Goal: Task Accomplishment & Management: Manage account settings

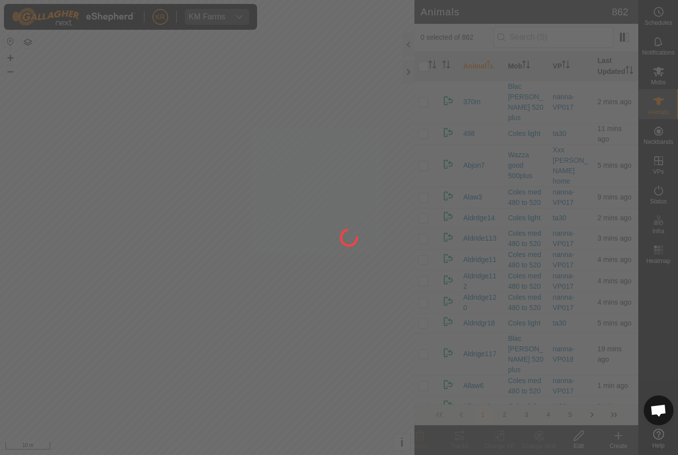
click at [142, 277] on div at bounding box center [339, 227] width 678 height 455
click at [140, 266] on div at bounding box center [339, 227] width 678 height 455
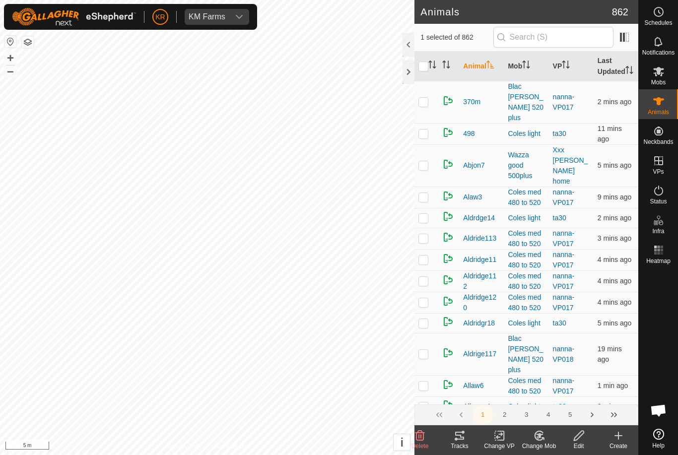
click at [543, 444] on div "Change Mob" at bounding box center [540, 446] width 40 height 9
click at [574, 398] on span "Choose Mob..." at bounding box center [568, 393] width 52 height 12
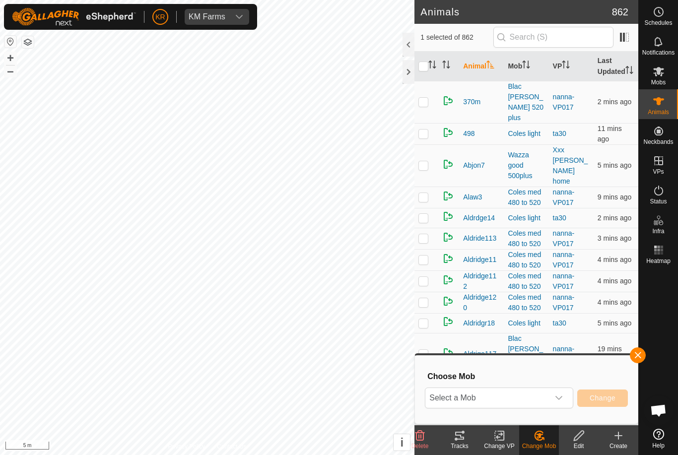
click at [554, 399] on div "dropdown trigger" at bounding box center [559, 398] width 20 height 20
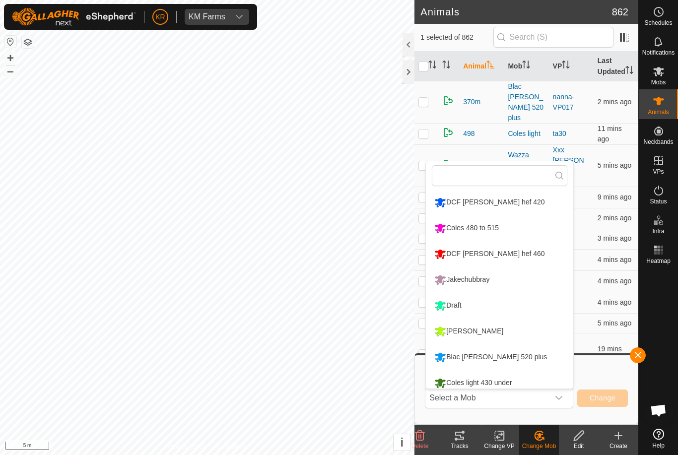
click at [525, 309] on li "Draft" at bounding box center [500, 306] width 148 height 25
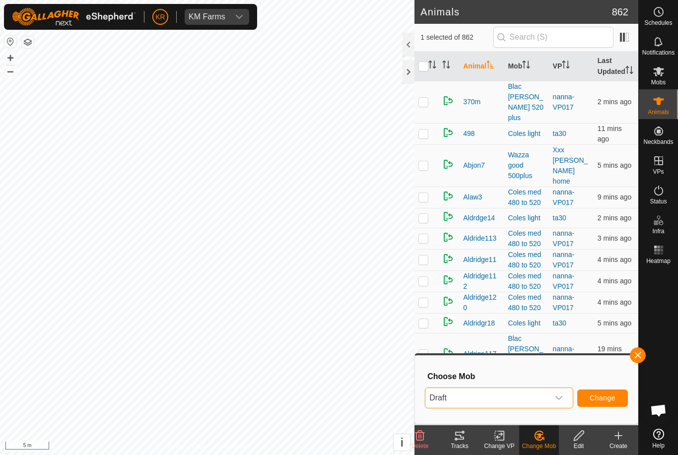
click at [604, 399] on span "Change" at bounding box center [603, 398] width 26 height 8
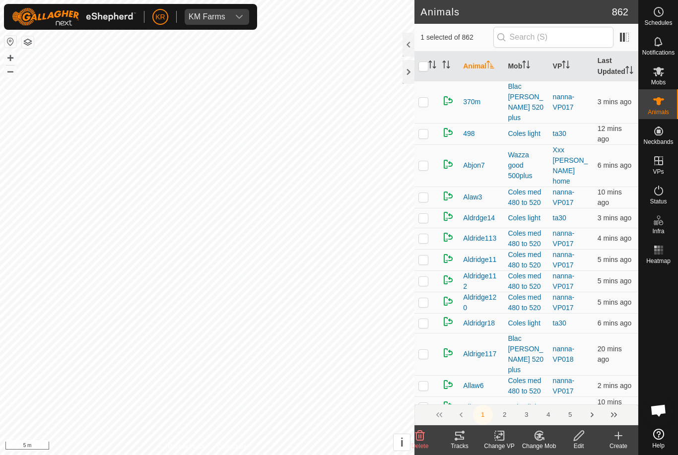
click at [545, 440] on icon at bounding box center [539, 436] width 12 height 12
click at [570, 402] on link "Choose Mob..." at bounding box center [569, 393] width 98 height 20
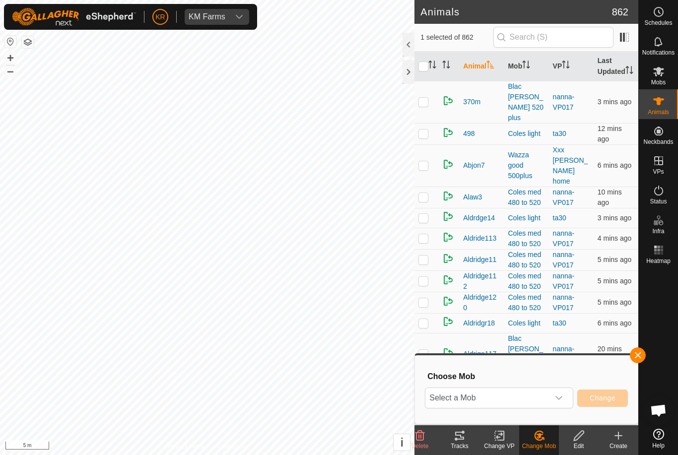
click at [555, 405] on div "dropdown trigger" at bounding box center [559, 398] width 20 height 20
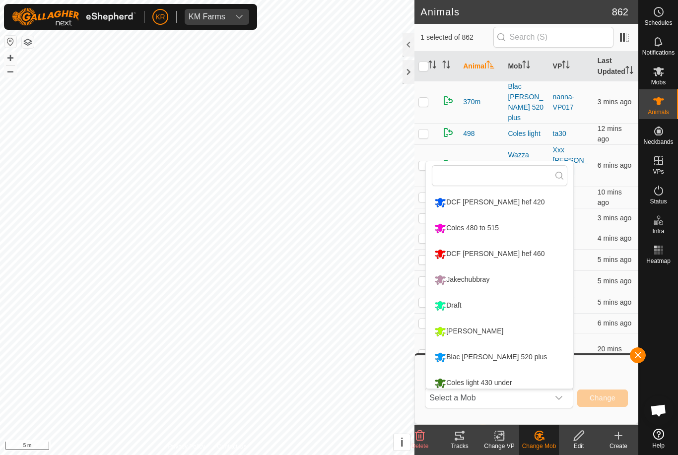
click at [533, 316] on li "Draft" at bounding box center [500, 306] width 148 height 25
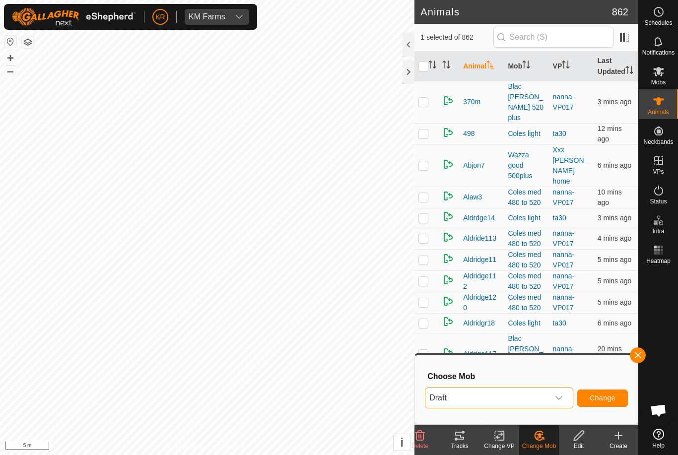
click at [594, 396] on span "Change" at bounding box center [603, 398] width 26 height 8
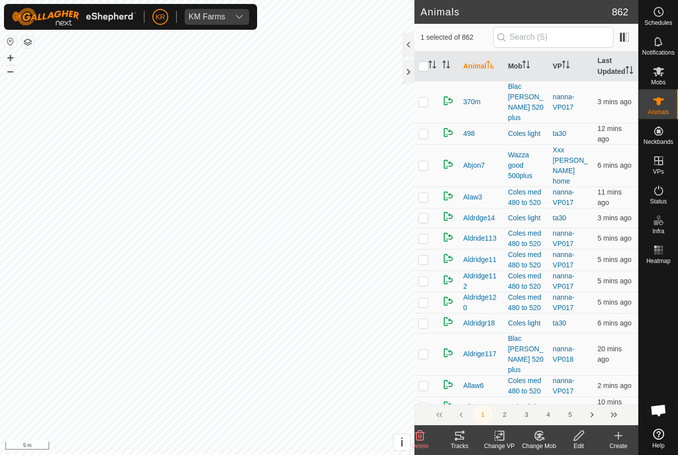
click at [552, 441] on change-mob-svg-icon at bounding box center [540, 436] width 40 height 12
click at [566, 398] on span "Choose Mob..." at bounding box center [568, 393] width 52 height 12
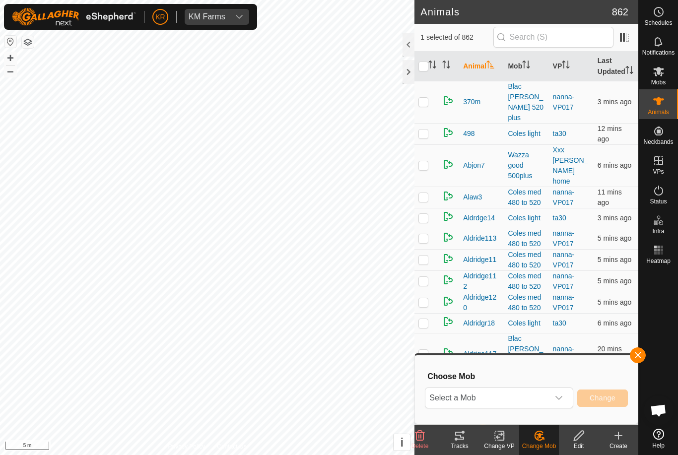
click at [548, 398] on span "Select a Mob" at bounding box center [488, 398] width 124 height 20
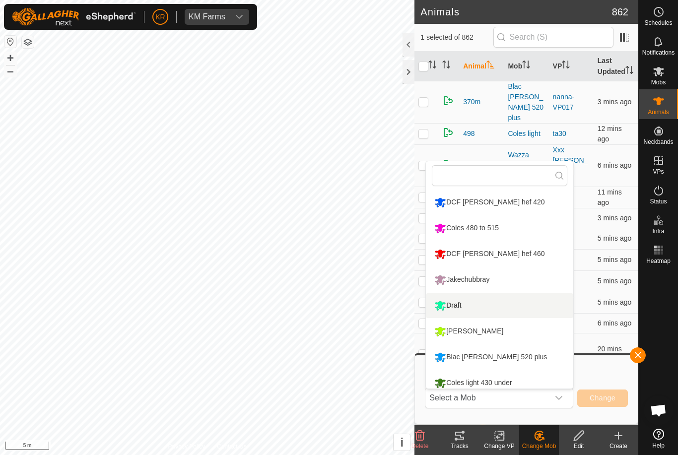
click at [530, 311] on li "Draft" at bounding box center [500, 306] width 148 height 25
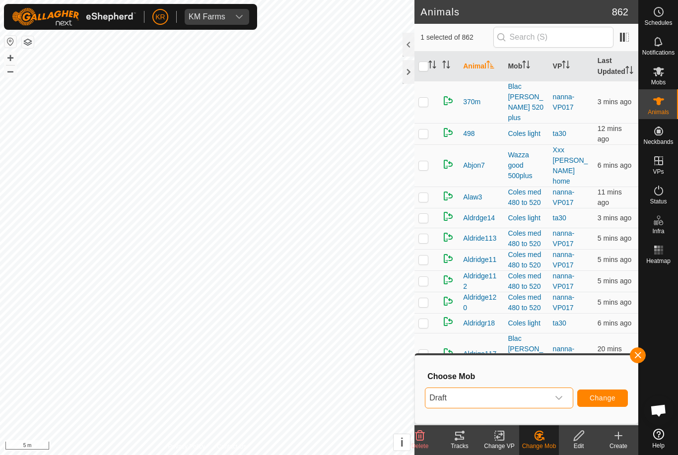
click at [611, 393] on button "Change" at bounding box center [603, 398] width 51 height 17
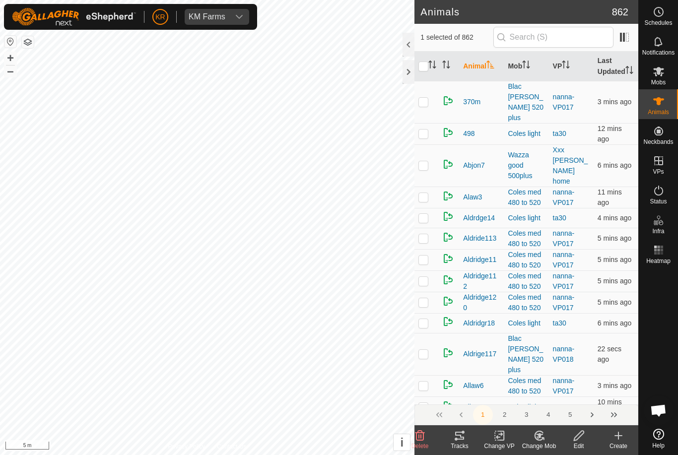
click at [546, 437] on change-mob-svg-icon at bounding box center [540, 436] width 40 height 12
click at [570, 400] on link "Choose Mob..." at bounding box center [569, 393] width 98 height 20
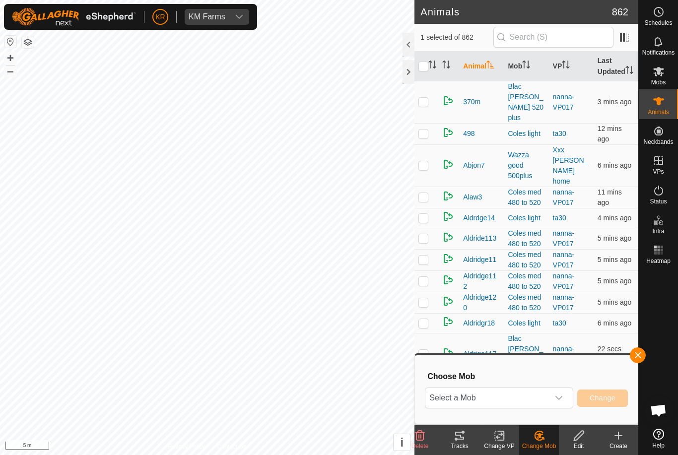
click at [557, 400] on icon "dropdown trigger" at bounding box center [559, 398] width 8 height 8
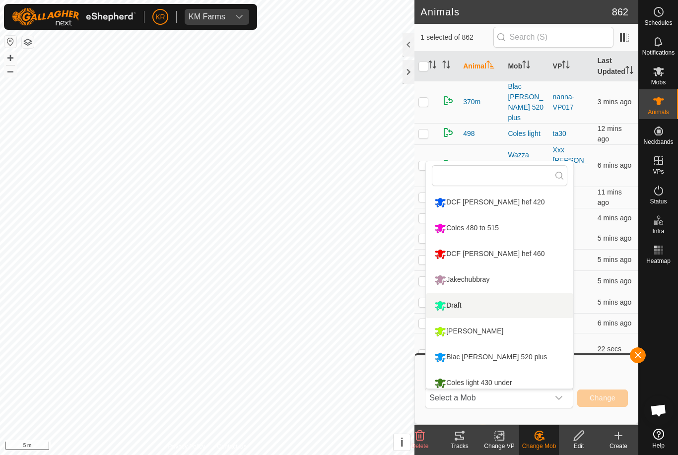
click at [542, 314] on li "Draft" at bounding box center [500, 306] width 148 height 25
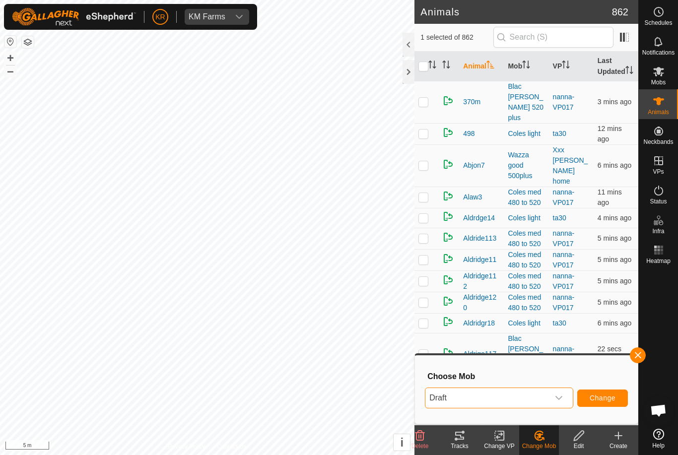
click at [606, 398] on span "Change" at bounding box center [603, 398] width 26 height 8
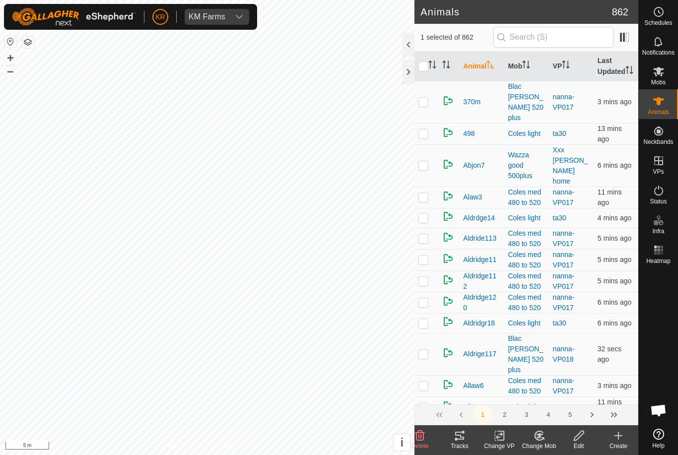
click at [549, 440] on change-mob-svg-icon at bounding box center [540, 436] width 40 height 12
click at [570, 401] on link "Choose Mob..." at bounding box center [569, 393] width 98 height 20
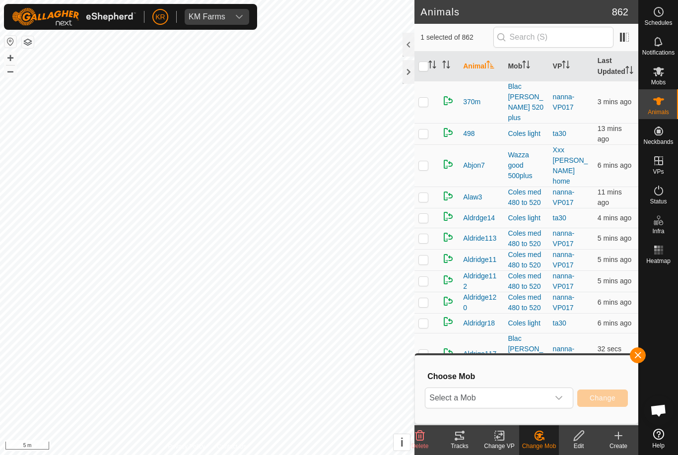
click at [555, 401] on div "dropdown trigger" at bounding box center [559, 398] width 20 height 20
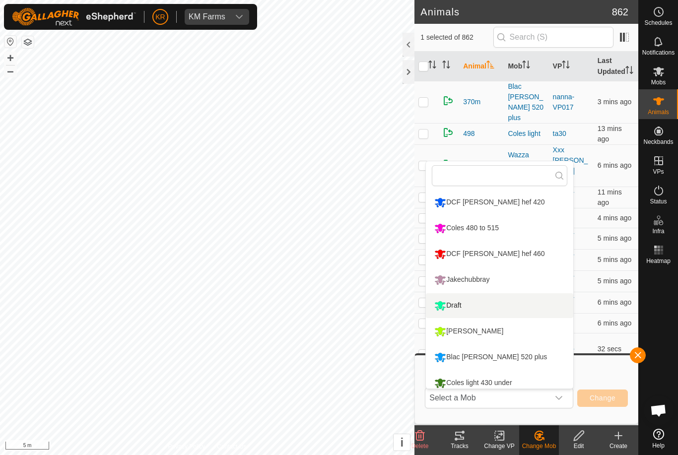
click at [546, 316] on li "Draft" at bounding box center [500, 306] width 148 height 25
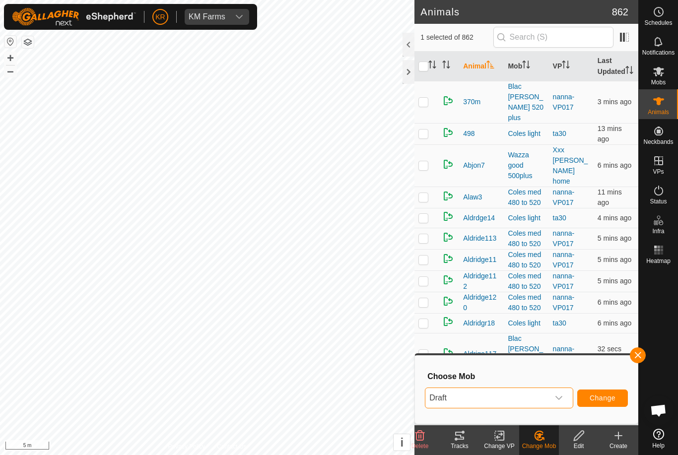
click at [611, 404] on button "Change" at bounding box center [603, 398] width 51 height 17
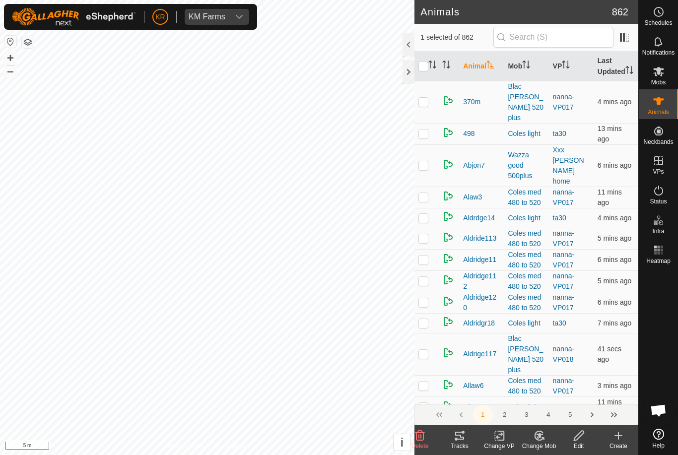
click at [547, 441] on change-mob-svg-icon at bounding box center [540, 436] width 40 height 12
click at [573, 396] on span "Choose Mob..." at bounding box center [568, 393] width 52 height 12
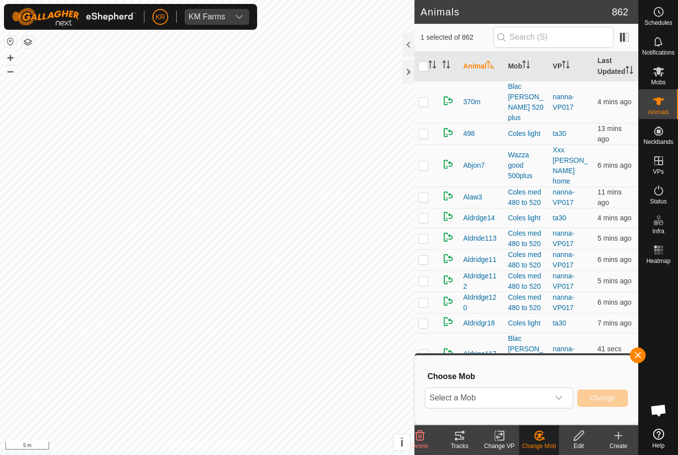
click at [560, 401] on icon "dropdown trigger" at bounding box center [559, 398] width 8 height 8
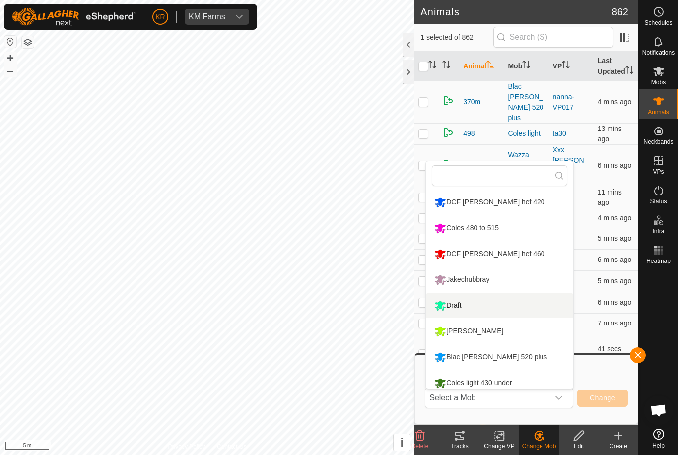
click at [536, 312] on li "Draft" at bounding box center [500, 306] width 148 height 25
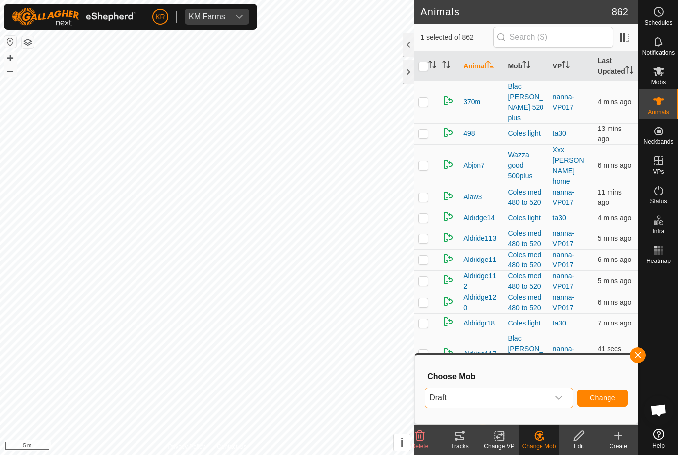
click at [605, 395] on span "Change" at bounding box center [603, 398] width 26 height 8
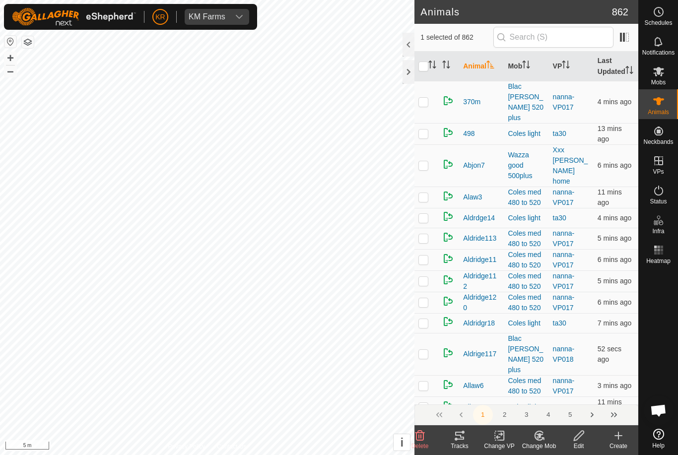
click at [547, 442] on div "Change Mob" at bounding box center [540, 446] width 40 height 9
click at [567, 401] on link "Choose Mob..." at bounding box center [569, 393] width 98 height 20
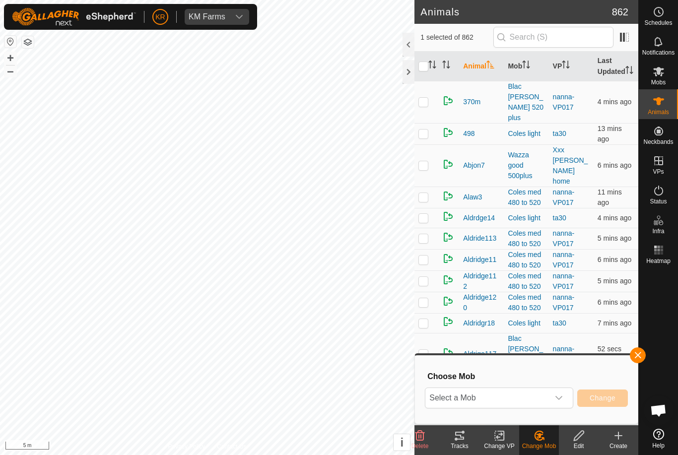
click at [561, 400] on icon "dropdown trigger" at bounding box center [559, 398] width 8 height 8
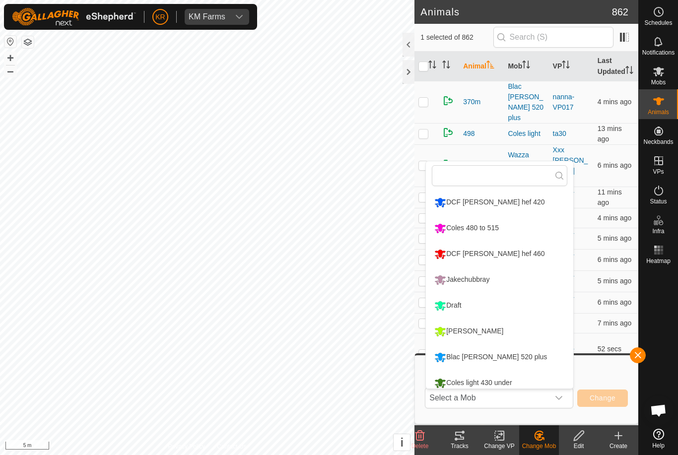
click at [535, 306] on li "Draft" at bounding box center [500, 306] width 148 height 25
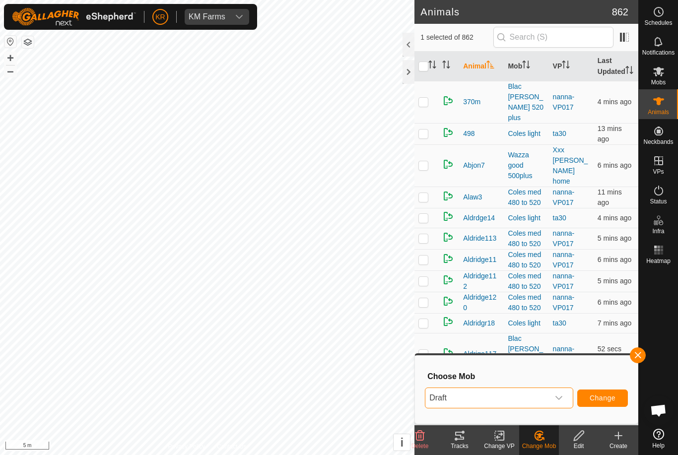
click at [605, 386] on div "Draft Change" at bounding box center [526, 398] width 203 height 24
click at [606, 392] on button "Change" at bounding box center [603, 398] width 51 height 17
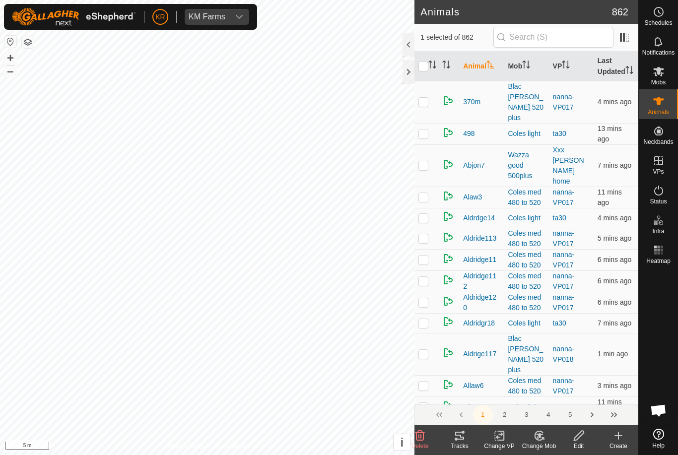
click at [543, 435] on icon at bounding box center [539, 436] width 7 height 5
click at [560, 392] on span "Choose Mob..." at bounding box center [568, 393] width 52 height 12
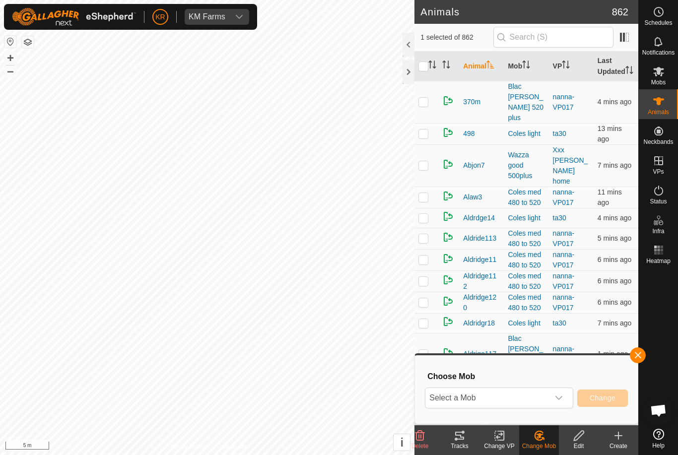
click at [548, 396] on span "Select a Mob" at bounding box center [488, 398] width 124 height 20
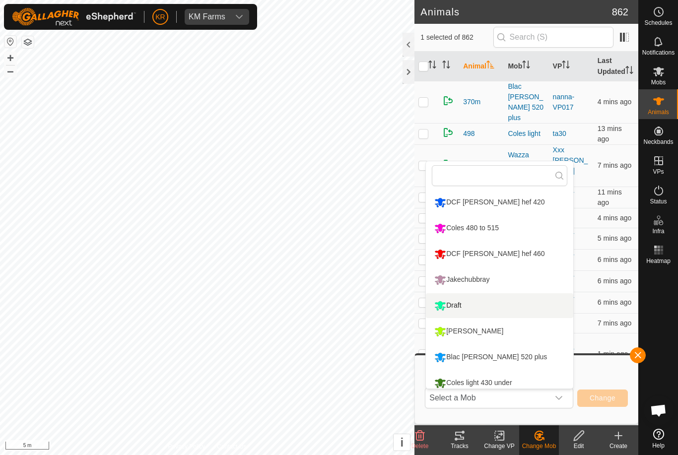
click at [527, 313] on li "Draft" at bounding box center [500, 306] width 148 height 25
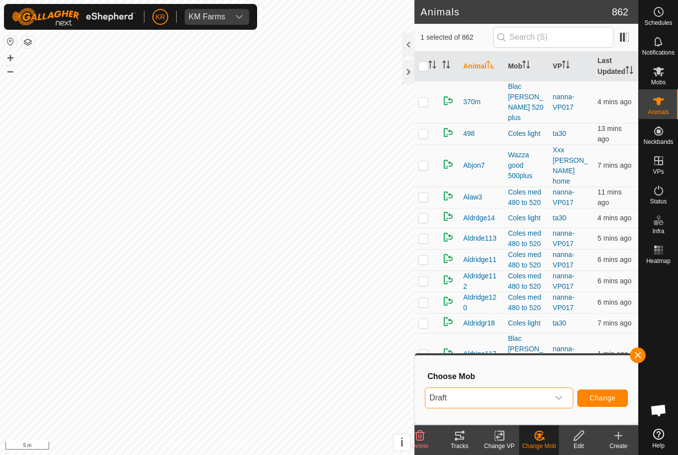
click at [618, 398] on button "Change" at bounding box center [603, 398] width 51 height 17
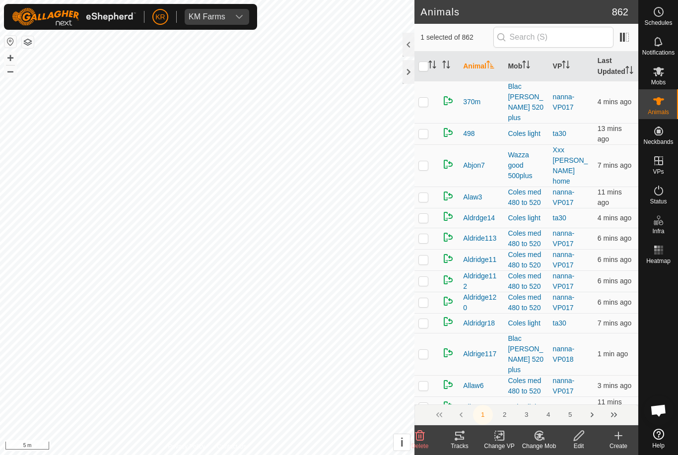
click at [548, 437] on change-mob-svg-icon at bounding box center [540, 436] width 40 height 12
click at [559, 391] on span "Choose Mob..." at bounding box center [568, 393] width 52 height 12
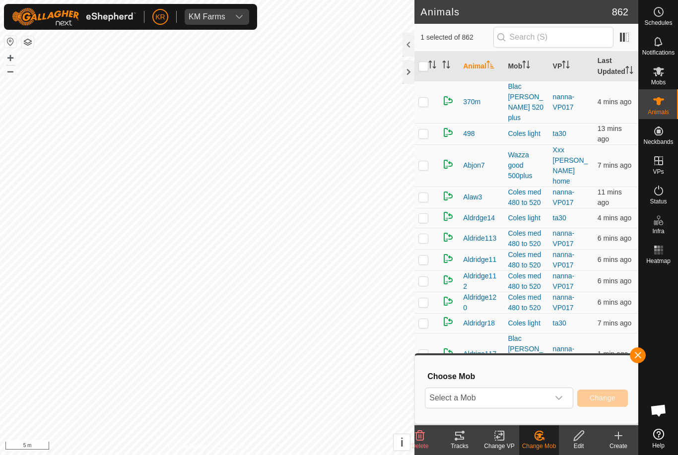
click at [543, 400] on span "Select a Mob" at bounding box center [488, 398] width 124 height 20
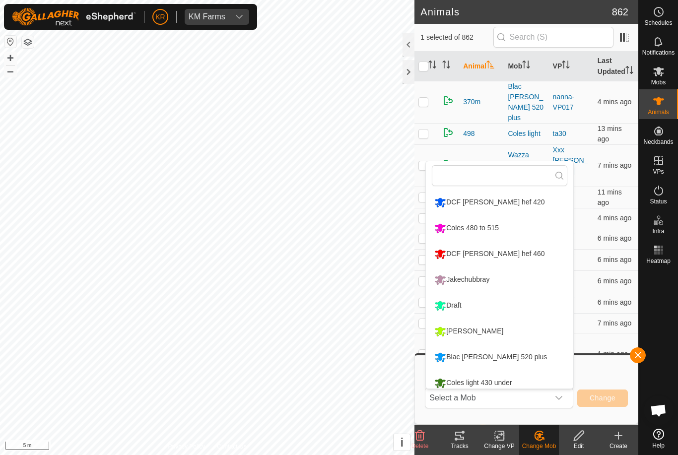
click at [532, 315] on li "Draft" at bounding box center [500, 306] width 148 height 25
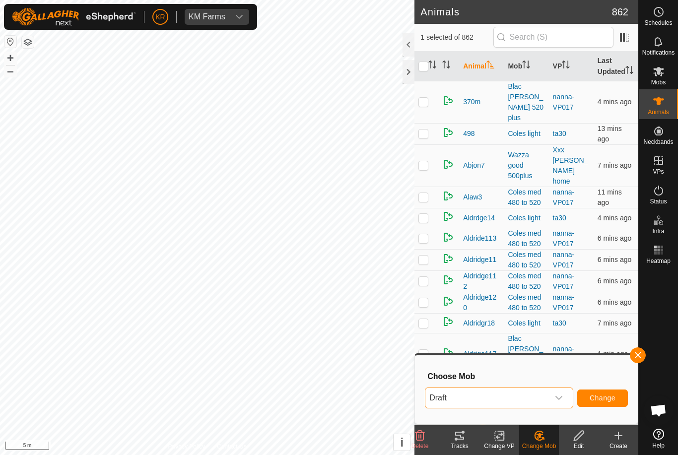
click at [618, 403] on button "Change" at bounding box center [603, 398] width 51 height 17
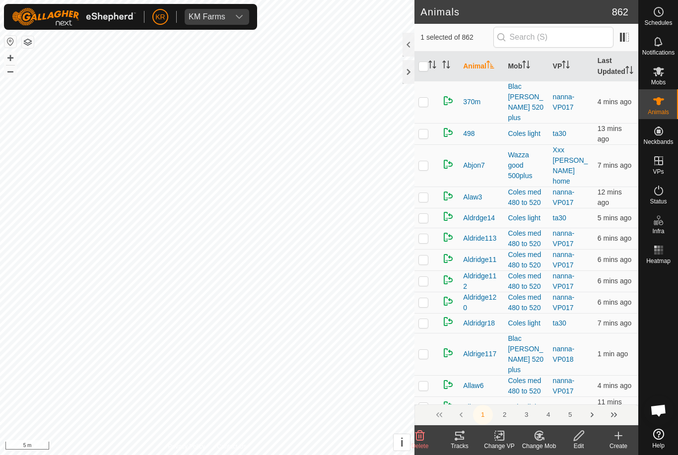
click at [540, 439] on icon at bounding box center [539, 436] width 12 height 12
click at [572, 401] on link "Choose Mob..." at bounding box center [569, 393] width 98 height 20
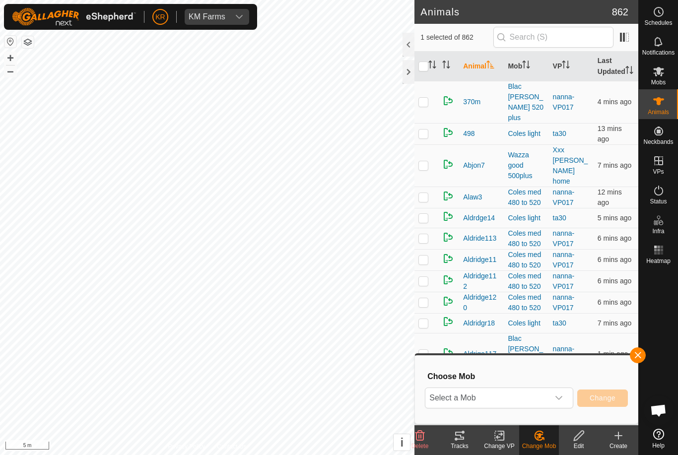
click at [546, 404] on span "Select a Mob" at bounding box center [488, 398] width 124 height 20
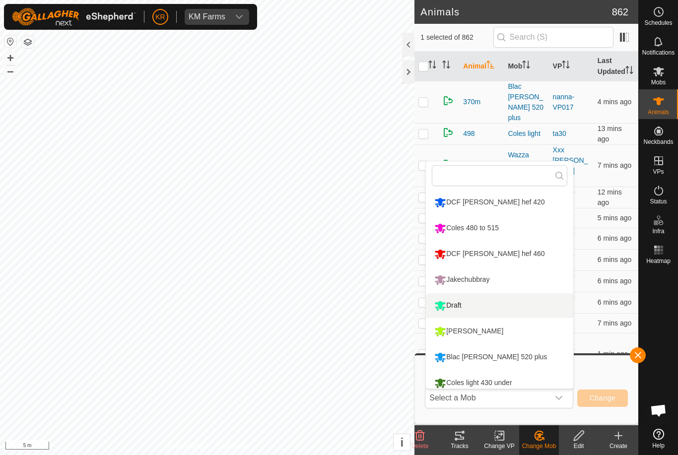
click at [533, 313] on li "Draft" at bounding box center [500, 306] width 148 height 25
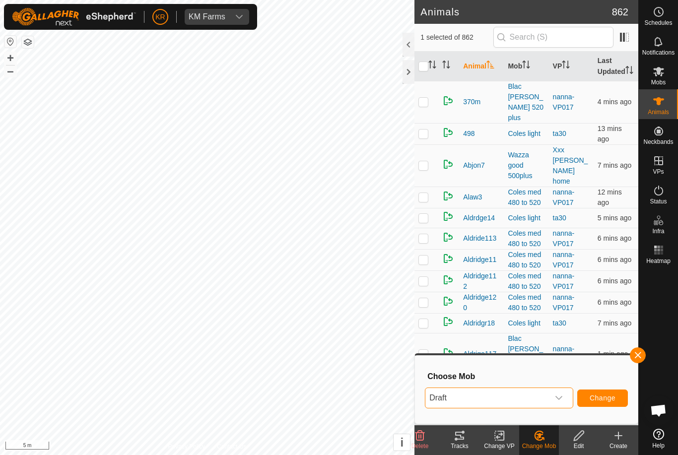
click at [605, 391] on button "Change" at bounding box center [603, 398] width 51 height 17
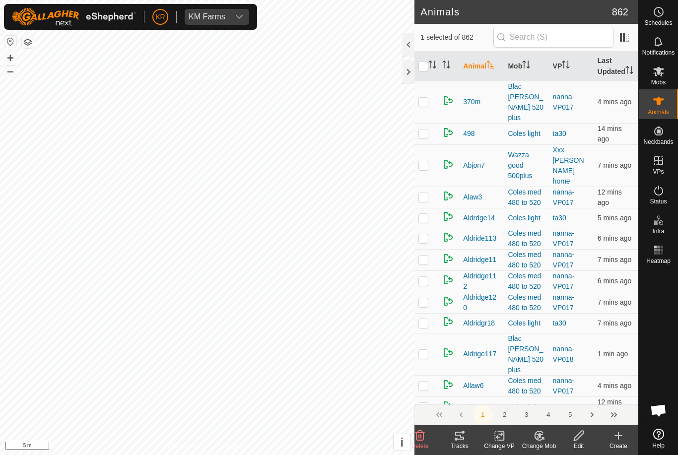
click at [548, 445] on div "Change Mob" at bounding box center [540, 446] width 40 height 9
click at [566, 397] on span "Choose Mob..." at bounding box center [568, 393] width 52 height 12
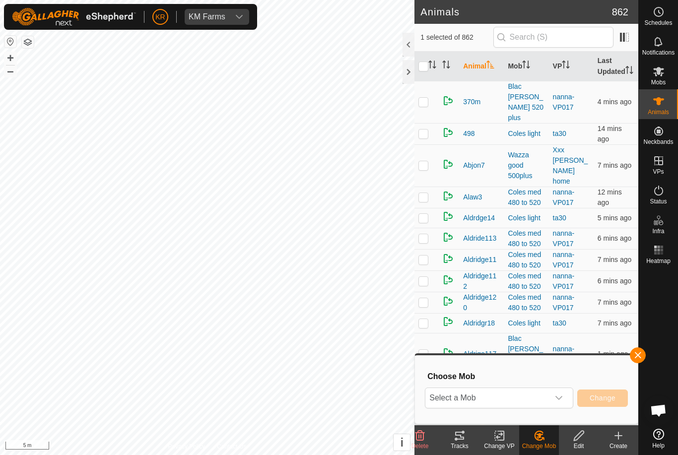
click at [549, 399] on span "Select a Mob" at bounding box center [488, 398] width 124 height 20
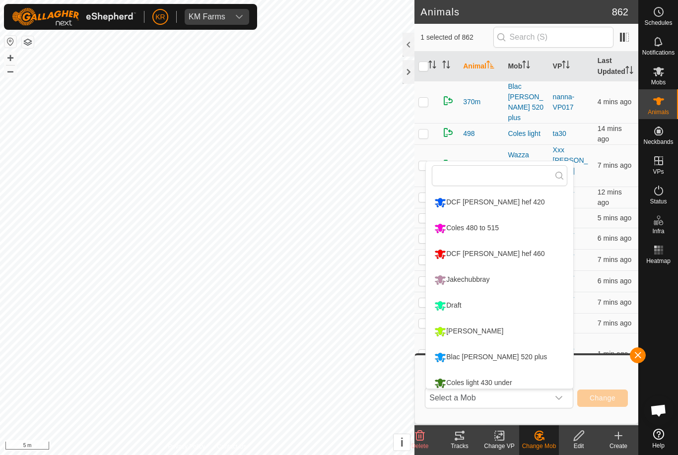
click at [536, 316] on li "Draft" at bounding box center [500, 306] width 148 height 25
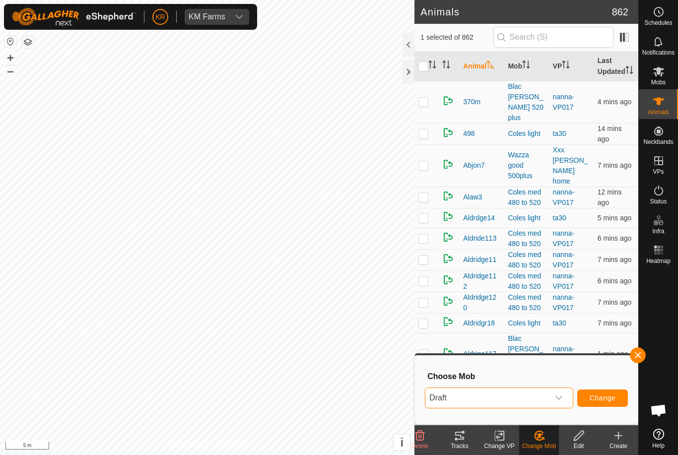
click at [606, 396] on span "Change" at bounding box center [603, 398] width 26 height 8
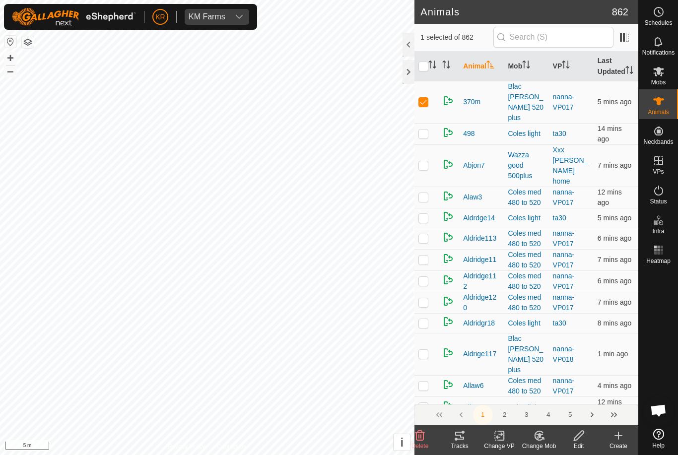
click at [548, 441] on change-mob-svg-icon at bounding box center [540, 436] width 40 height 12
click at [563, 391] on span "Choose Mob..." at bounding box center [568, 393] width 52 height 12
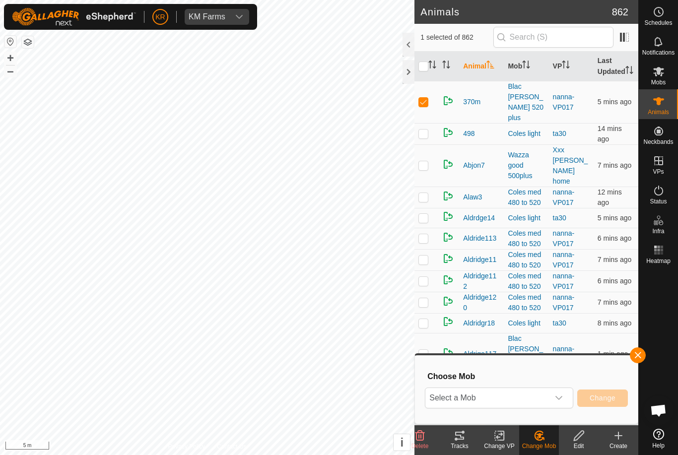
click at [547, 397] on span "Select a Mob" at bounding box center [488, 398] width 124 height 20
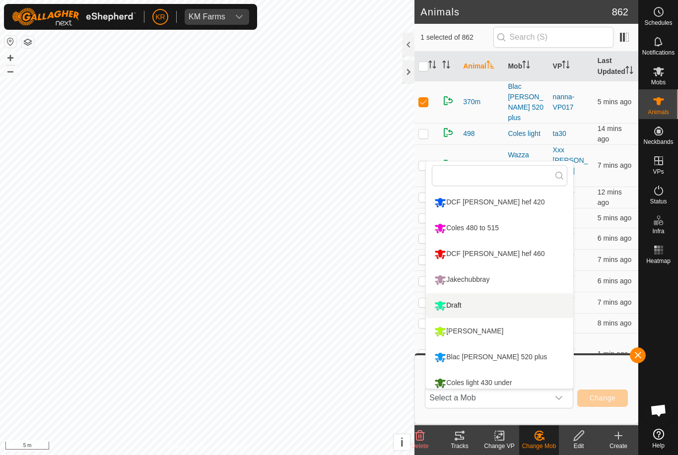
click at [524, 314] on li "Draft" at bounding box center [500, 306] width 148 height 25
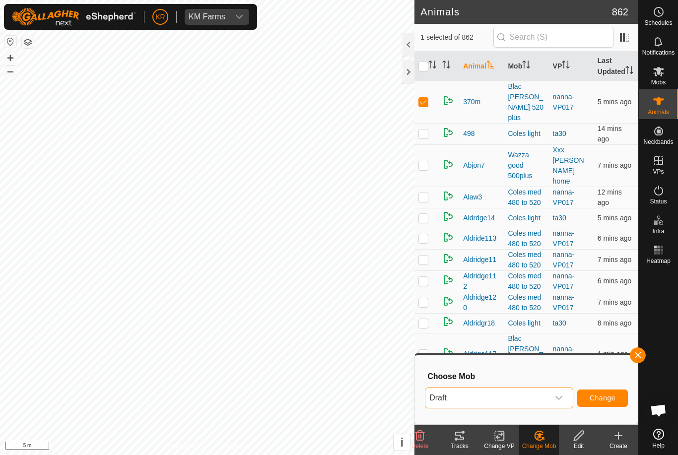
click at [610, 401] on span "Change" at bounding box center [603, 398] width 26 height 8
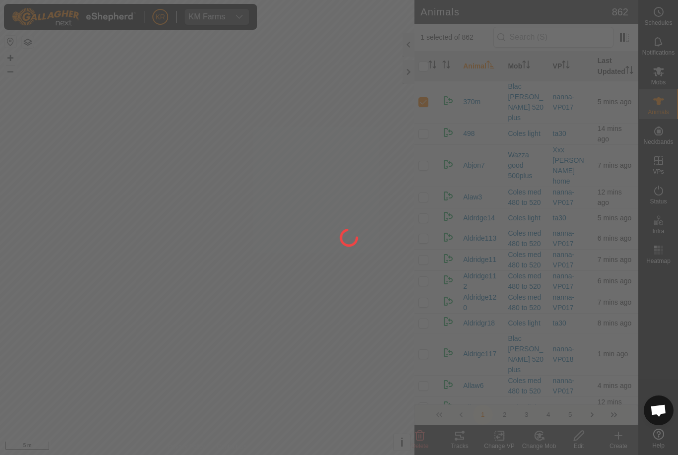
checkbox input "false"
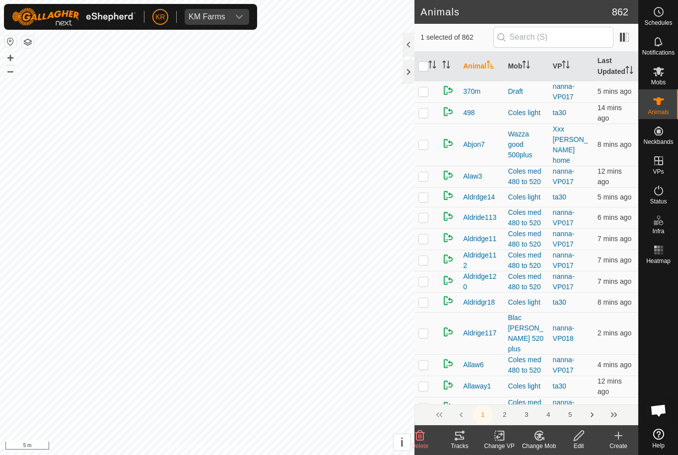
click at [545, 436] on icon at bounding box center [539, 436] width 12 height 12
click at [568, 401] on link "Choose Mob..." at bounding box center [569, 393] width 98 height 20
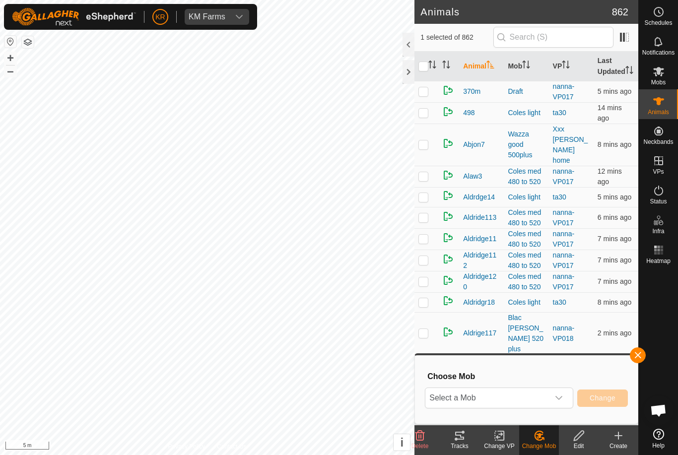
click at [548, 405] on span "Select a Mob" at bounding box center [488, 398] width 124 height 20
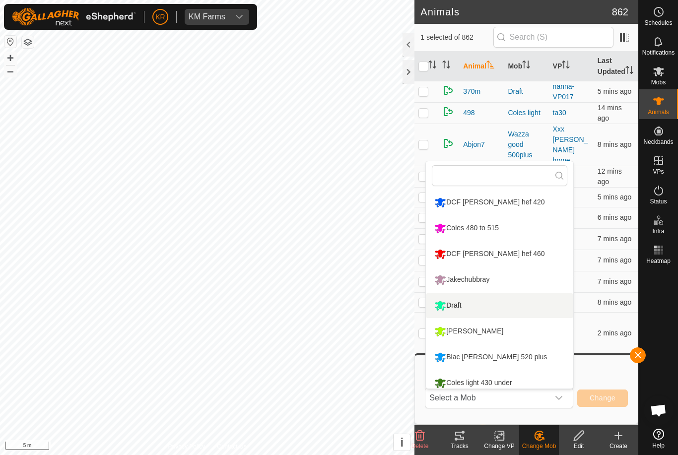
click at [528, 312] on li "Draft" at bounding box center [500, 306] width 148 height 25
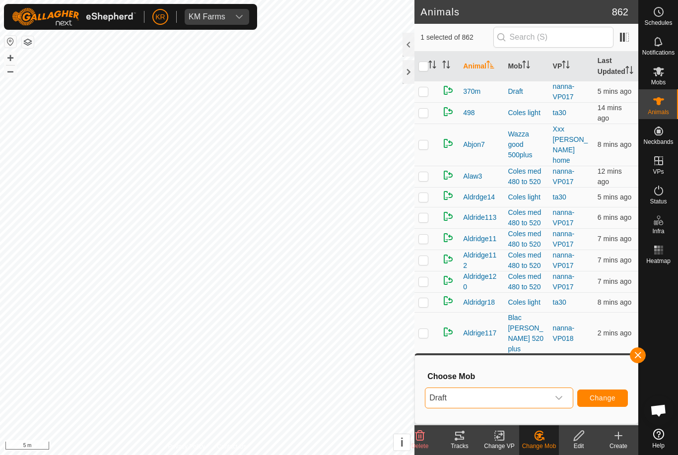
click at [600, 396] on span "Change" at bounding box center [603, 398] width 26 height 8
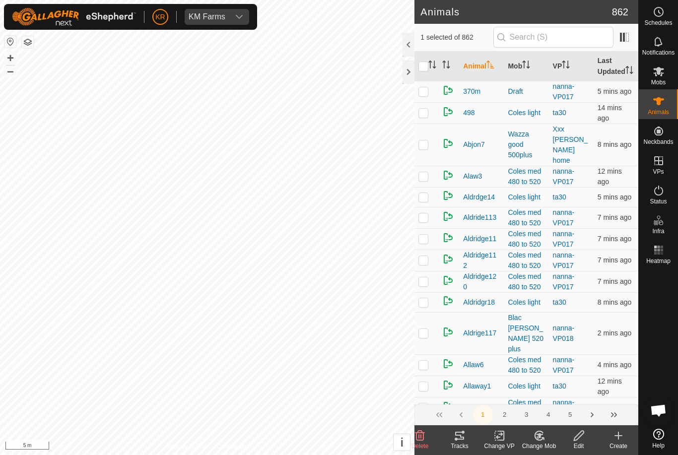
click at [544, 440] on icon at bounding box center [543, 439] width 2 height 2
click at [569, 401] on link "Choose Mob..." at bounding box center [569, 393] width 98 height 20
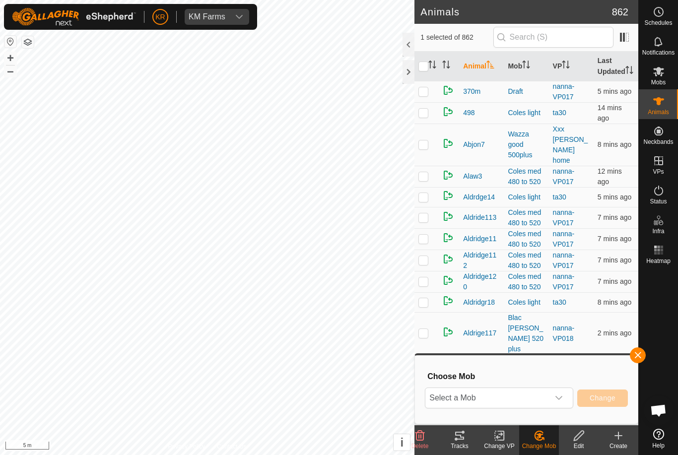
click at [559, 401] on icon "dropdown trigger" at bounding box center [559, 398] width 8 height 8
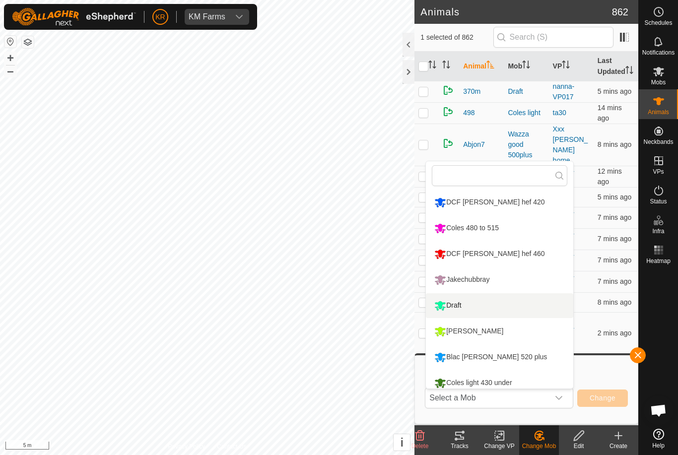
click at [540, 311] on li "Draft" at bounding box center [500, 306] width 148 height 25
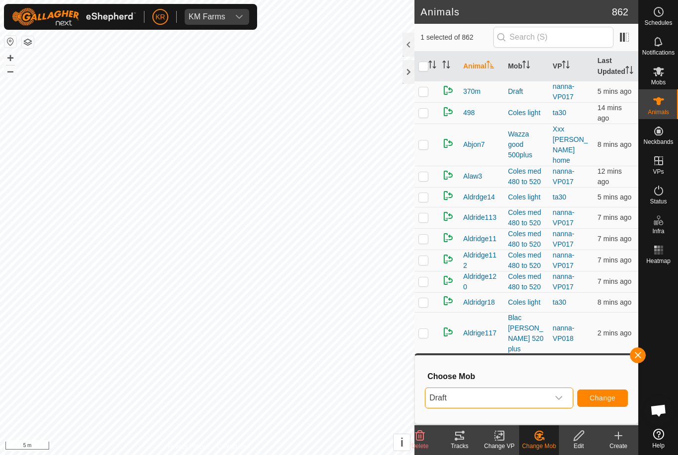
click at [610, 394] on span "Change" at bounding box center [603, 398] width 26 height 8
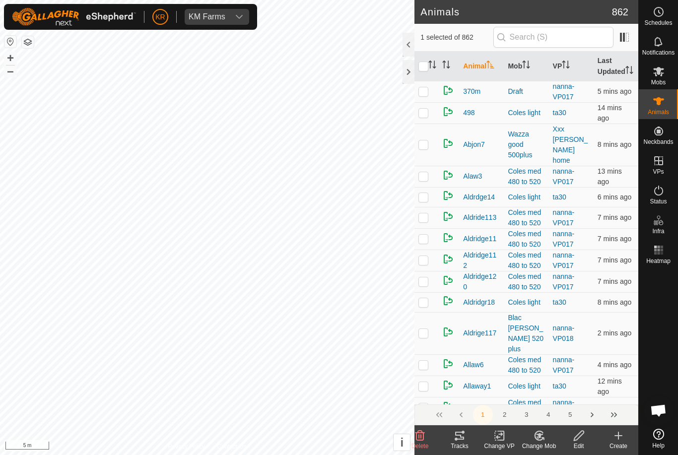
click at [545, 437] on icon at bounding box center [539, 436] width 12 height 12
click at [572, 393] on span "Choose Mob..." at bounding box center [568, 393] width 52 height 12
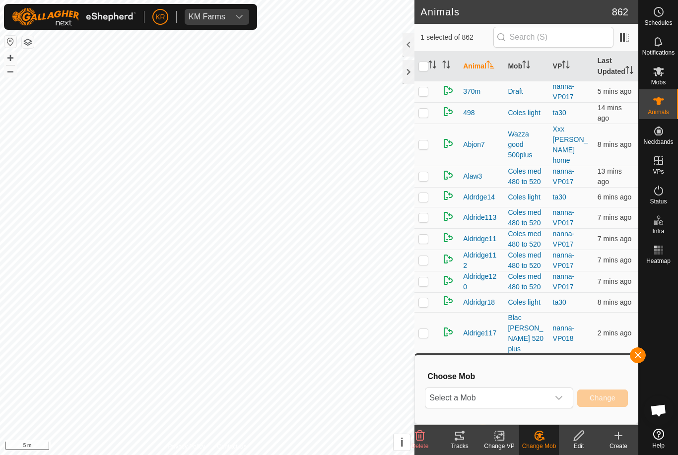
click at [566, 400] on div "dropdown trigger" at bounding box center [559, 398] width 20 height 20
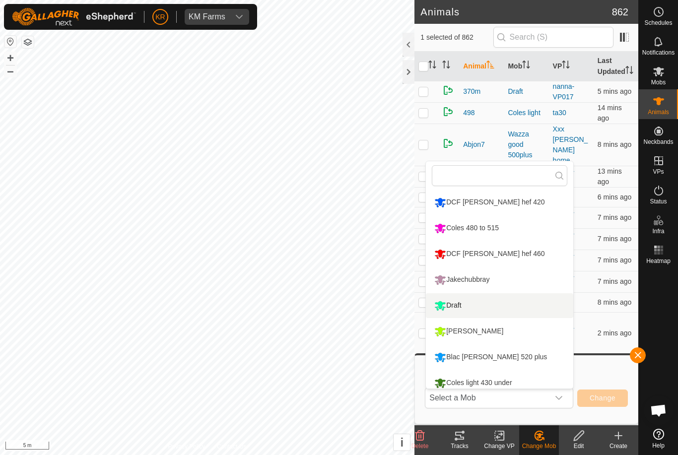
click at [547, 310] on li "Draft" at bounding box center [500, 306] width 148 height 25
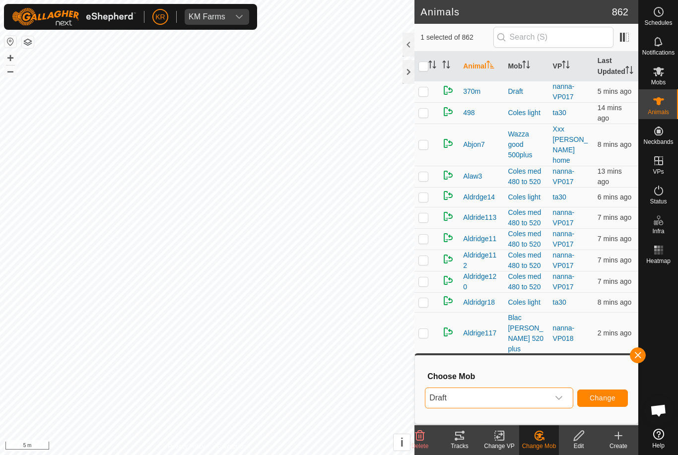
click at [616, 404] on button "Change" at bounding box center [603, 398] width 51 height 17
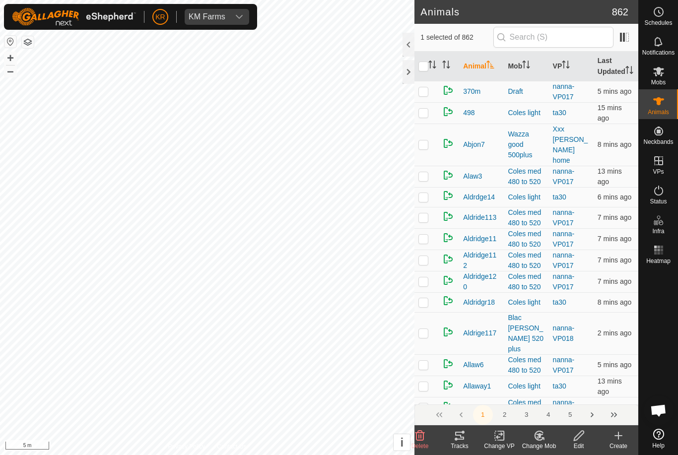
click at [542, 440] on icon at bounding box center [539, 436] width 8 height 9
click at [562, 393] on span "Choose Mob..." at bounding box center [568, 393] width 52 height 12
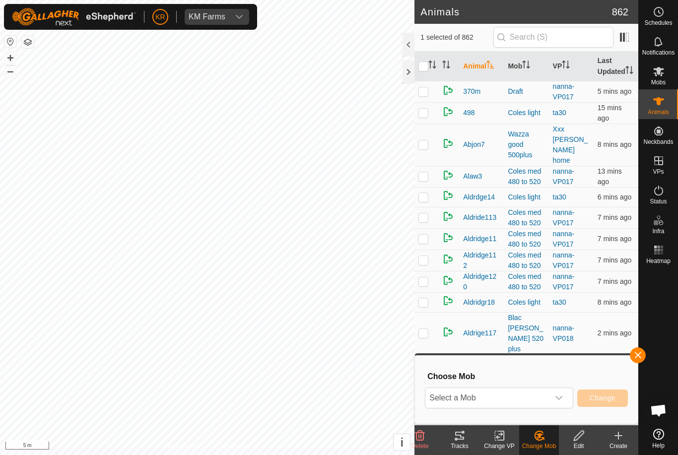
click at [564, 396] on div "dropdown trigger" at bounding box center [559, 398] width 20 height 20
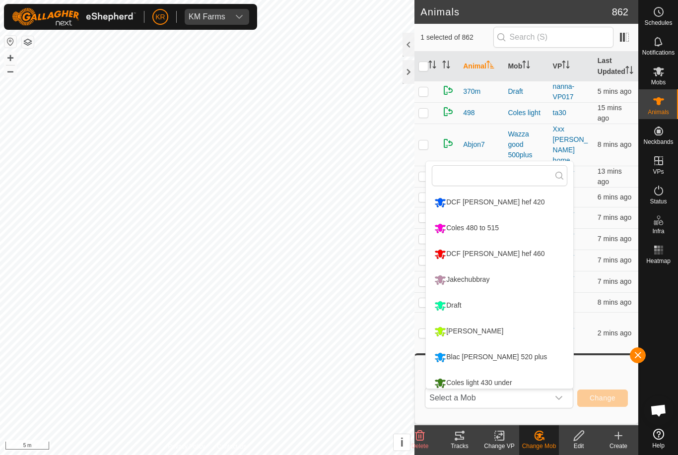
click at [531, 311] on li "Draft" at bounding box center [500, 306] width 148 height 25
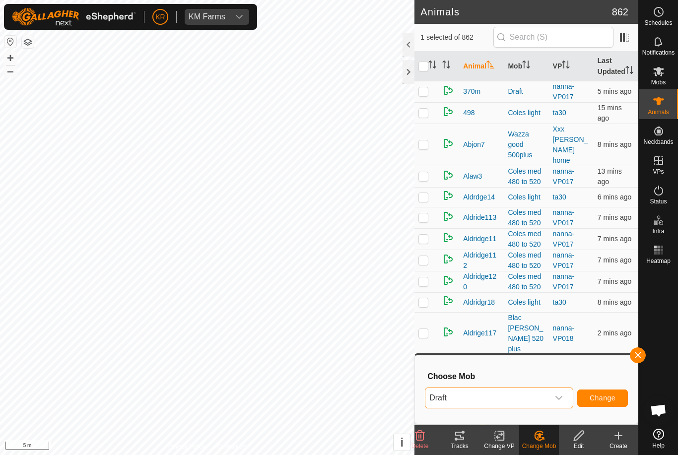
click at [610, 399] on span "Change" at bounding box center [603, 398] width 26 height 8
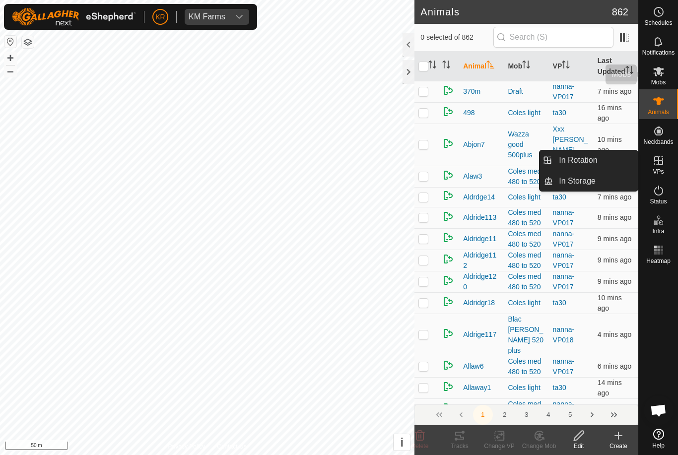
click at [664, 81] on span "Mobs" at bounding box center [659, 82] width 14 height 6
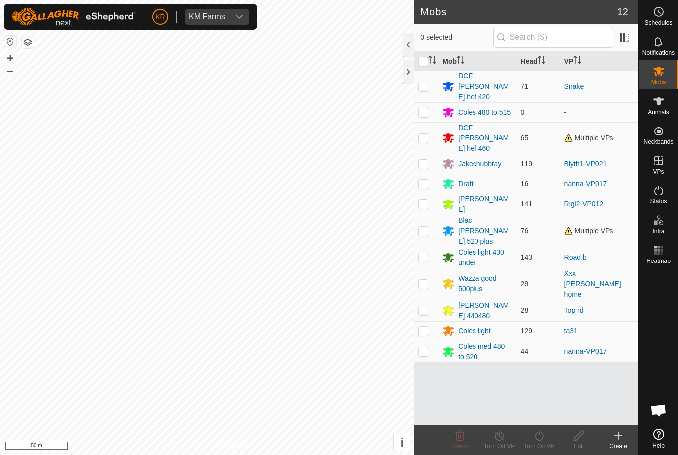
click at [424, 227] on p-checkbox at bounding box center [424, 231] width 10 height 8
checkbox input "true"
click at [542, 441] on icon at bounding box center [539, 436] width 12 height 12
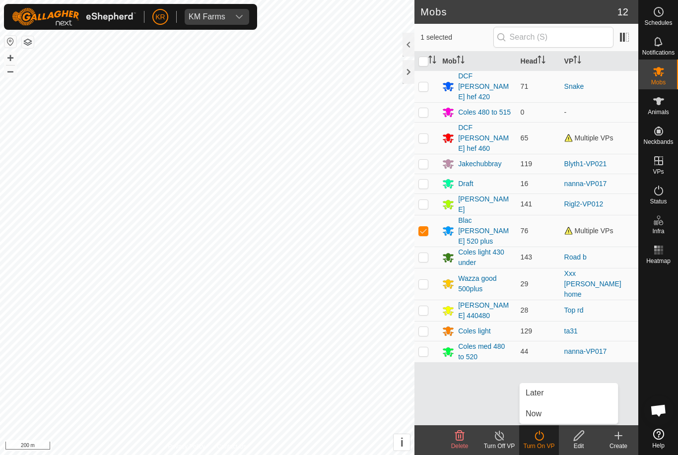
click at [552, 414] on link "Now" at bounding box center [569, 414] width 98 height 20
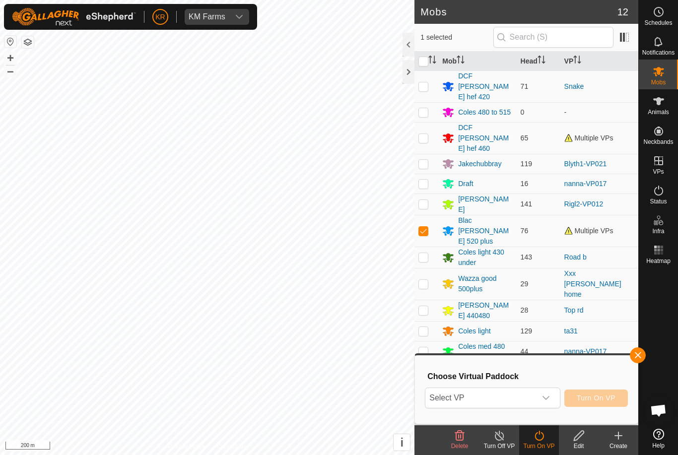
click at [531, 401] on span "Select VP" at bounding box center [481, 398] width 110 height 20
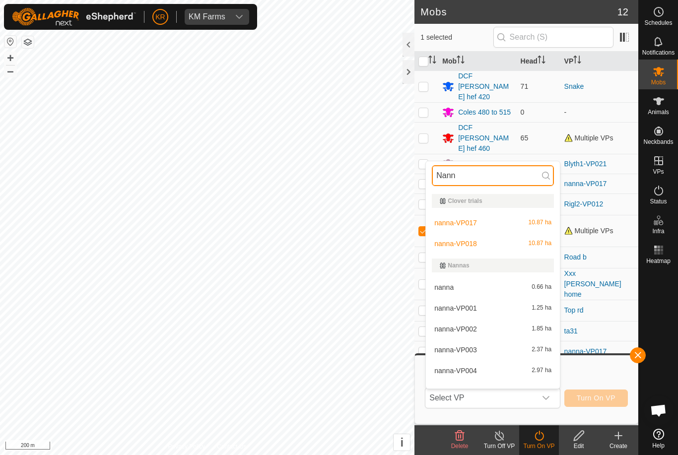
type input "Nann"
click at [483, 224] on div "nanna-VP017 10.87 ha" at bounding box center [493, 223] width 122 height 12
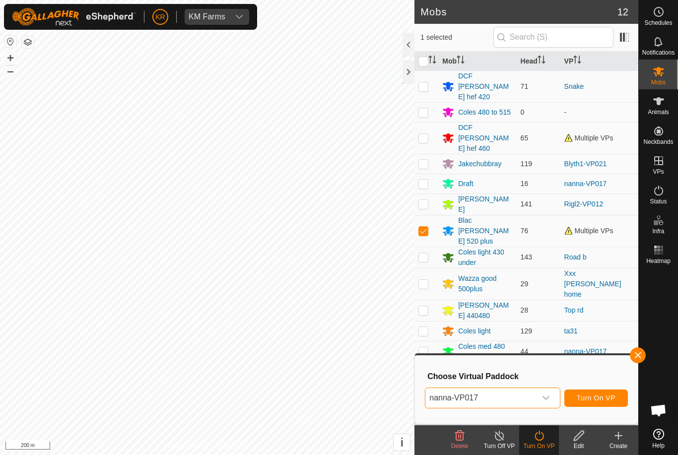
click at [602, 403] on button "Turn On VP" at bounding box center [597, 398] width 64 height 17
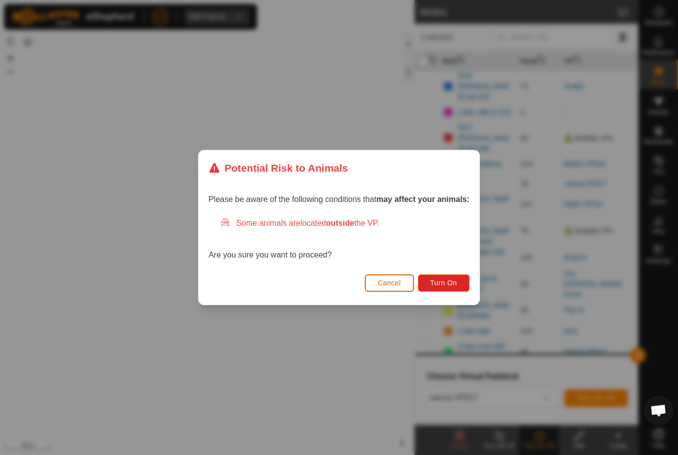
click at [460, 284] on button "Turn On" at bounding box center [444, 283] width 52 height 17
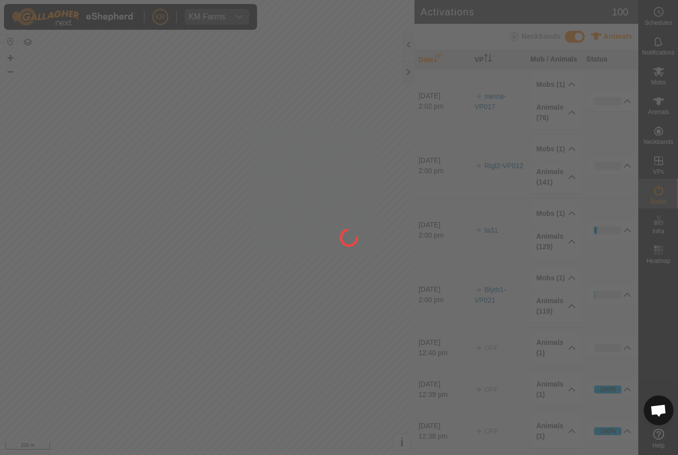
click at [49, 370] on div at bounding box center [339, 227] width 678 height 455
click at [54, 383] on div at bounding box center [339, 227] width 678 height 455
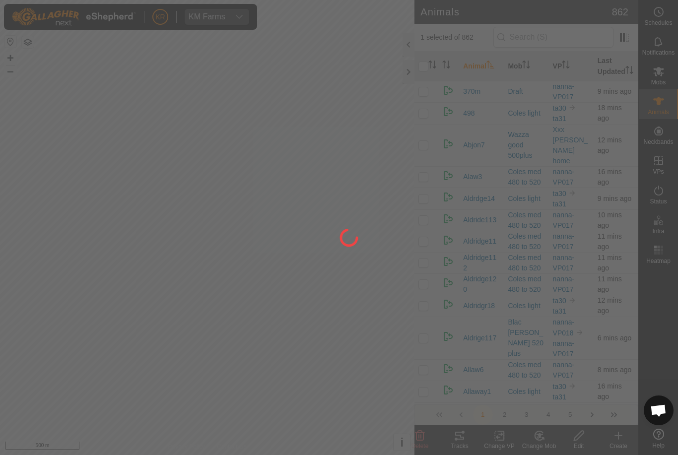
click at [421, 439] on div at bounding box center [339, 227] width 678 height 455
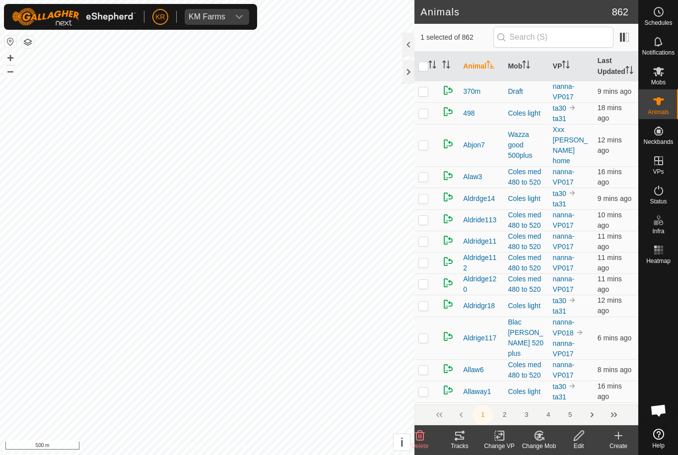
click at [428, 431] on delete-svg-icon at bounding box center [420, 436] width 40 height 12
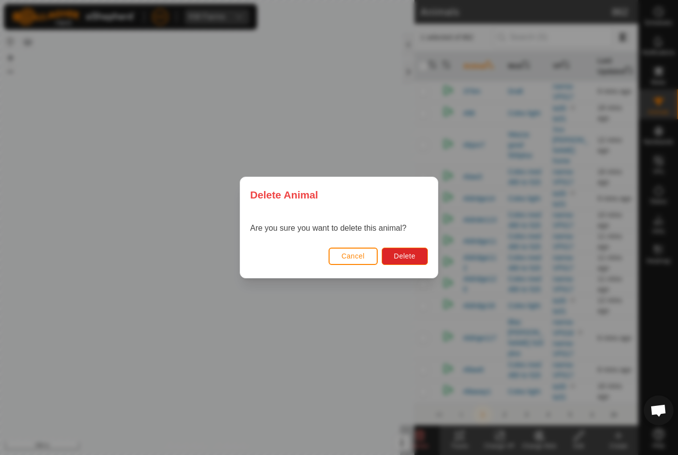
click at [408, 253] on span "Delete" at bounding box center [404, 256] width 21 height 8
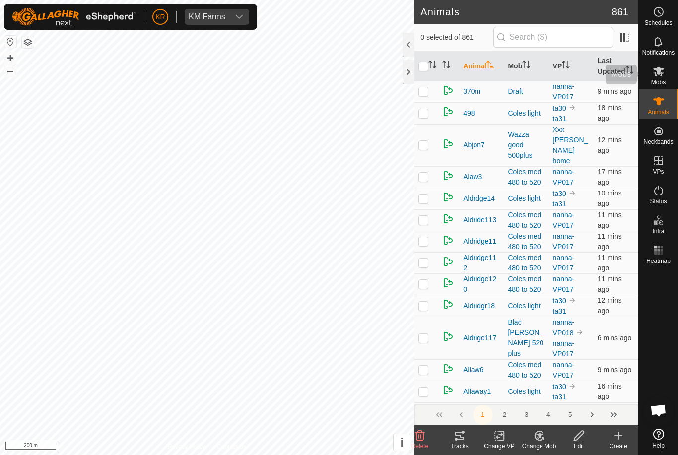
click at [670, 81] on div "Mobs" at bounding box center [658, 75] width 39 height 30
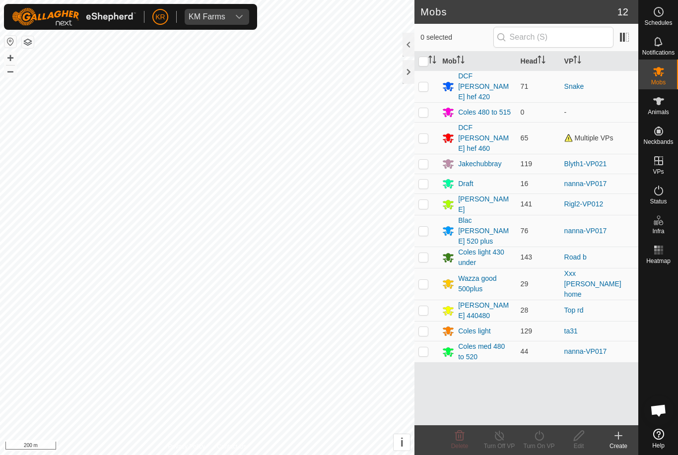
click at [469, 179] on div "Draft" at bounding box center [465, 184] width 15 height 10
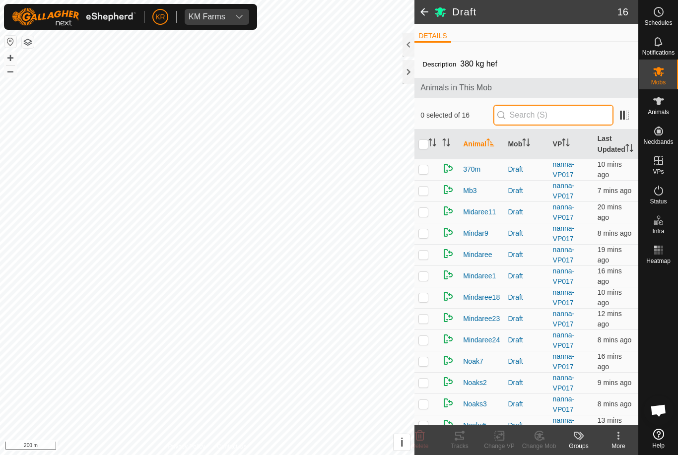
click at [562, 116] on input "text" at bounding box center [554, 115] width 120 height 21
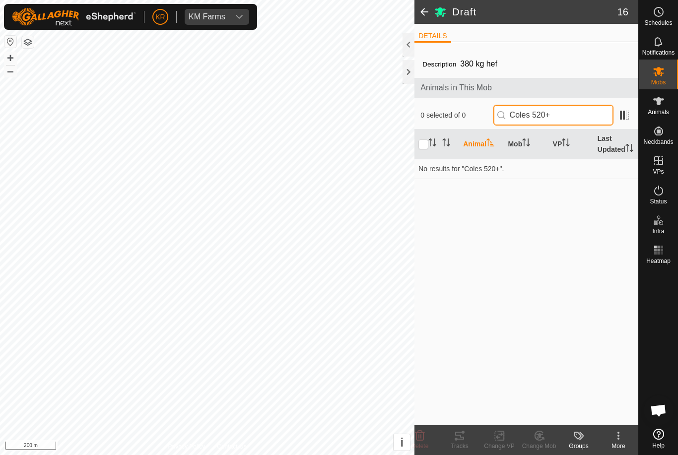
type input "Coles 520+"
click at [614, 432] on icon at bounding box center [619, 436] width 12 height 12
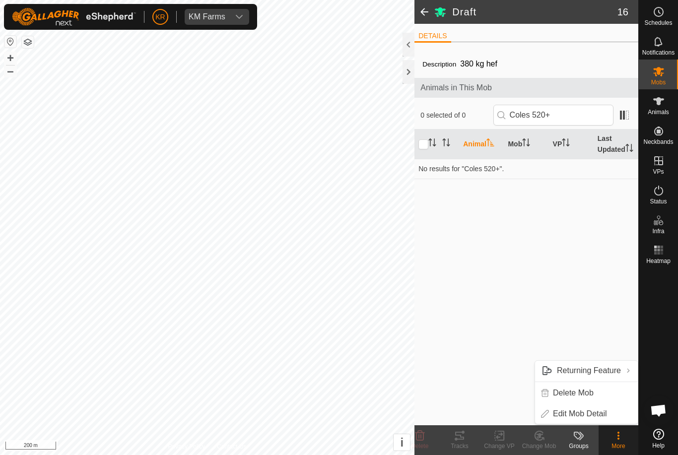
click at [597, 404] on link "Edit Mob Detail" at bounding box center [586, 414] width 103 height 20
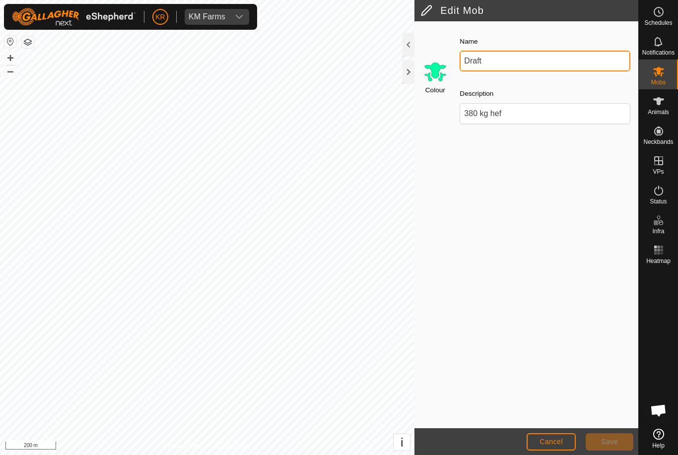
click at [512, 60] on input "Draft" at bounding box center [545, 61] width 171 height 21
type input "D"
type input "Coles 520plus"
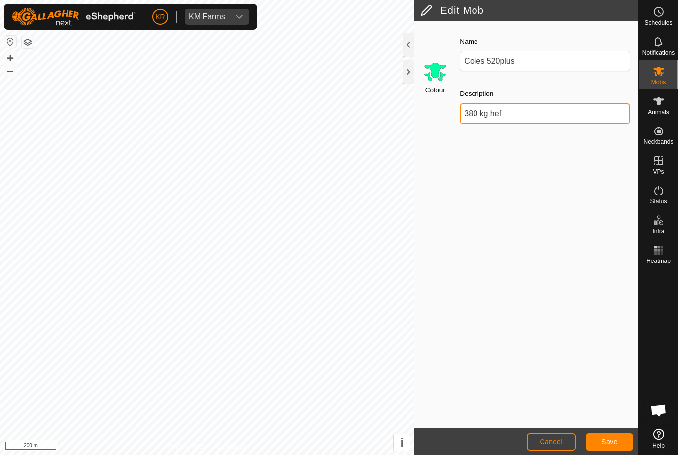
click at [517, 117] on input "380 kg hef" at bounding box center [545, 113] width 171 height 21
type input "3"
click at [615, 437] on button "Save" at bounding box center [610, 442] width 48 height 17
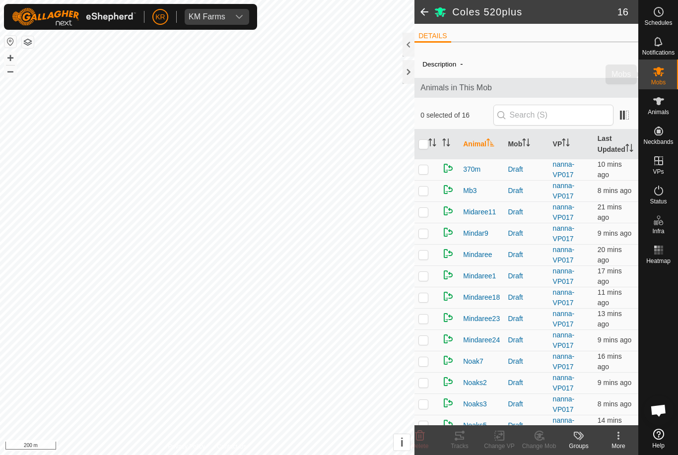
click at [656, 81] on span "Mobs" at bounding box center [659, 82] width 14 height 6
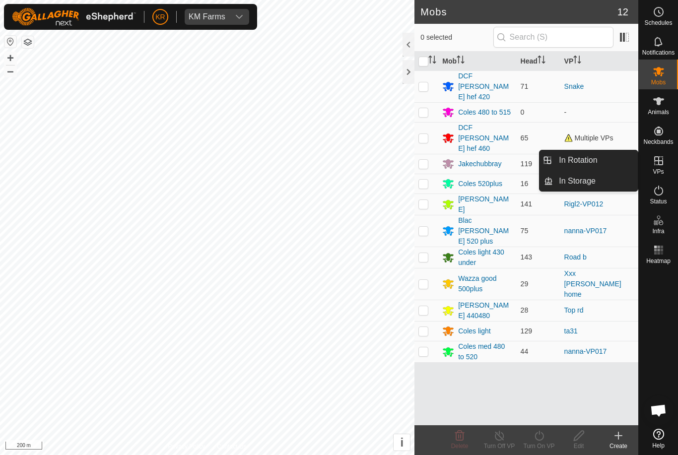
click at [602, 164] on link "In Rotation" at bounding box center [595, 160] width 85 height 20
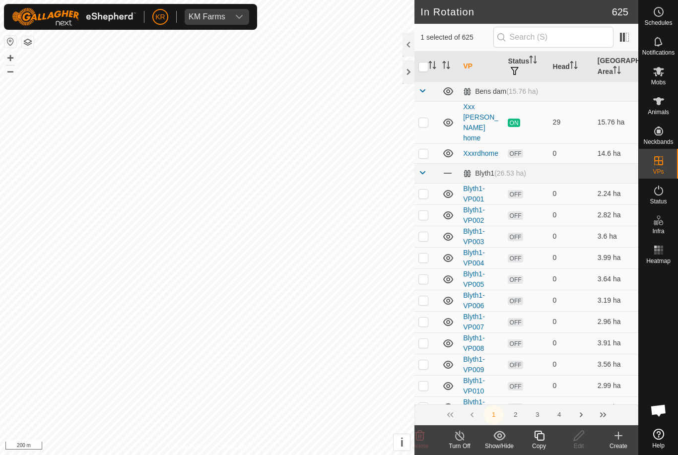
click at [620, 445] on div "Create" at bounding box center [619, 446] width 40 height 9
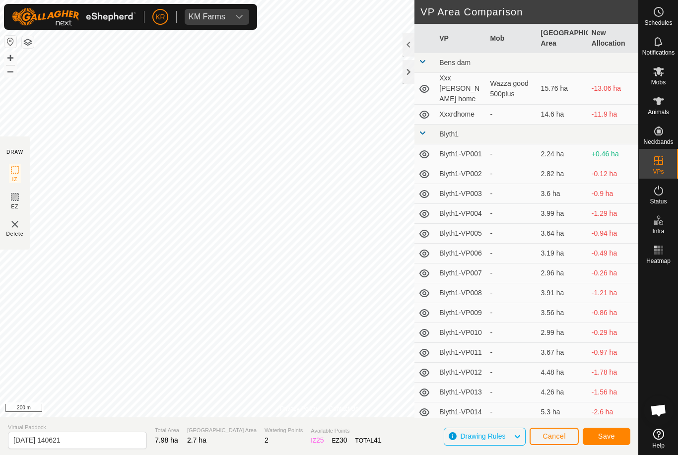
click at [14, 249] on section "DRAW IZ EZ Delete" at bounding box center [15, 193] width 30 height 113
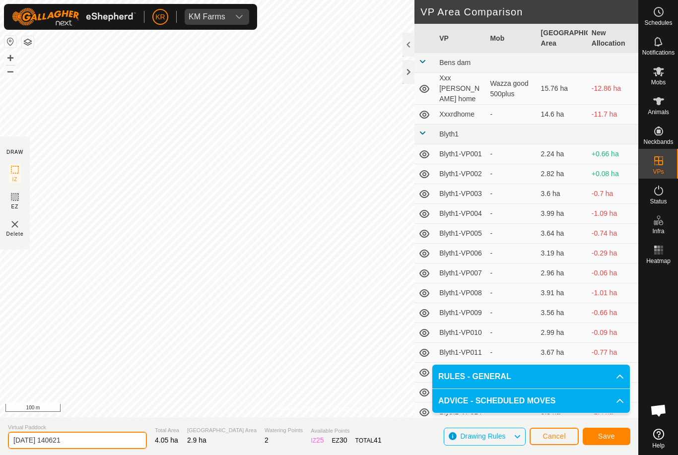
click at [98, 437] on input "2025-09-18 140621" at bounding box center [77, 440] width 139 height 17
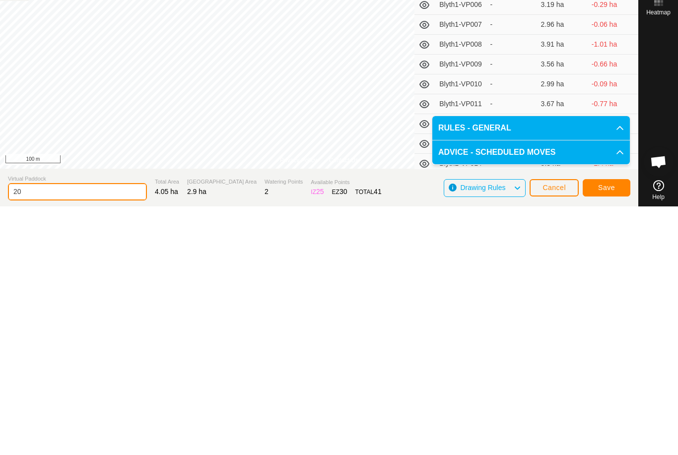
type input "2"
type input "Duck3"
click at [607, 433] on span "Save" at bounding box center [607, 437] width 17 height 8
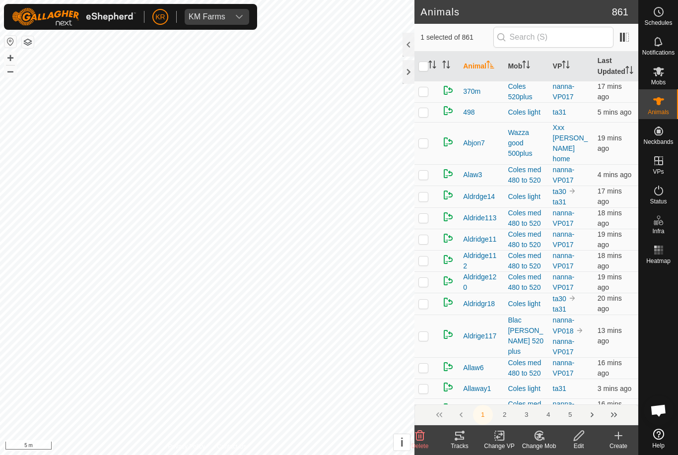
click at [539, 429] on div "Change Mob" at bounding box center [540, 441] width 40 height 30
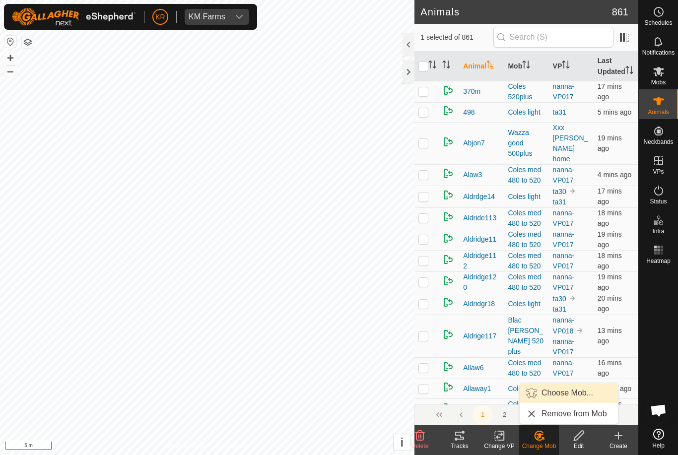
click at [568, 385] on link "Choose Mob..." at bounding box center [569, 393] width 98 height 20
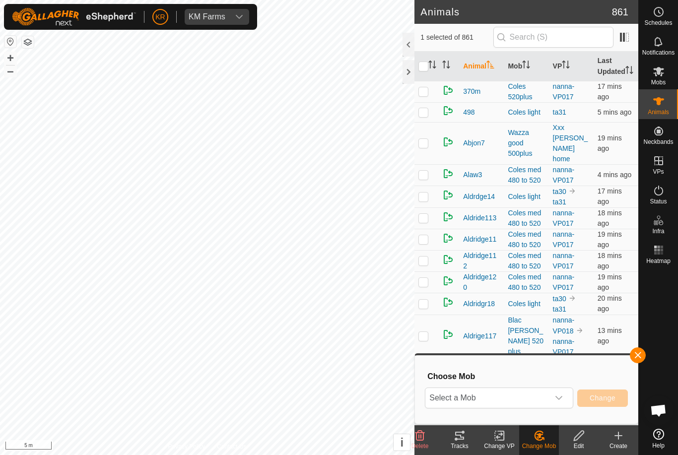
click at [541, 390] on span "Select a Mob" at bounding box center [488, 398] width 124 height 20
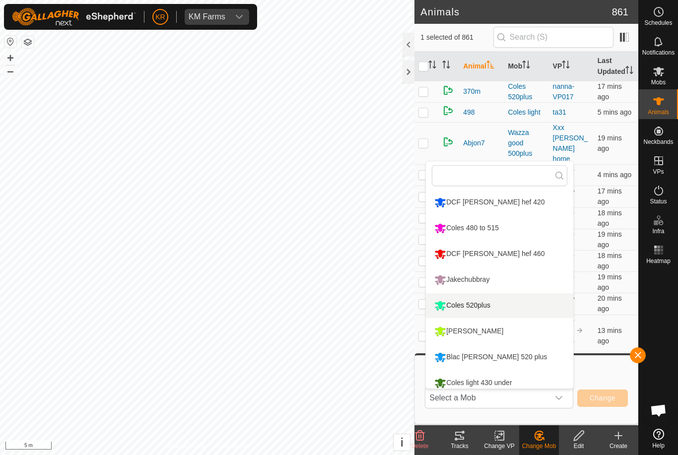
click at [493, 300] on div "Coles 520plus" at bounding box center [462, 306] width 61 height 17
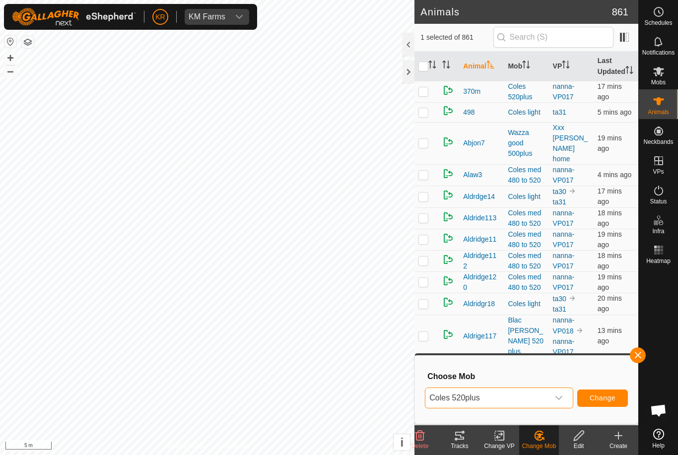
click at [619, 394] on button "Change" at bounding box center [603, 398] width 51 height 17
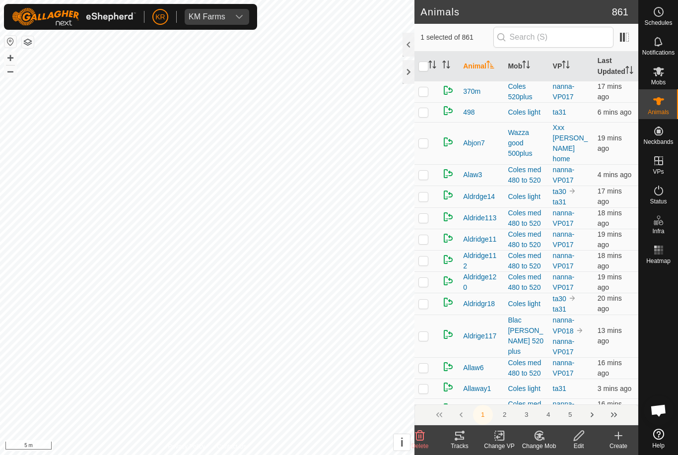
click at [543, 426] on div "Change Mob" at bounding box center [540, 441] width 40 height 30
click at [562, 384] on link "Choose Mob..." at bounding box center [569, 393] width 98 height 20
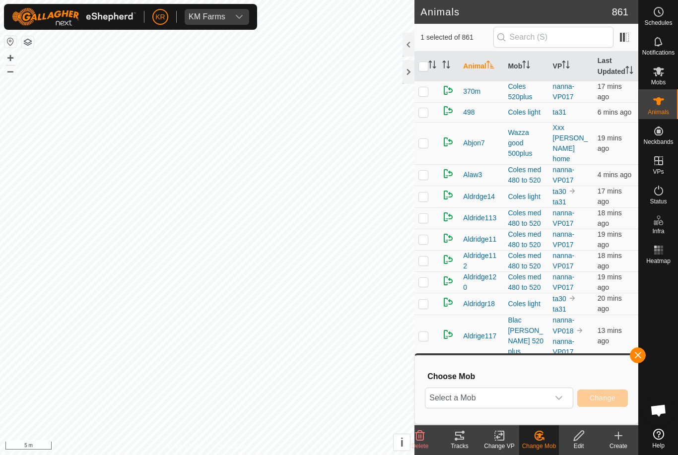
click at [559, 394] on icon "dropdown trigger" at bounding box center [559, 398] width 8 height 8
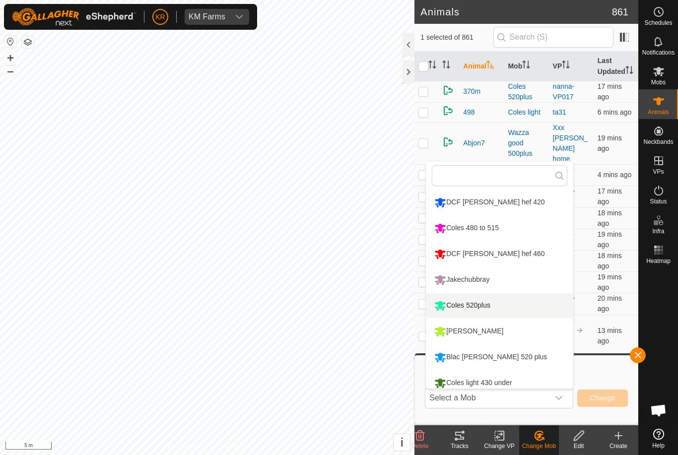
click at [487, 303] on div "Coles 520plus" at bounding box center [462, 306] width 61 height 17
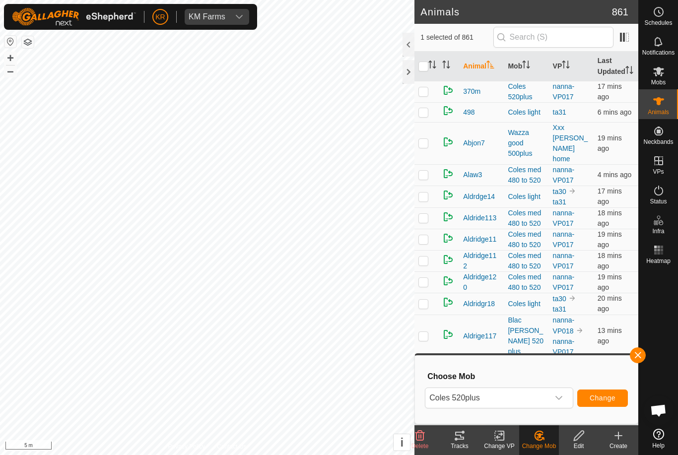
click at [610, 390] on button "Change" at bounding box center [603, 398] width 51 height 17
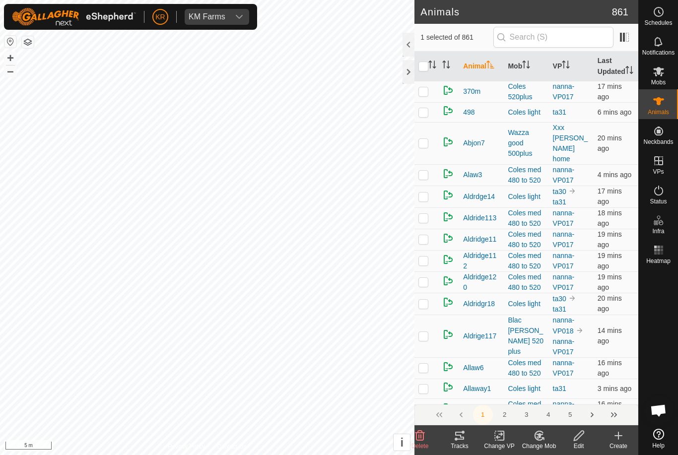
click at [532, 432] on change-mob-svg-icon at bounding box center [540, 436] width 40 height 12
click at [573, 388] on span "Choose Mob..." at bounding box center [568, 393] width 52 height 12
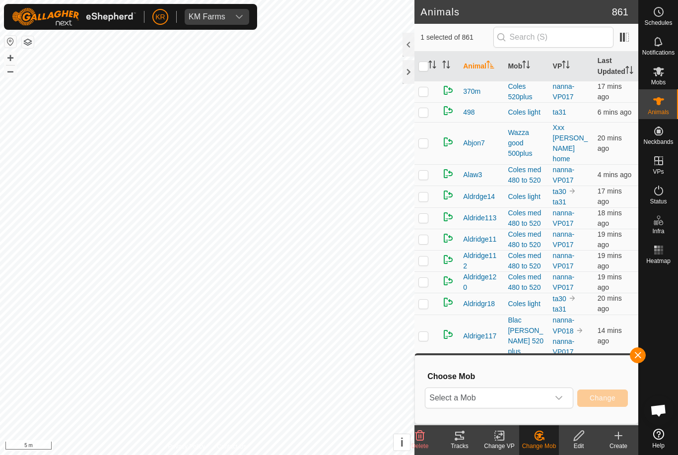
click at [548, 389] on span "Select a Mob" at bounding box center [488, 398] width 124 height 20
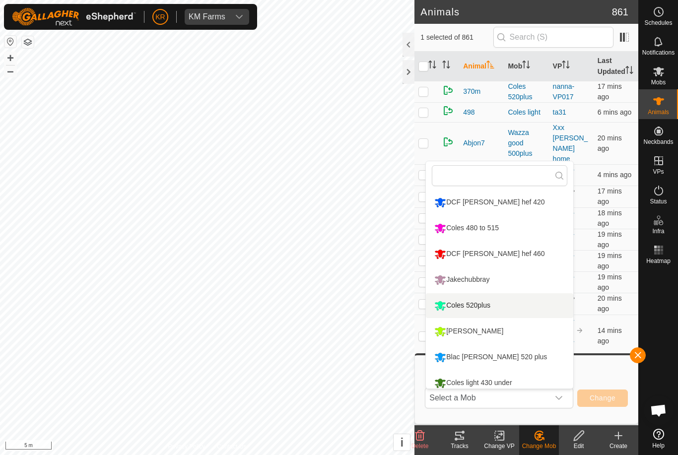
click at [504, 300] on li "Coles 520plus" at bounding box center [500, 306] width 148 height 25
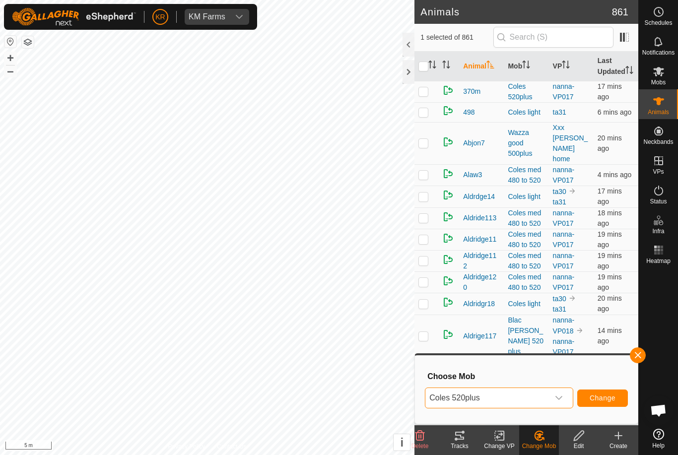
click at [617, 390] on button "Change" at bounding box center [603, 398] width 51 height 17
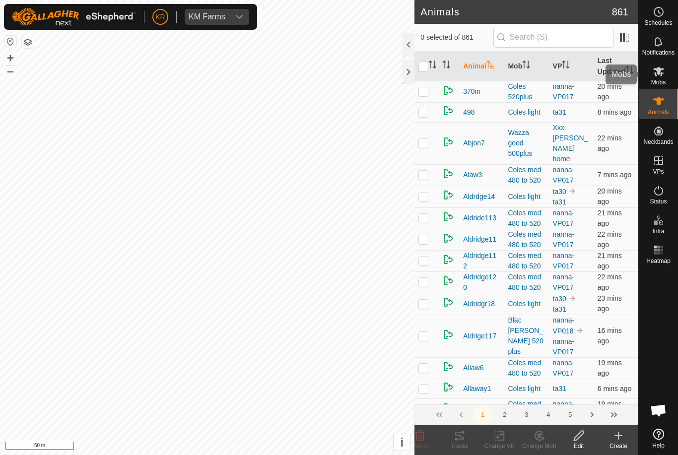
click at [673, 74] on div "Mobs" at bounding box center [658, 75] width 39 height 30
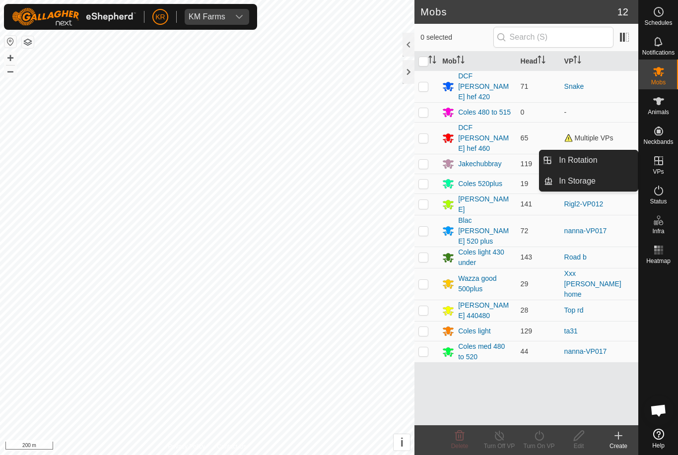
click at [613, 168] on link "In Rotation" at bounding box center [595, 160] width 85 height 20
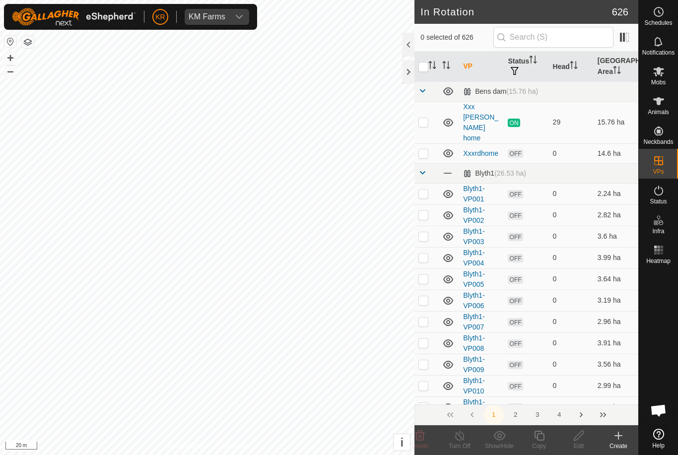
click at [439, 109] on td at bounding box center [427, 122] width 24 height 42
click at [426, 118] on p-checkbox at bounding box center [424, 122] width 10 height 8
click at [425, 118] on p-checkbox at bounding box center [424, 122] width 10 height 8
checkbox input "true"
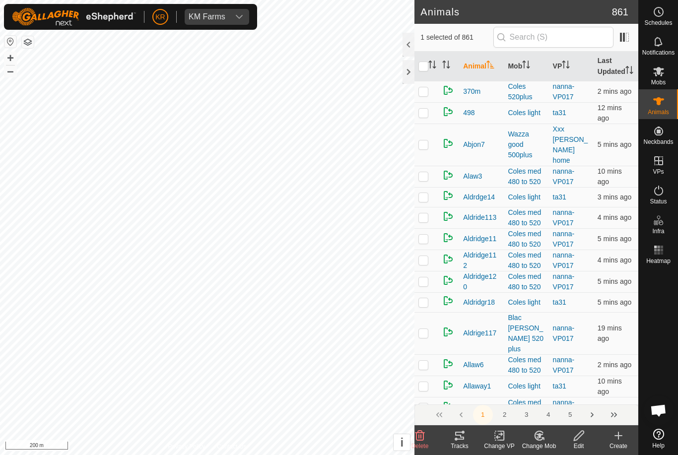
click at [543, 444] on div "Change Mob" at bounding box center [540, 446] width 40 height 9
click at [576, 396] on span "Choose Mob..." at bounding box center [568, 393] width 52 height 12
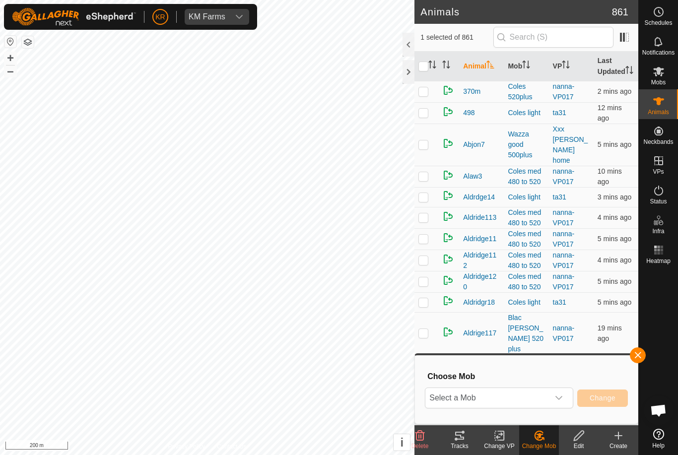
click at [555, 398] on div "dropdown trigger" at bounding box center [559, 398] width 20 height 20
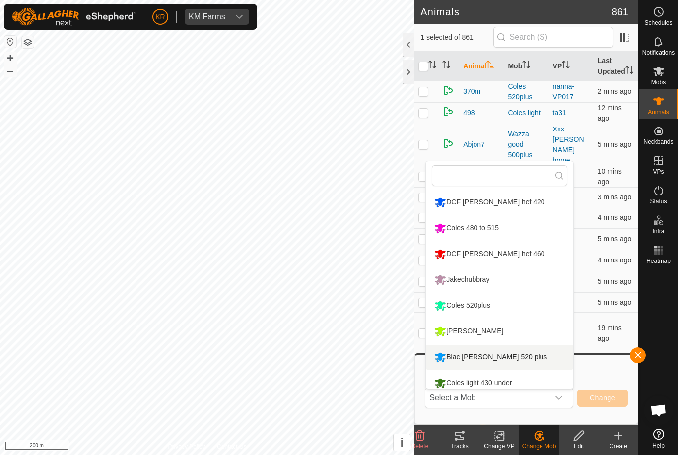
click at [529, 359] on li "Blac [PERSON_NAME] 520 plus" at bounding box center [500, 357] width 148 height 25
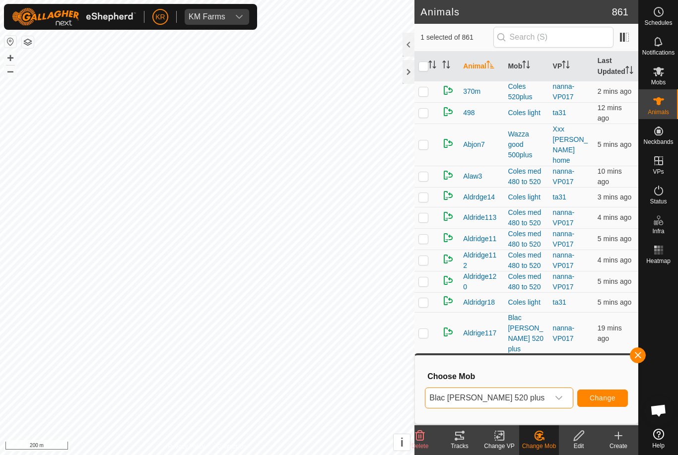
click at [604, 400] on span "Change" at bounding box center [603, 398] width 26 height 8
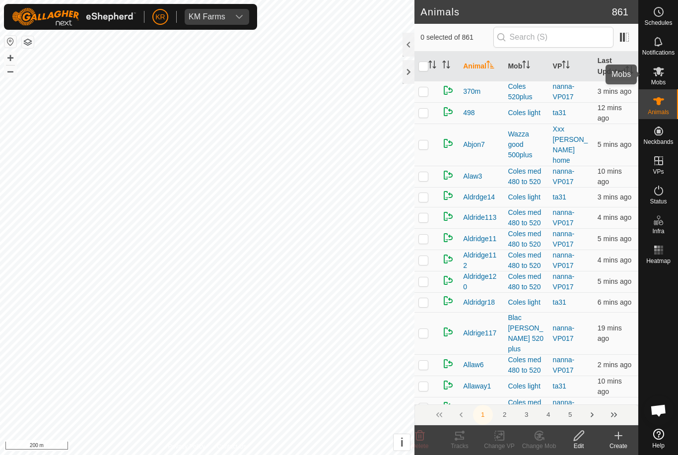
click at [668, 75] on es-mob-svg-icon at bounding box center [659, 72] width 18 height 16
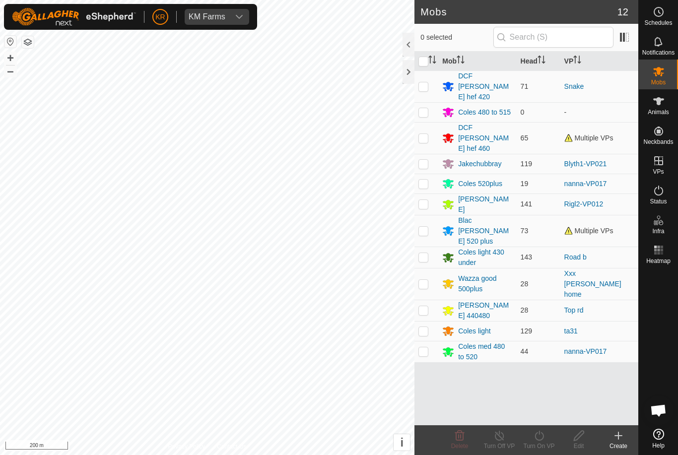
click at [597, 215] on td "Multiple VPs" at bounding box center [600, 231] width 78 height 32
click at [497, 216] on div "Blac [PERSON_NAME] 520 plus" at bounding box center [485, 231] width 54 height 31
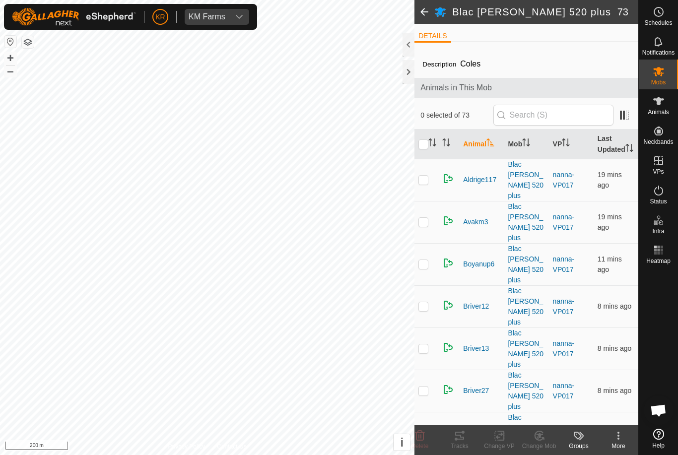
click at [573, 186] on link "nanna-VP017" at bounding box center [564, 180] width 22 height 18
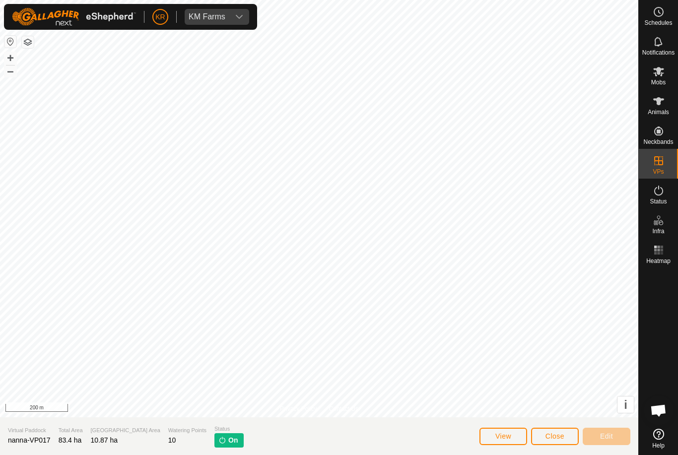
click at [555, 435] on span "Close" at bounding box center [555, 437] width 19 height 8
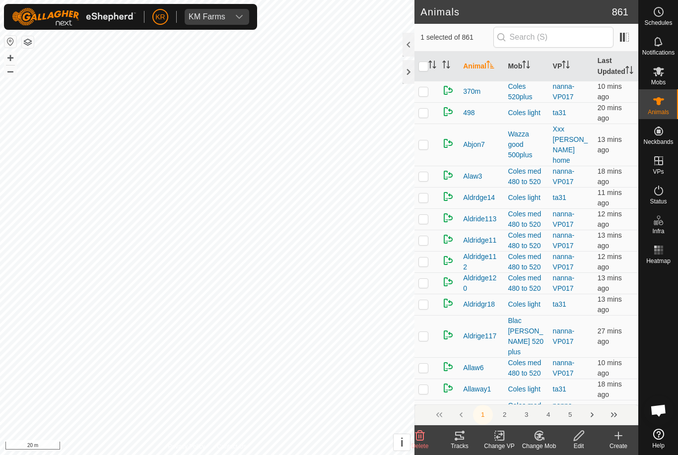
click at [540, 441] on icon at bounding box center [539, 436] width 12 height 12
click at [574, 400] on link "Choose Mob..." at bounding box center [569, 393] width 98 height 20
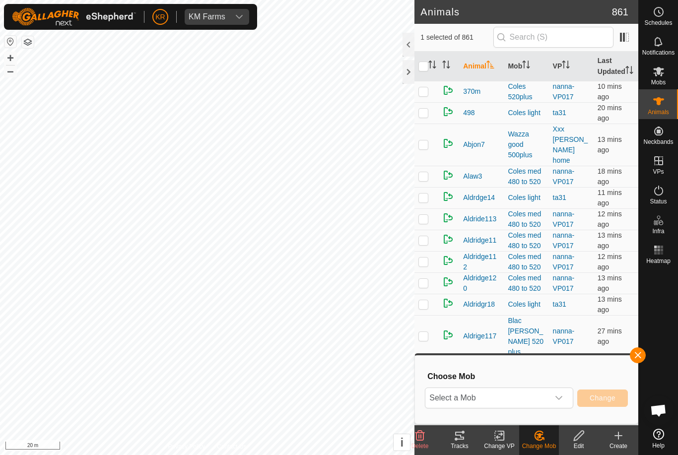
click at [564, 400] on div "dropdown trigger" at bounding box center [559, 398] width 20 height 20
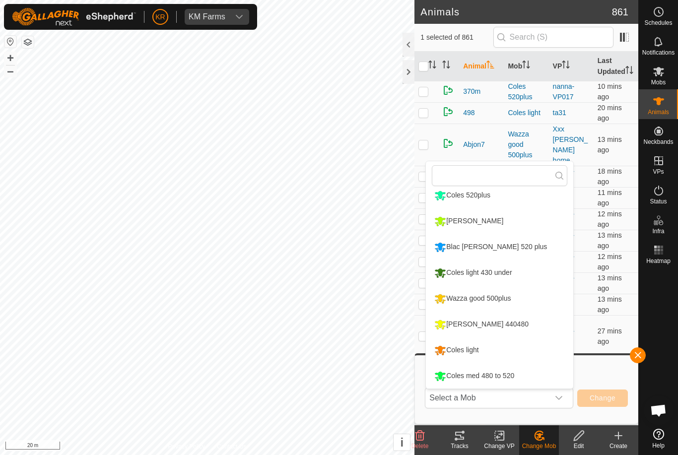
scroll to position [110, 0]
click at [525, 303] on li "Wazza good 500plus" at bounding box center [500, 299] width 148 height 25
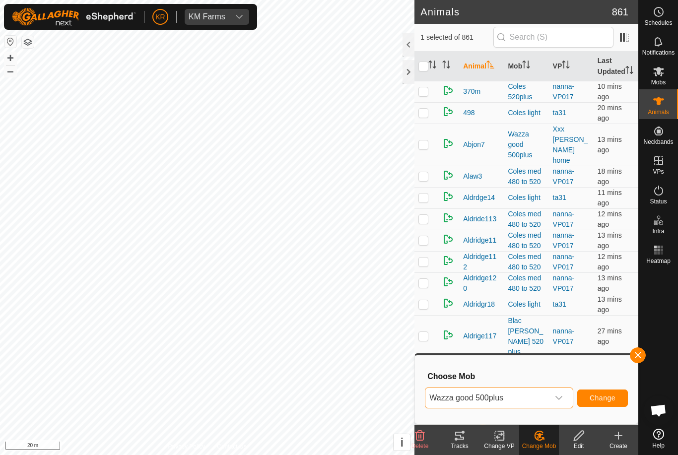
click at [604, 396] on span "Change" at bounding box center [603, 398] width 26 height 8
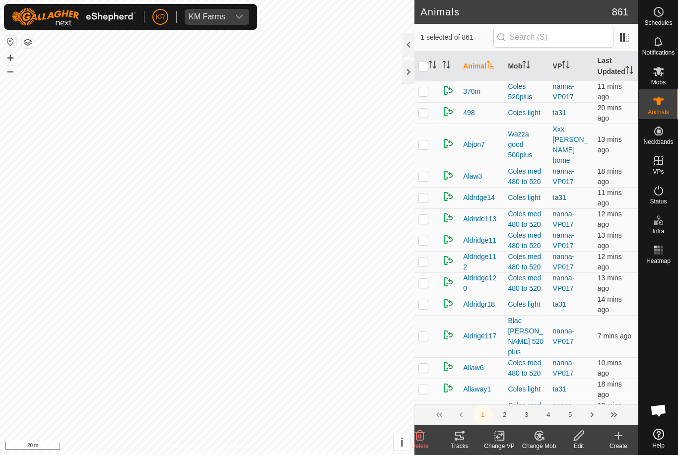
click at [546, 438] on change-mob-svg-icon at bounding box center [540, 436] width 40 height 12
click at [566, 395] on span "Choose Mob..." at bounding box center [568, 393] width 52 height 12
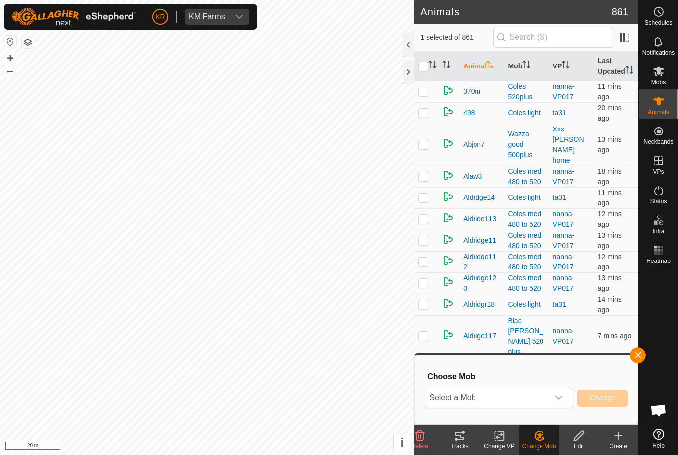
click at [559, 402] on div "dropdown trigger" at bounding box center [559, 398] width 20 height 20
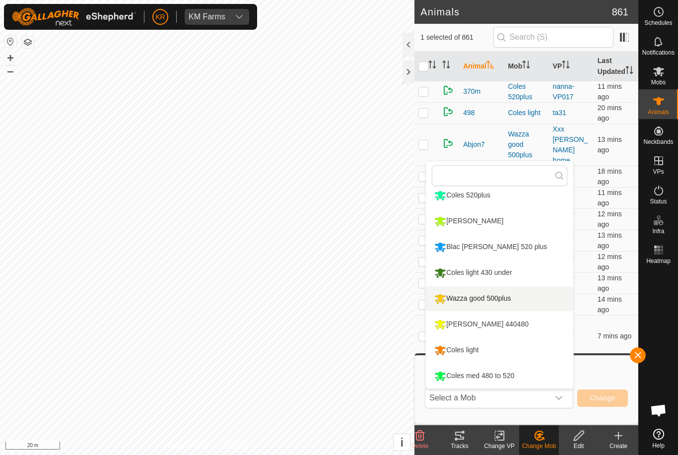
click at [536, 304] on li "Wazza good 500plus" at bounding box center [500, 299] width 148 height 25
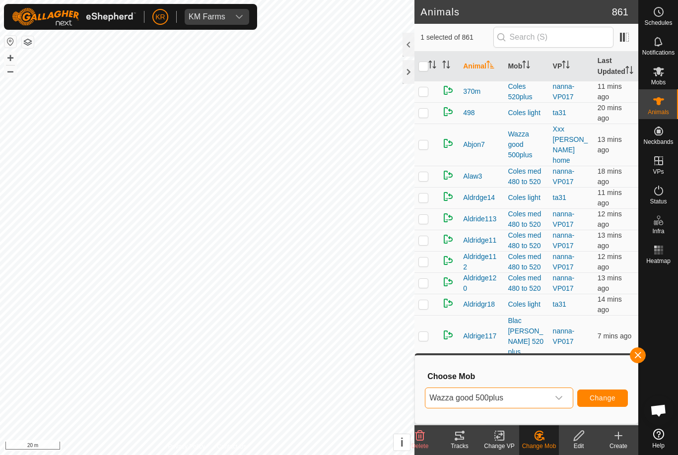
click at [600, 399] on span "Change" at bounding box center [603, 398] width 26 height 8
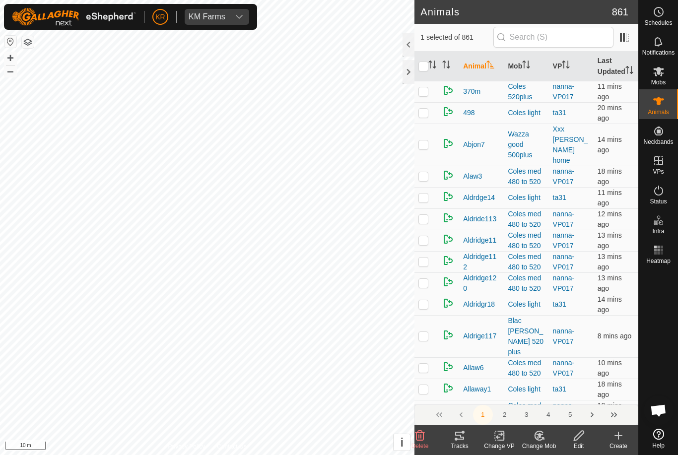
click at [542, 443] on div "Change Mob" at bounding box center [540, 446] width 40 height 9
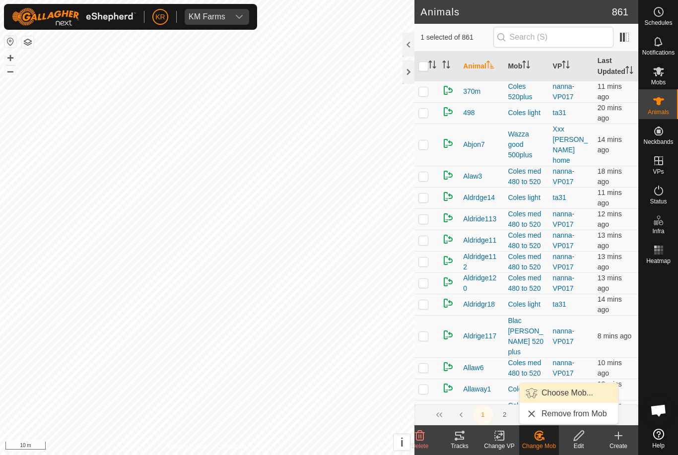
click at [571, 397] on span "Choose Mob..." at bounding box center [568, 393] width 52 height 12
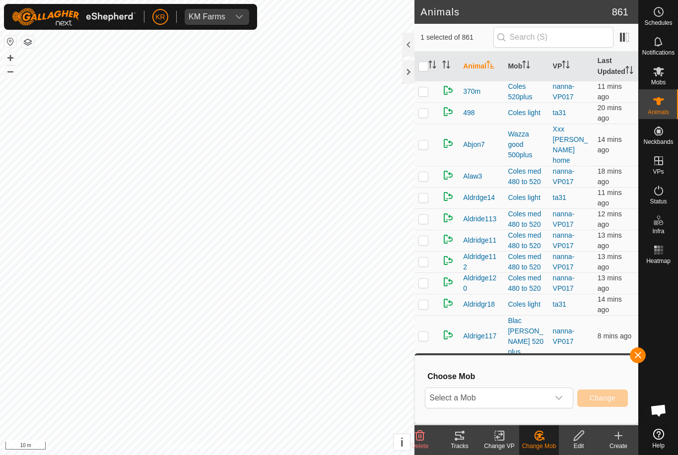
click at [555, 399] on div "dropdown trigger" at bounding box center [559, 398] width 20 height 20
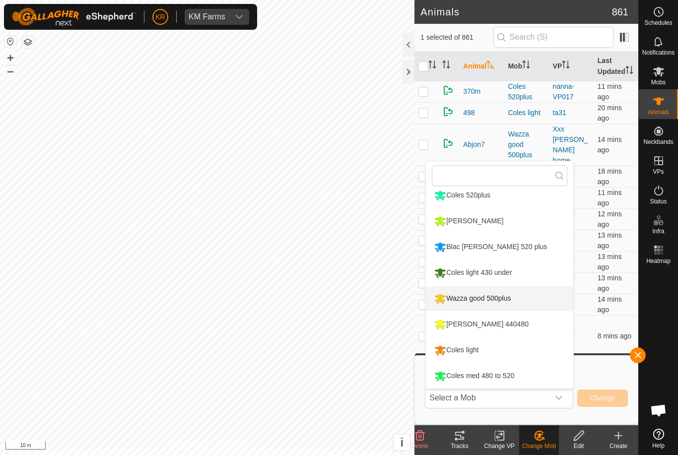
click at [527, 302] on li "Wazza good 500plus" at bounding box center [500, 299] width 148 height 25
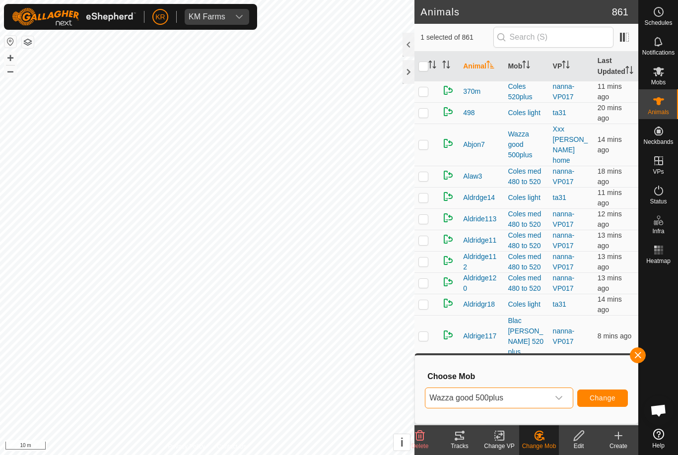
click at [601, 396] on span "Change" at bounding box center [603, 398] width 26 height 8
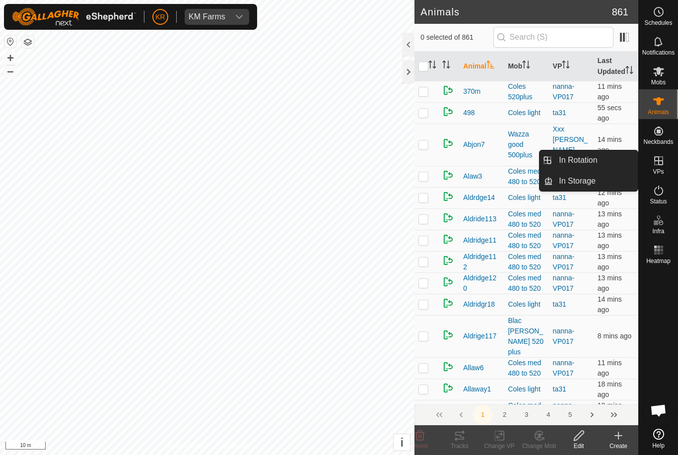
click at [617, 161] on link "In Rotation" at bounding box center [595, 160] width 85 height 20
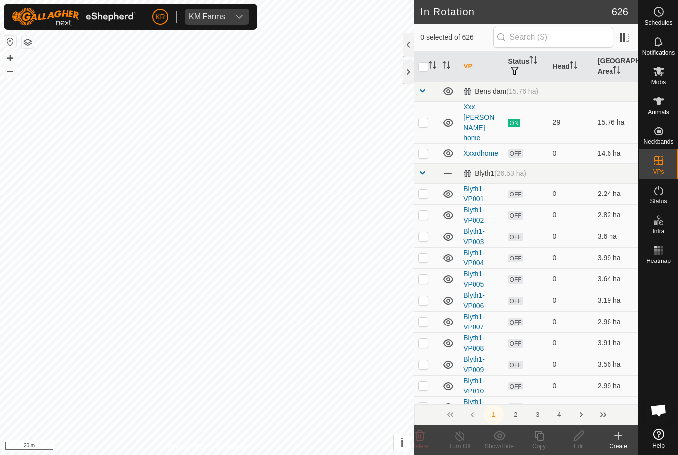
click at [624, 445] on div "Create" at bounding box center [619, 446] width 40 height 9
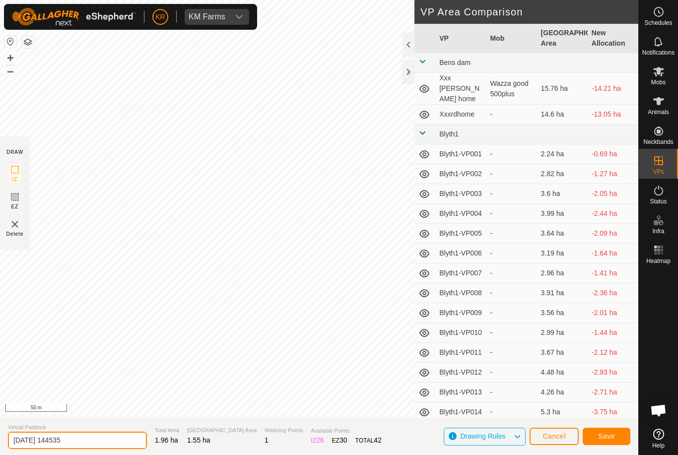
click at [101, 435] on input "[DATE] 144535" at bounding box center [77, 440] width 139 height 17
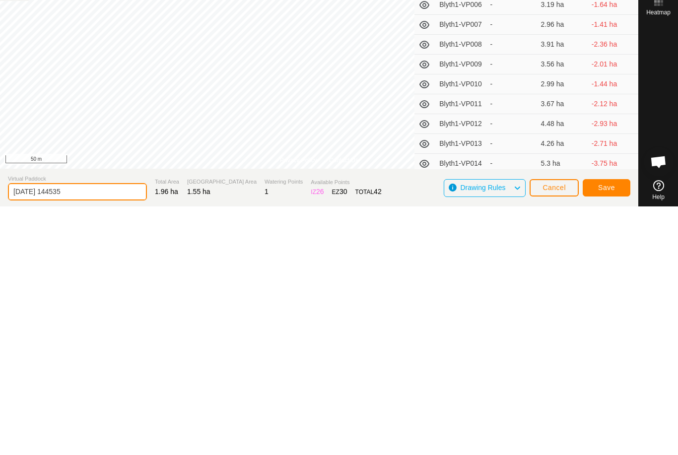
click at [92, 432] on input "[DATE] 144535" at bounding box center [77, 440] width 139 height 17
type input "2"
type input "Xx m1"
click at [611, 433] on span "Save" at bounding box center [607, 437] width 17 height 8
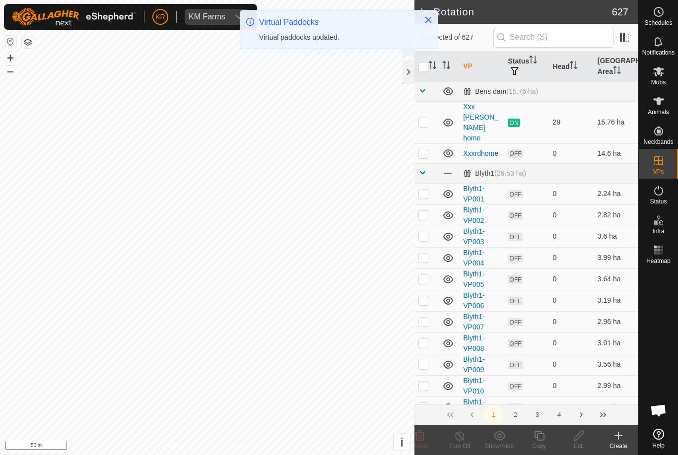
click at [663, 75] on icon at bounding box center [659, 72] width 12 height 12
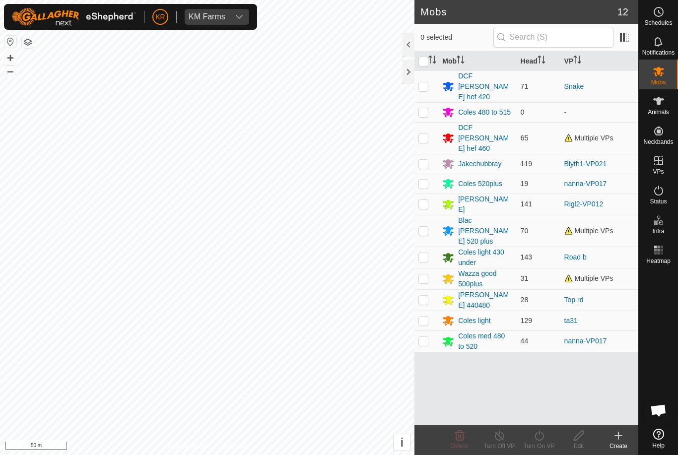
click at [445, 273] on icon at bounding box center [449, 279] width 12 height 12
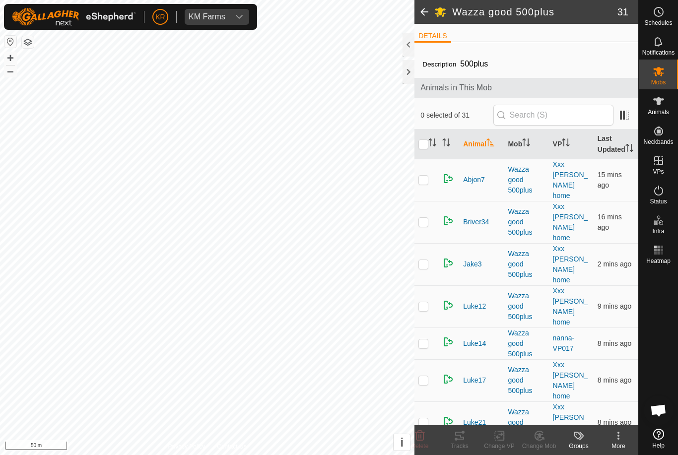
click at [422, 243] on td at bounding box center [427, 264] width 24 height 42
click at [430, 243] on td at bounding box center [427, 264] width 24 height 42
checkbox input "false"
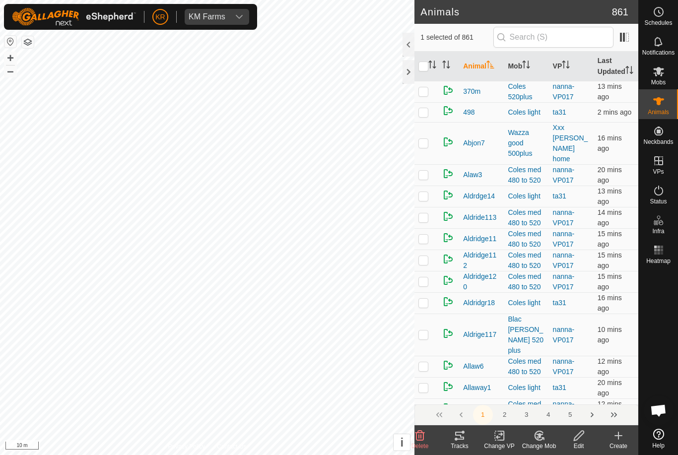
click at [541, 449] on div "Change Mob" at bounding box center [540, 446] width 40 height 9
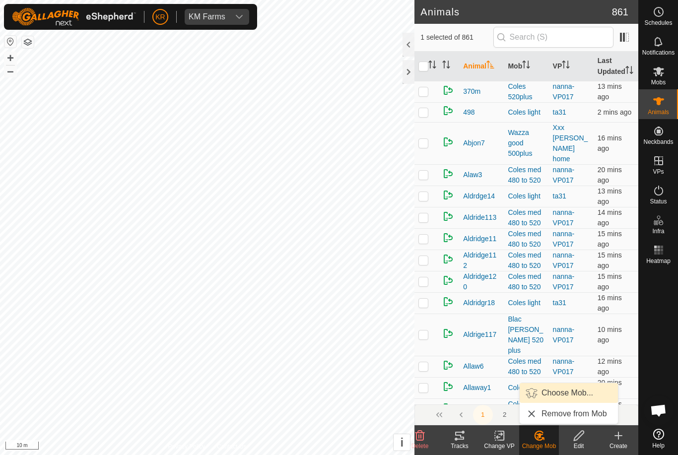
click at [573, 394] on span "Choose Mob..." at bounding box center [568, 393] width 52 height 12
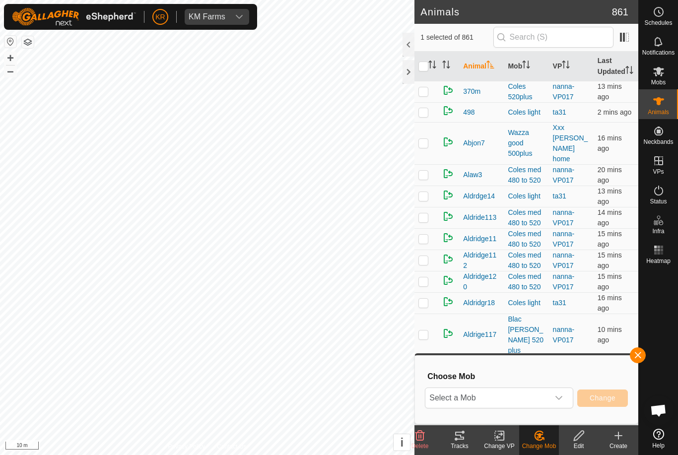
click at [546, 395] on span "Select a Mob" at bounding box center [488, 398] width 124 height 20
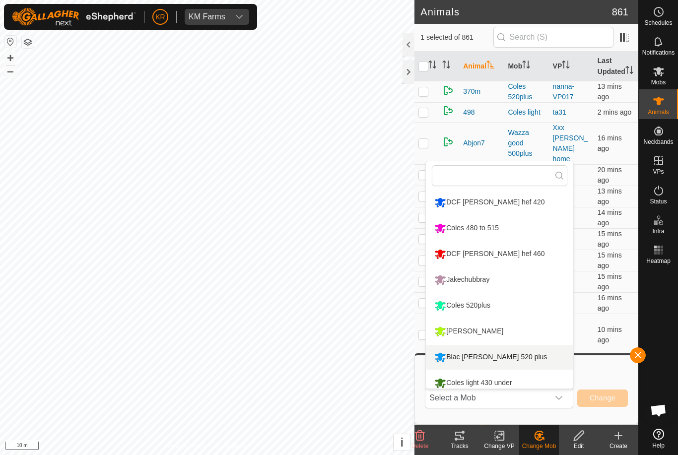
click at [518, 357] on li "Blac [PERSON_NAME] 520 plus" at bounding box center [500, 357] width 148 height 25
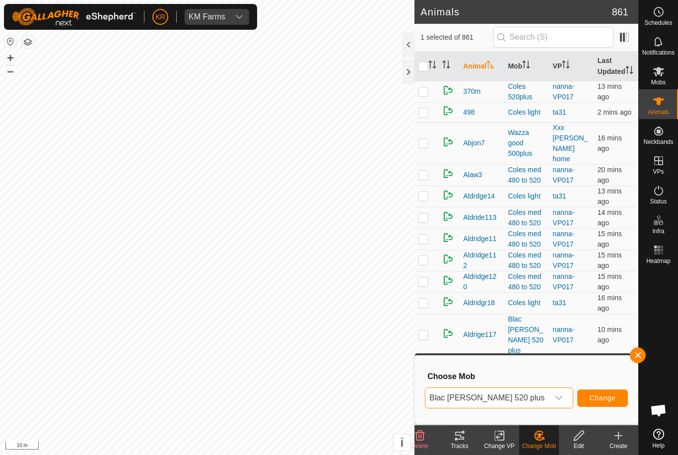
click at [604, 404] on button "Change" at bounding box center [603, 398] width 51 height 17
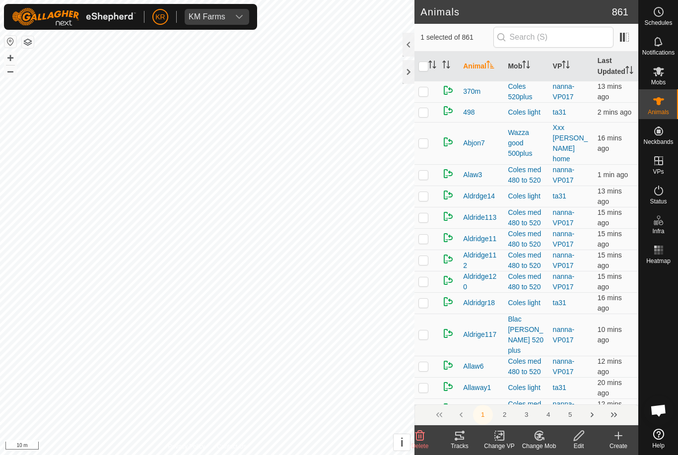
click at [544, 441] on icon at bounding box center [539, 436] width 12 height 12
click at [573, 398] on span "Choose Mob..." at bounding box center [568, 393] width 52 height 12
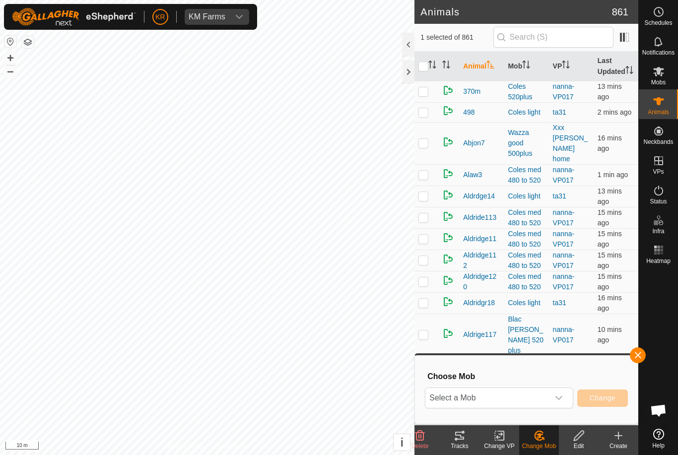
click at [542, 399] on span "Select a Mob" at bounding box center [488, 398] width 124 height 20
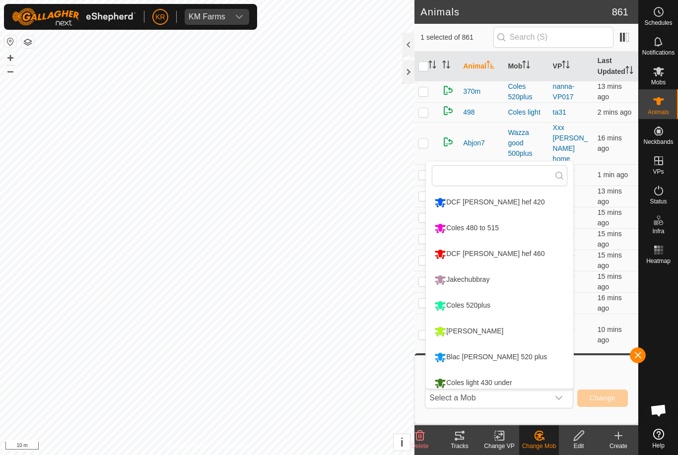
click at [507, 354] on div "Blac [PERSON_NAME] 520 plus" at bounding box center [491, 357] width 118 height 17
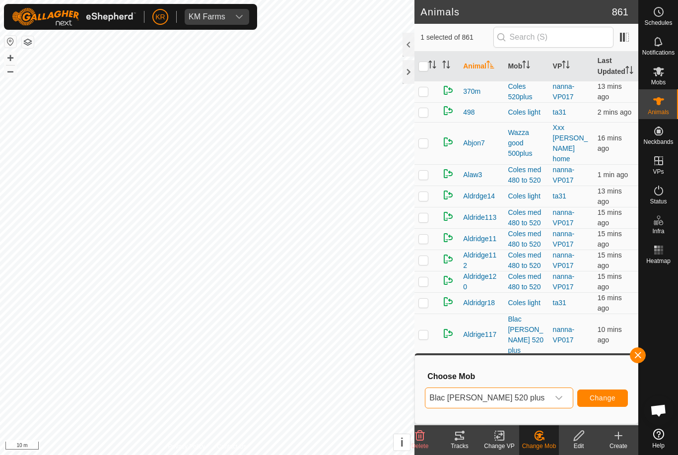
click at [615, 401] on span "Change" at bounding box center [603, 398] width 26 height 8
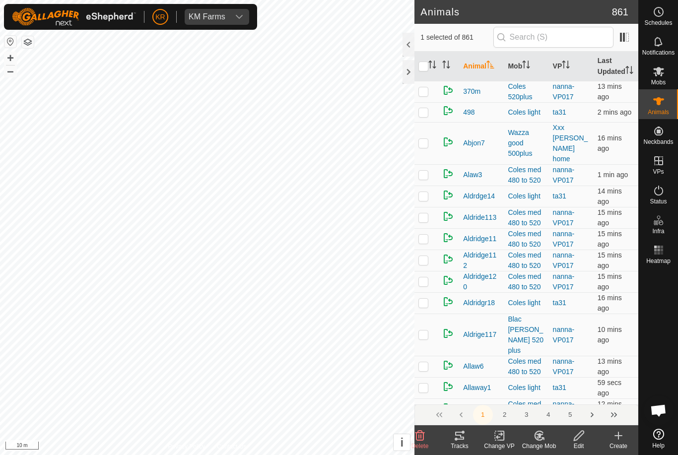
click at [546, 437] on change-mob-svg-icon at bounding box center [540, 436] width 40 height 12
click at [562, 395] on span "Choose Mob..." at bounding box center [568, 393] width 52 height 12
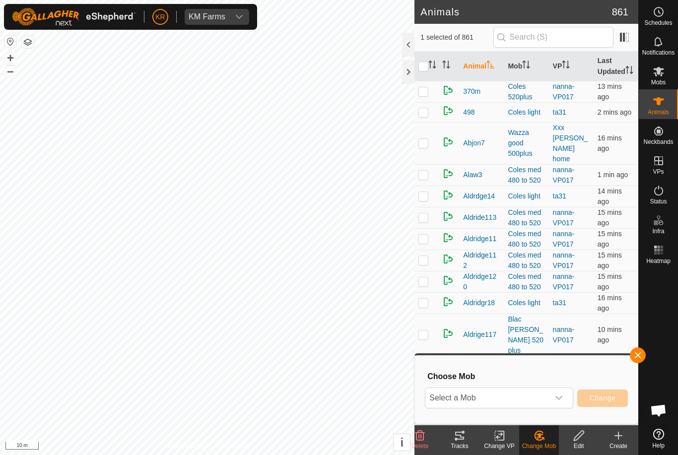
click at [540, 398] on span "Select a Mob" at bounding box center [488, 398] width 124 height 20
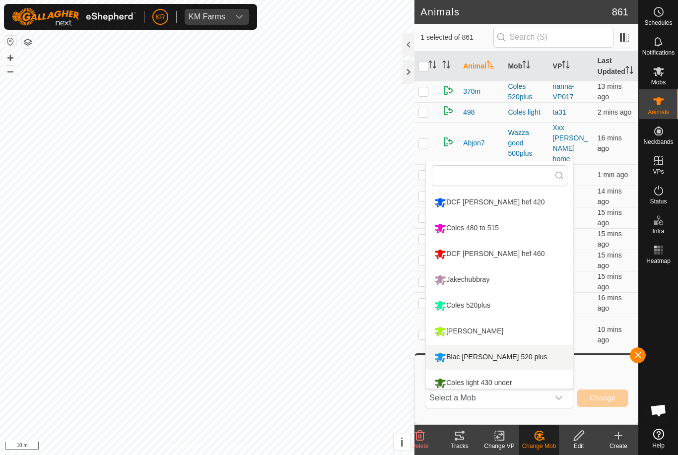
click at [528, 358] on li "Blac [PERSON_NAME] 520 plus" at bounding box center [500, 357] width 148 height 25
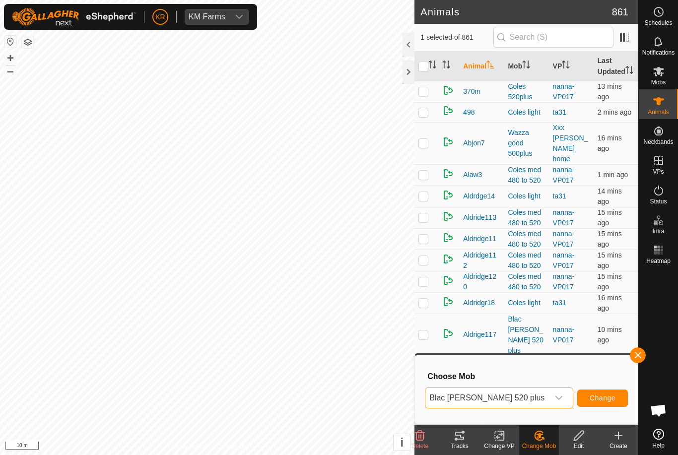
click at [606, 396] on span "Change" at bounding box center [603, 398] width 26 height 8
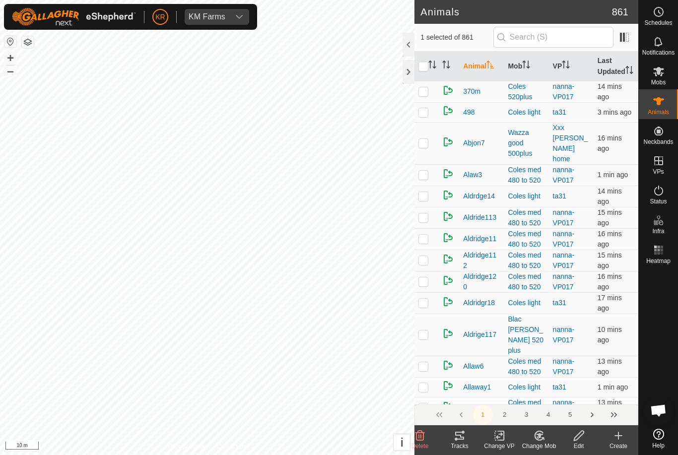
click at [540, 439] on icon at bounding box center [539, 436] width 12 height 12
click at [573, 401] on link "Choose Mob..." at bounding box center [569, 393] width 98 height 20
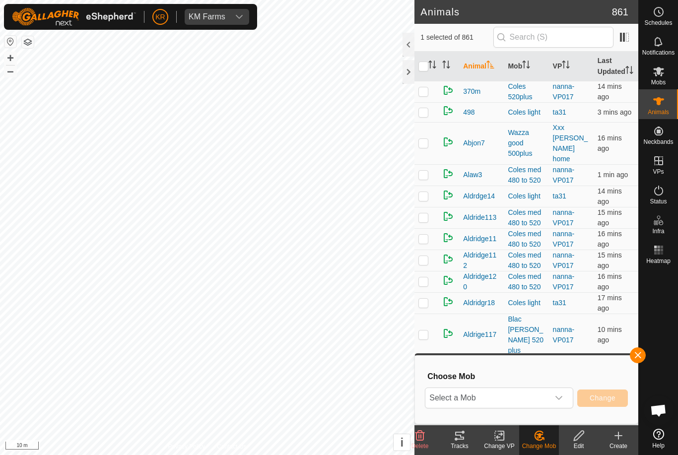
click at [559, 405] on div "dropdown trigger" at bounding box center [559, 398] width 20 height 20
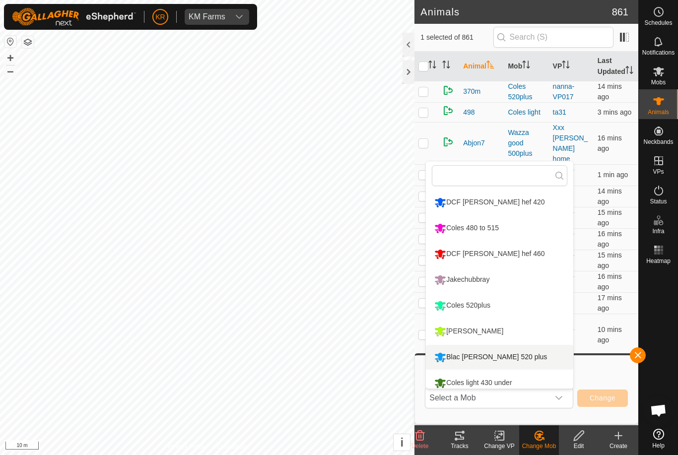
click at [507, 357] on div "Blac [PERSON_NAME] 520 plus" at bounding box center [491, 357] width 118 height 17
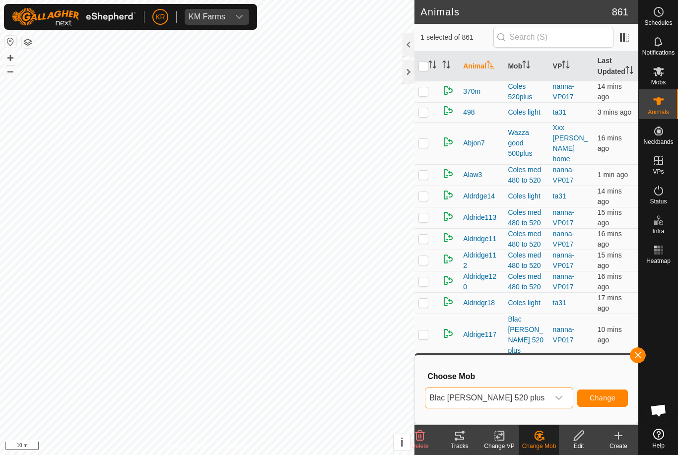
click at [610, 398] on span "Change" at bounding box center [603, 398] width 26 height 8
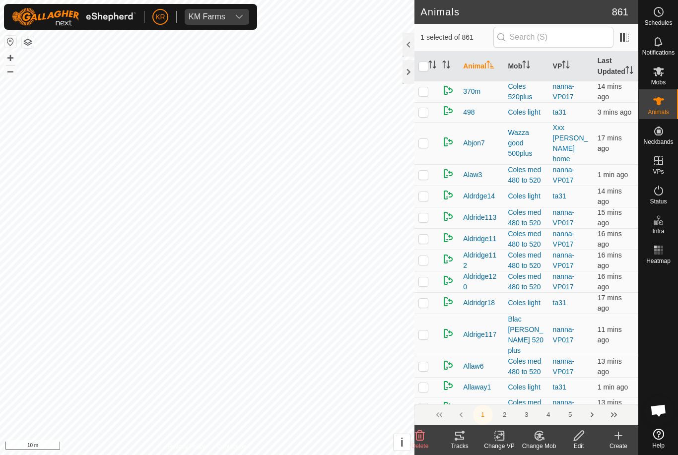
click at [543, 436] on icon at bounding box center [539, 436] width 12 height 12
click at [571, 393] on span "Choose Mob..." at bounding box center [568, 393] width 52 height 12
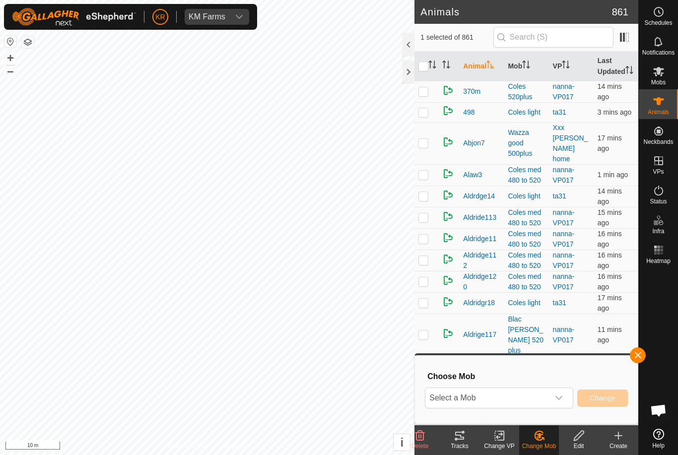
click at [558, 396] on icon "dropdown trigger" at bounding box center [559, 398] width 8 height 8
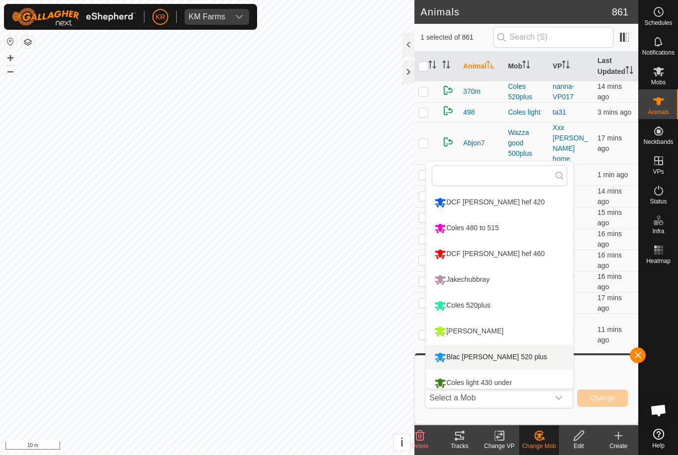
click at [516, 358] on li "Blac [PERSON_NAME] 520 plus" at bounding box center [500, 357] width 148 height 25
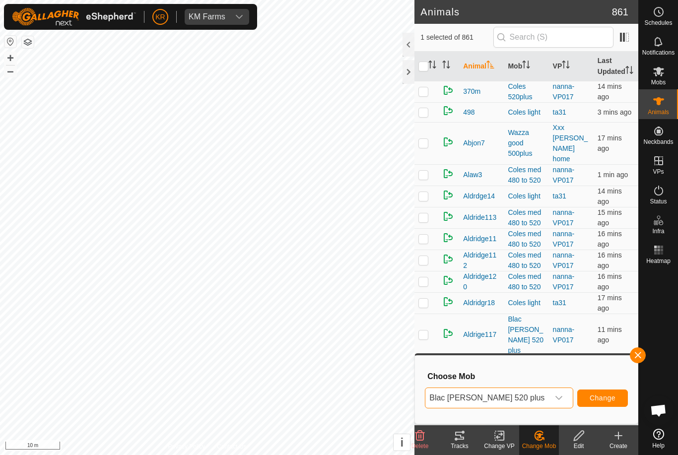
click at [603, 398] on span "Change" at bounding box center [603, 398] width 26 height 8
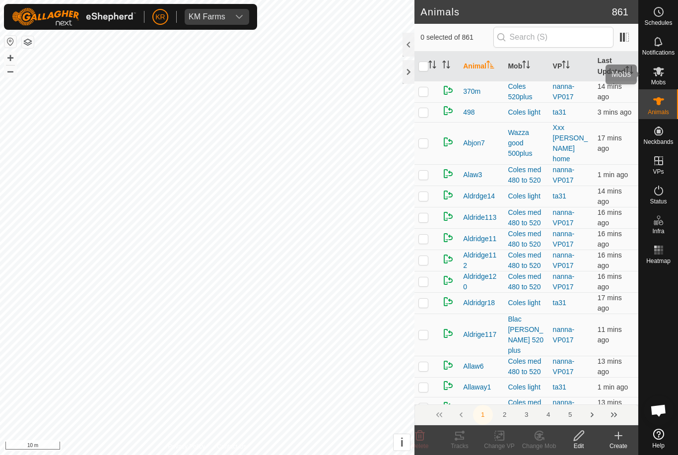
click at [664, 87] on div "Mobs" at bounding box center [658, 75] width 39 height 30
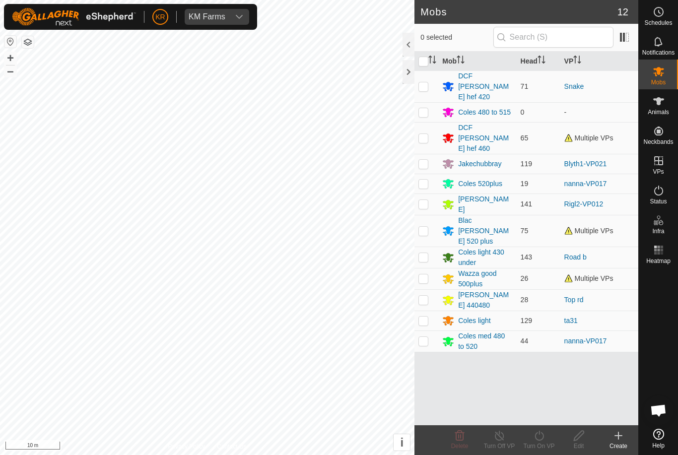
click at [421, 227] on p-checkbox at bounding box center [424, 231] width 10 height 8
checkbox input "true"
click at [542, 442] on icon at bounding box center [539, 436] width 12 height 12
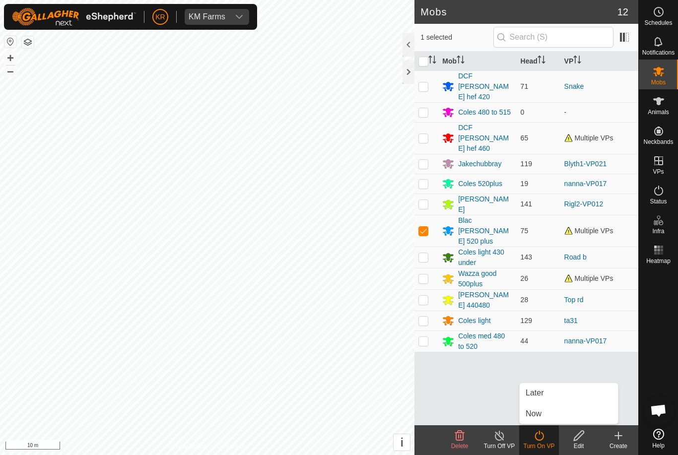
click at [562, 412] on link "Now" at bounding box center [569, 414] width 98 height 20
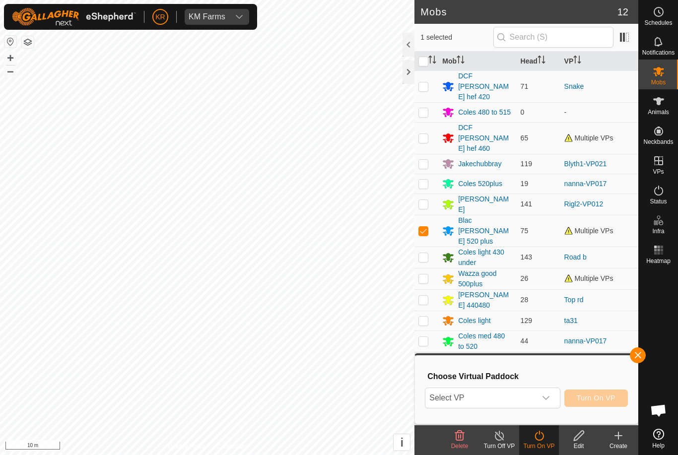
click at [551, 397] on div "dropdown trigger" at bounding box center [546, 398] width 20 height 20
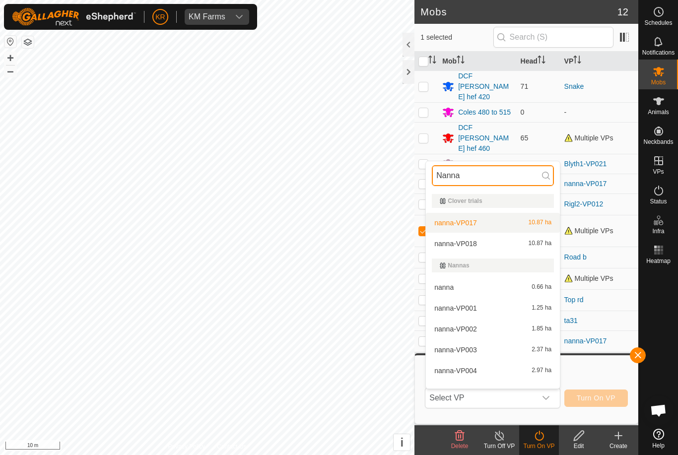
type input "Nanna"
click at [541, 224] on span "10.87 ha" at bounding box center [540, 223] width 23 height 7
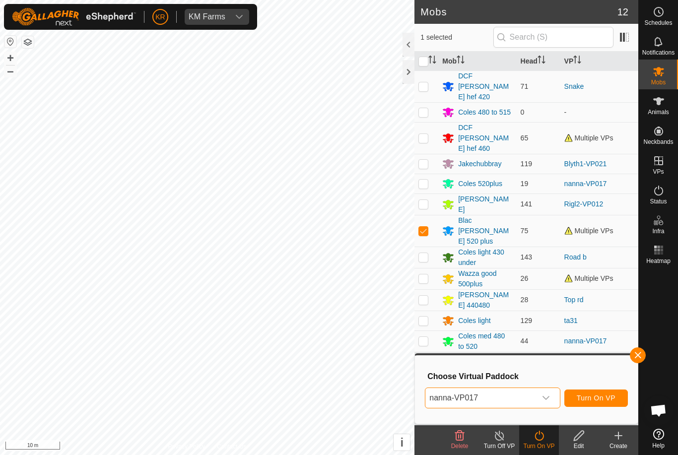
click at [602, 397] on span "Turn On VP" at bounding box center [596, 398] width 39 height 8
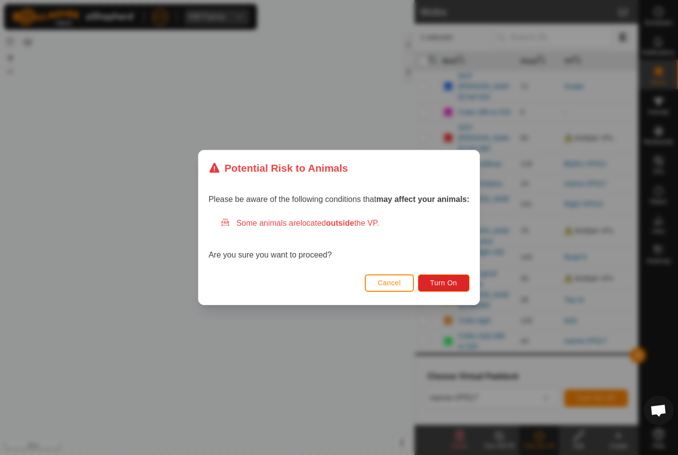
click at [446, 283] on span "Turn On" at bounding box center [444, 283] width 27 height 8
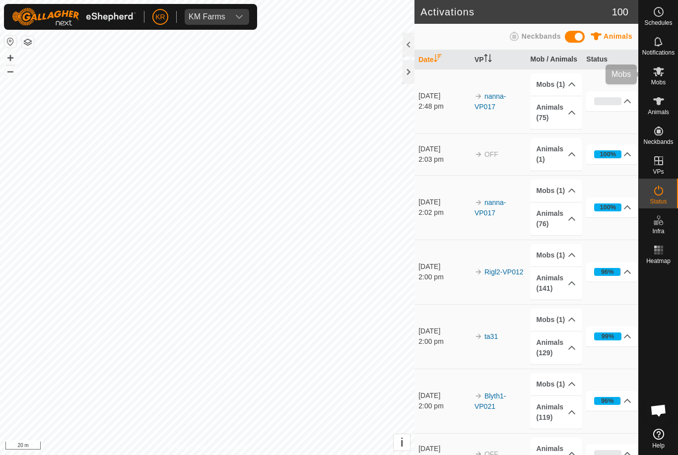
click at [666, 77] on es-mob-svg-icon at bounding box center [659, 72] width 18 height 16
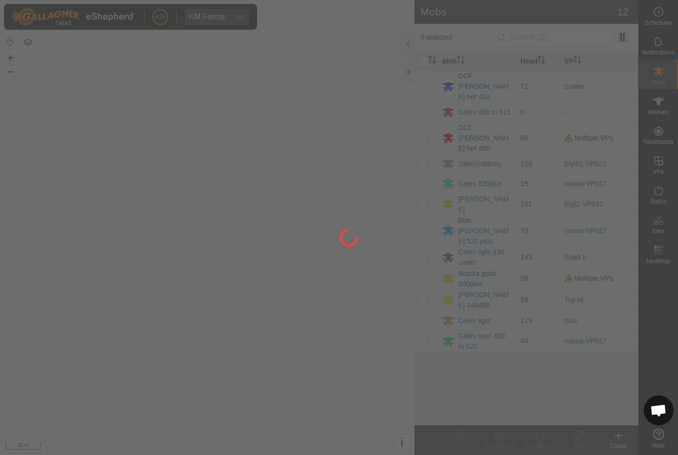
click at [427, 120] on div at bounding box center [339, 227] width 678 height 455
click at [421, 119] on div at bounding box center [339, 227] width 678 height 455
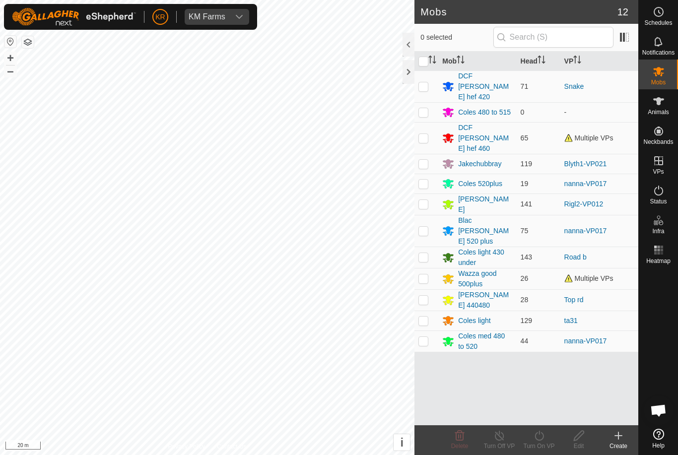
click at [427, 134] on p-checkbox at bounding box center [424, 138] width 10 height 8
checkbox input "true"
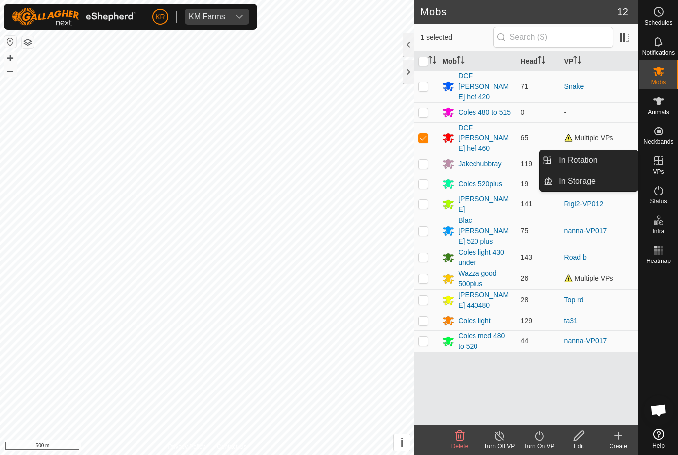
click at [608, 165] on link "In Rotation" at bounding box center [595, 160] width 85 height 20
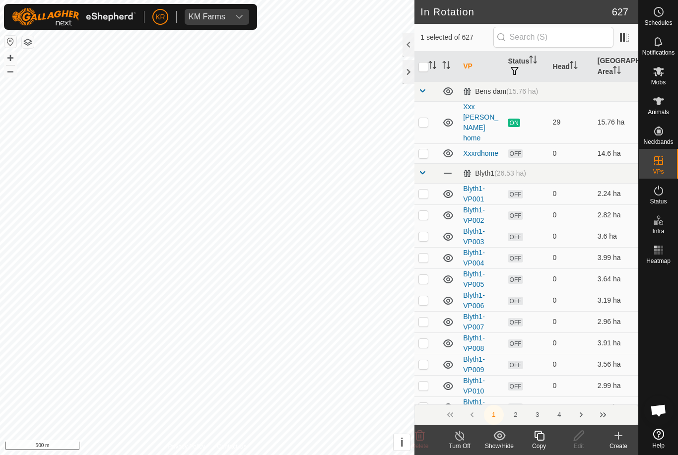
click at [425, 150] on p-checkbox at bounding box center [424, 154] width 10 height 8
checkbox input "true"
click at [430, 68] on icon "Activate to sort" at bounding box center [433, 65] width 8 height 8
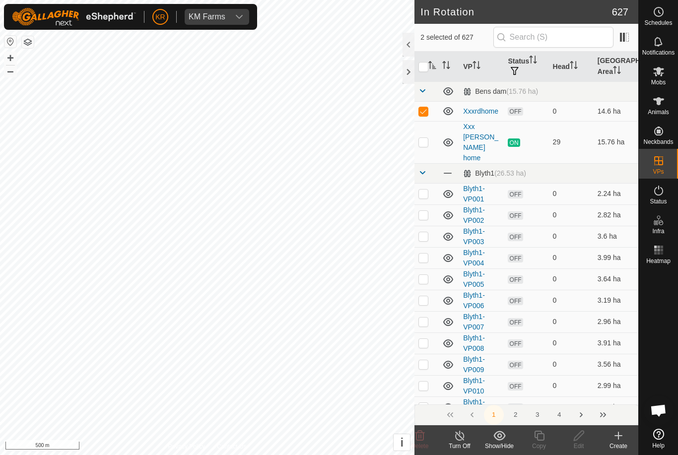
click at [427, 66] on input "checkbox" at bounding box center [424, 67] width 10 height 10
checkbox input "true"
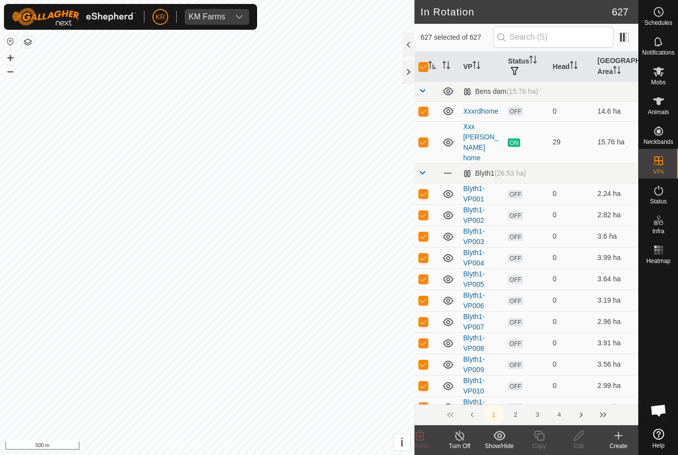
checkbox input "true"
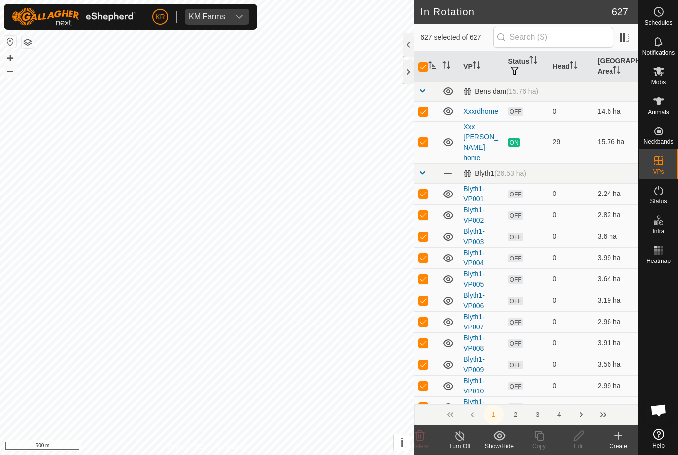
checkbox input "true"
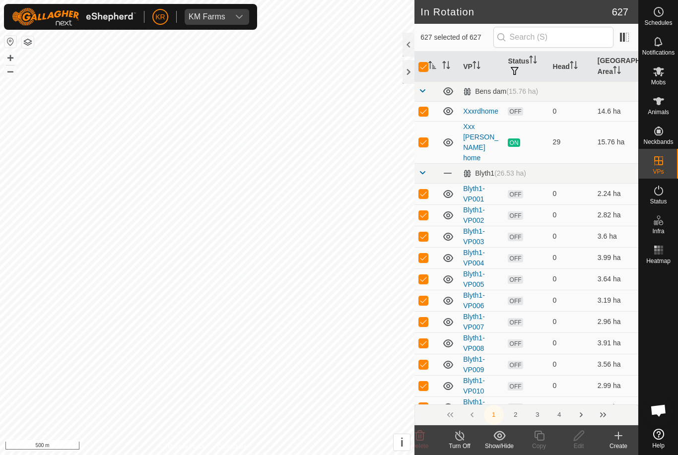
checkbox input "true"
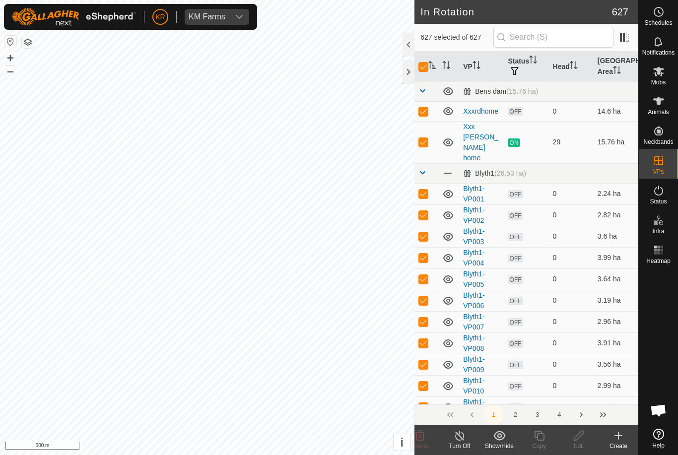
checkbox input "true"
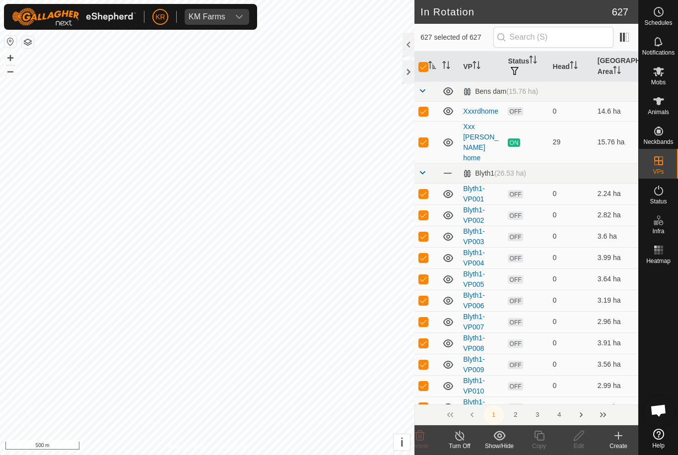
checkbox input "true"
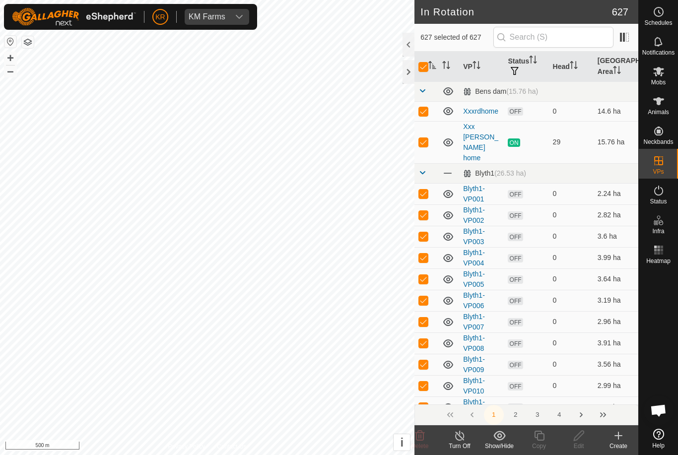
checkbox input "true"
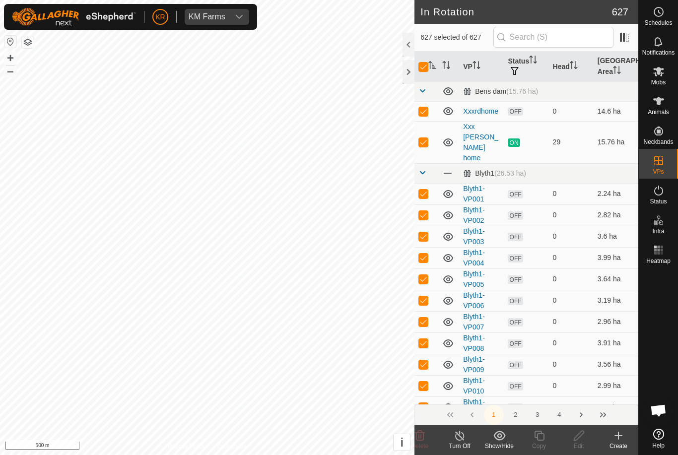
checkbox input "true"
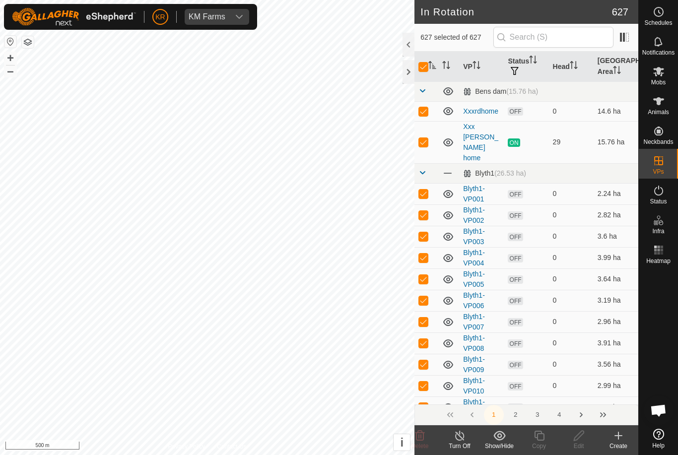
checkbox input "true"
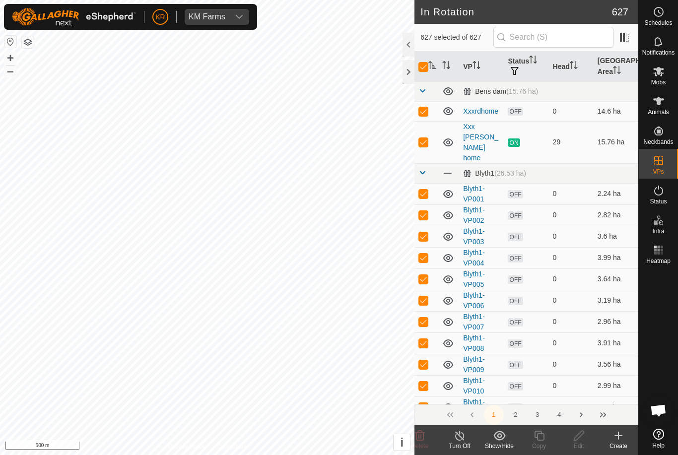
checkbox input "true"
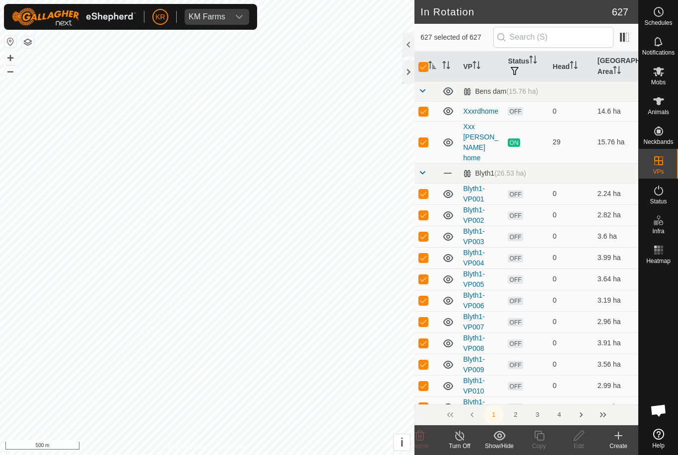
checkbox input "true"
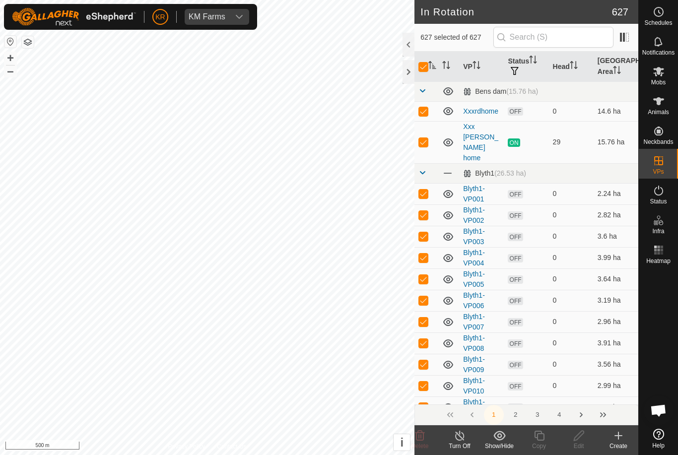
checkbox input "true"
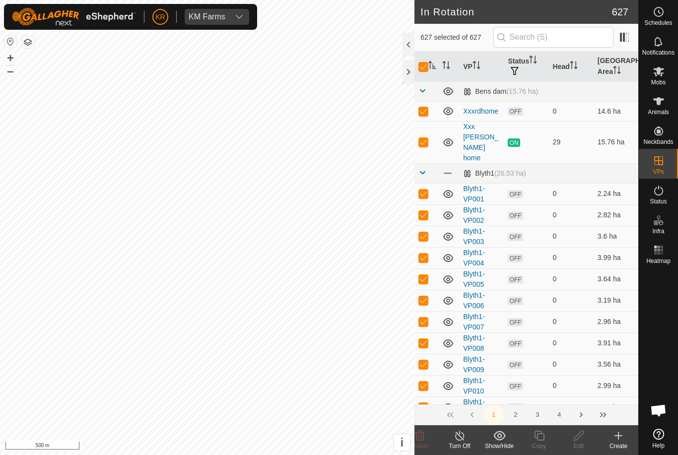
checkbox input "true"
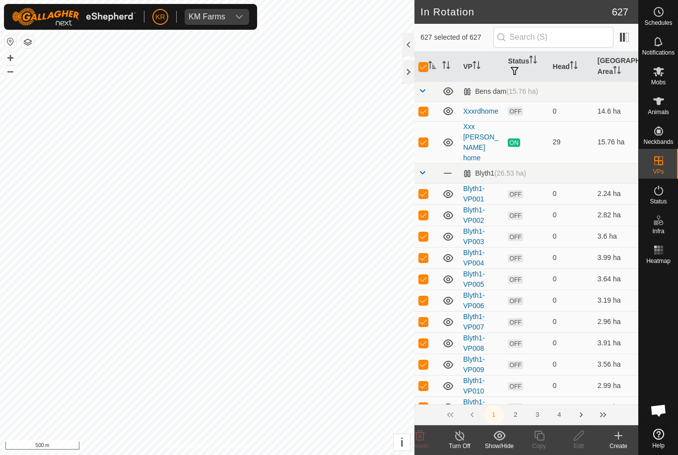
checkbox input "true"
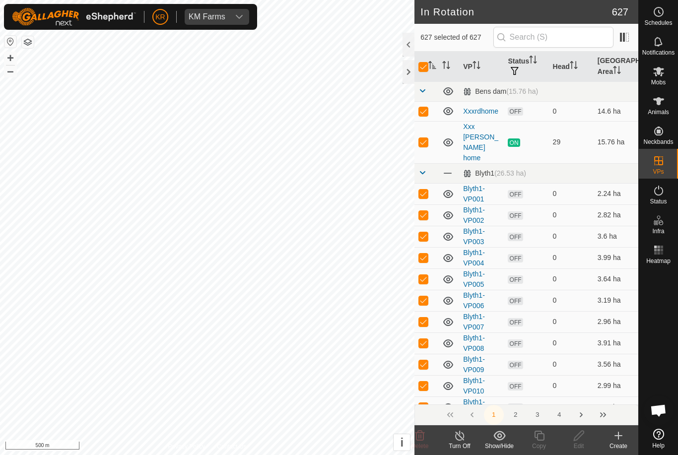
checkbox input "true"
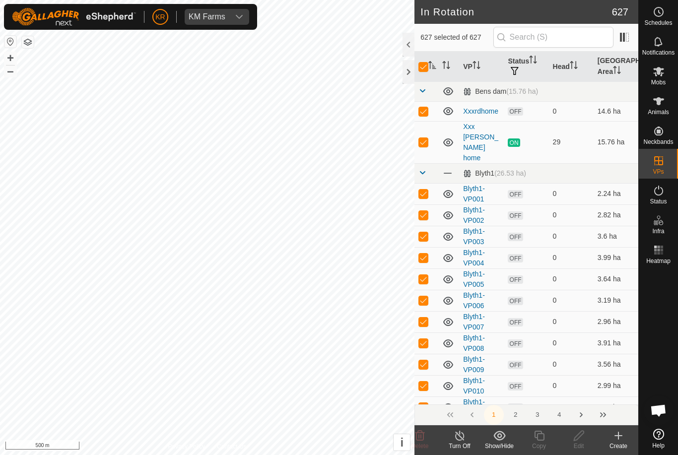
checkbox input "true"
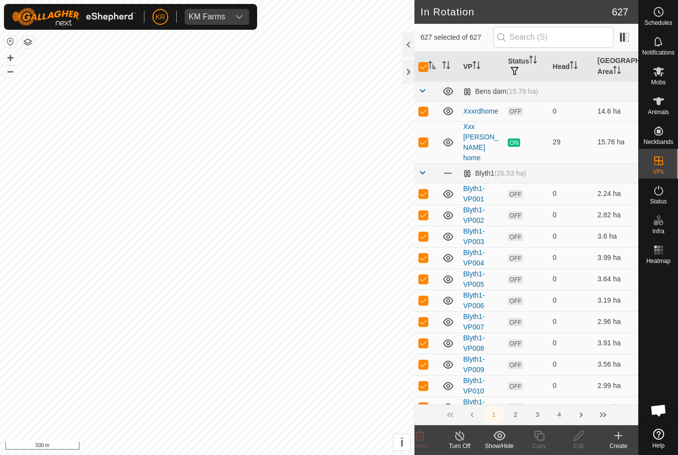
checkbox input "true"
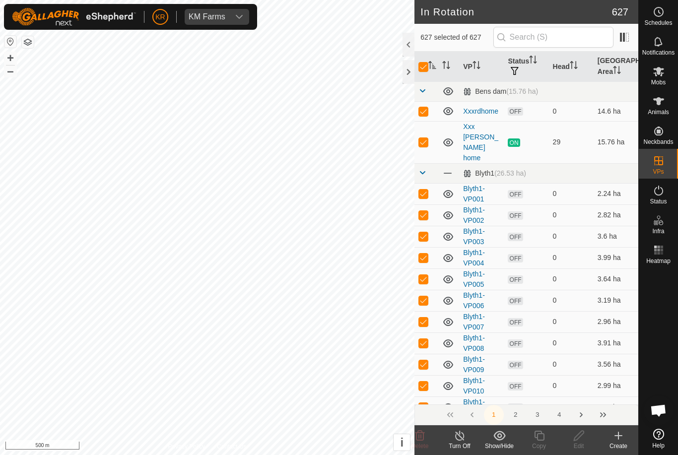
checkbox input "true"
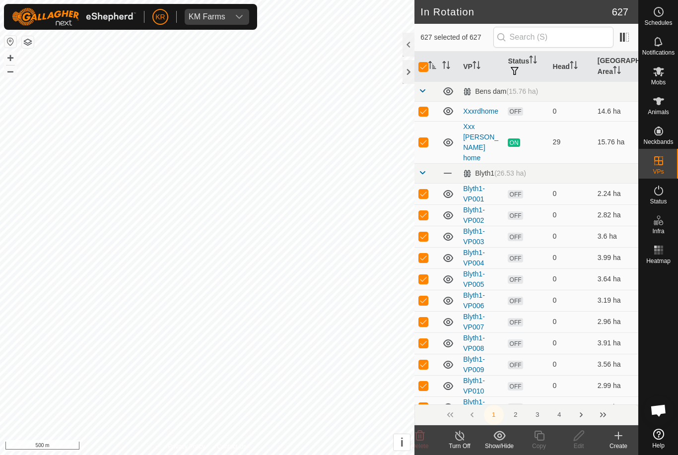
checkbox input "true"
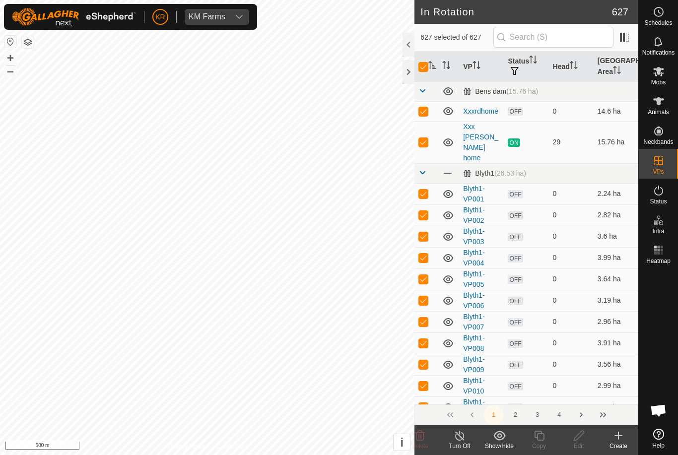
checkbox input "true"
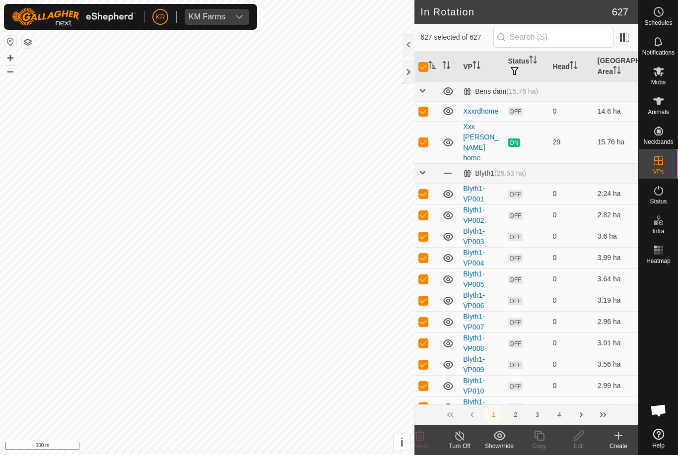
checkbox input "true"
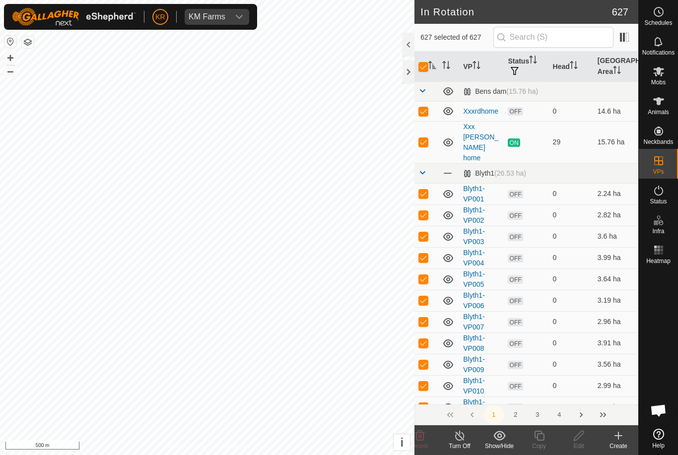
checkbox input "true"
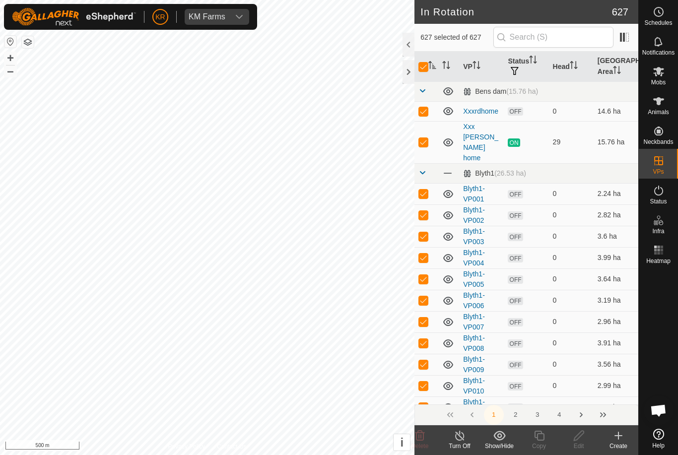
checkbox input "true"
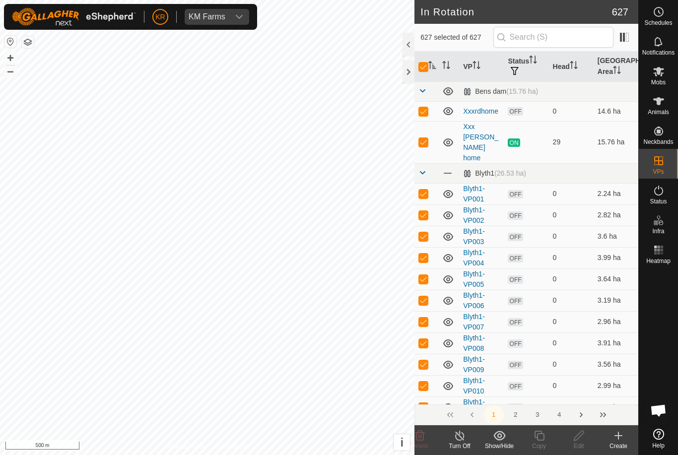
checkbox input "true"
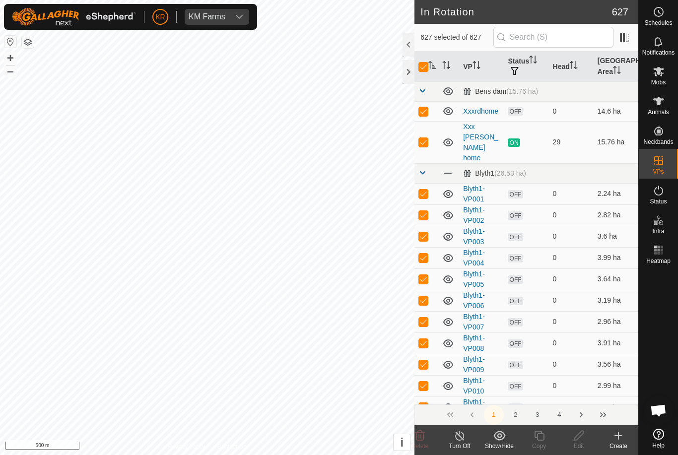
checkbox input "true"
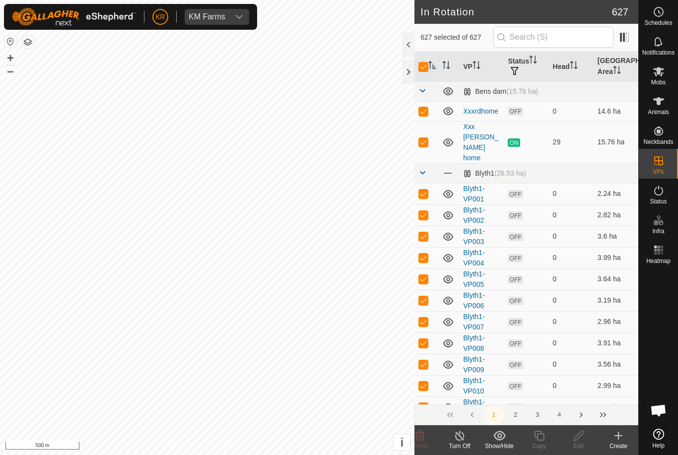
checkbox input "true"
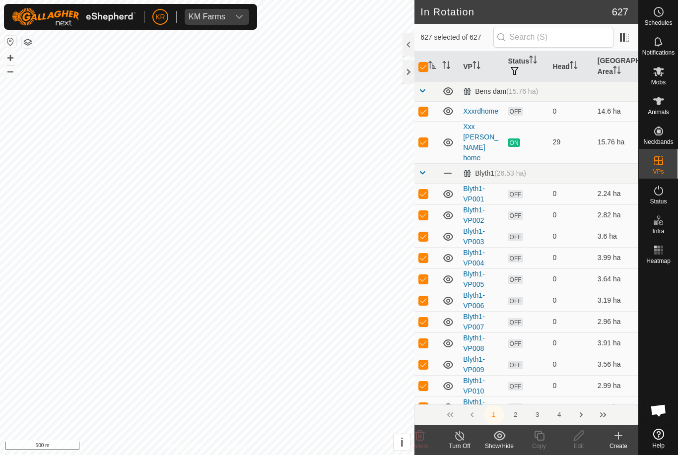
checkbox input "true"
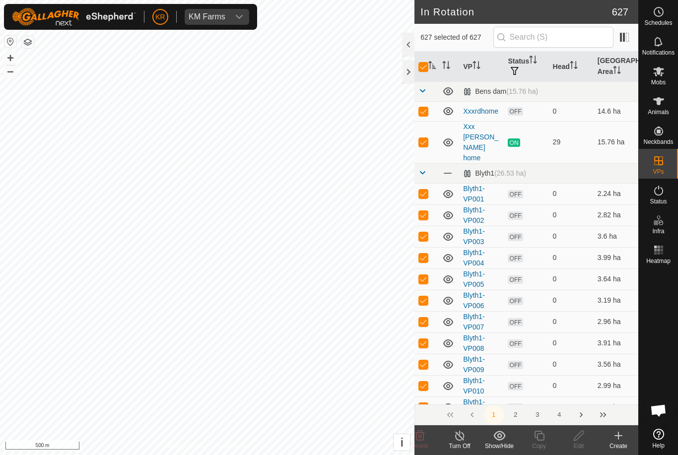
checkbox input "true"
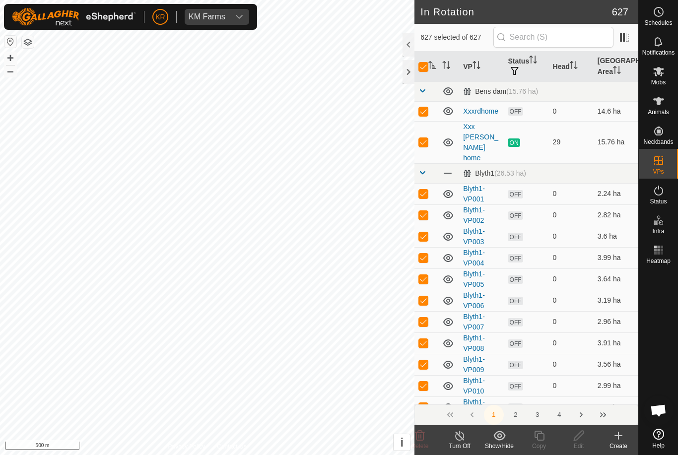
checkbox input "true"
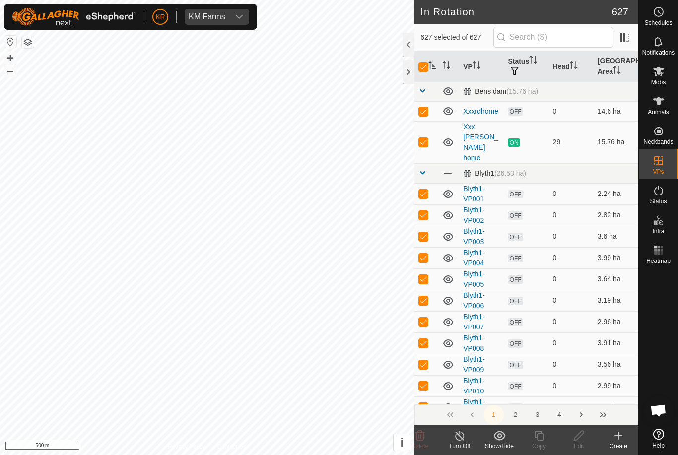
checkbox input "true"
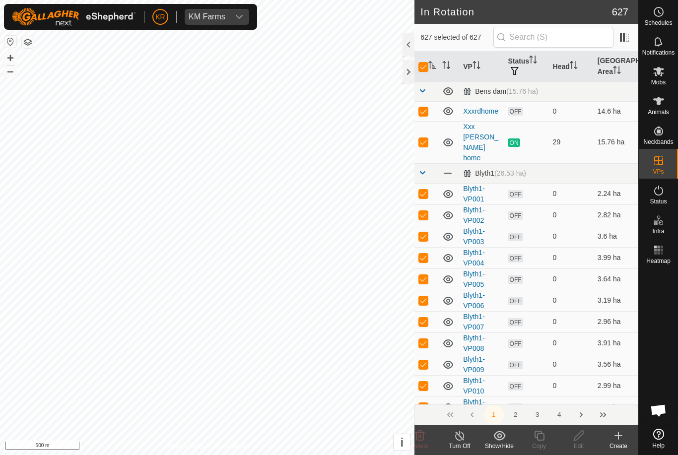
checkbox input "true"
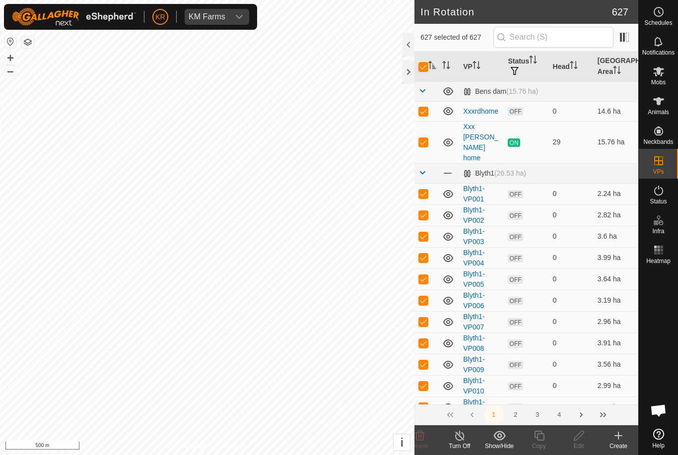
checkbox input "true"
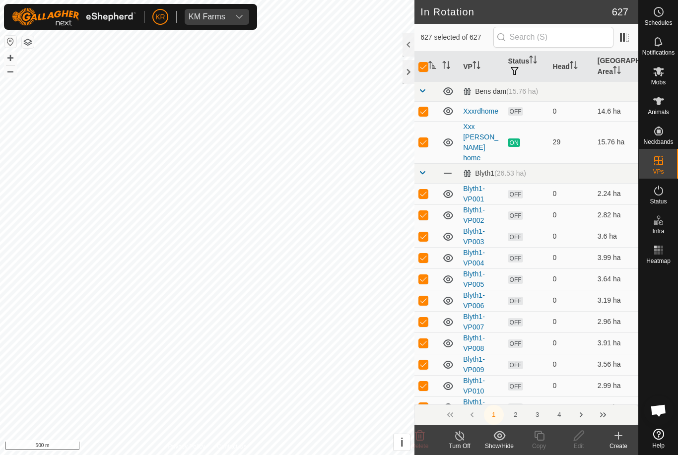
checkbox input "true"
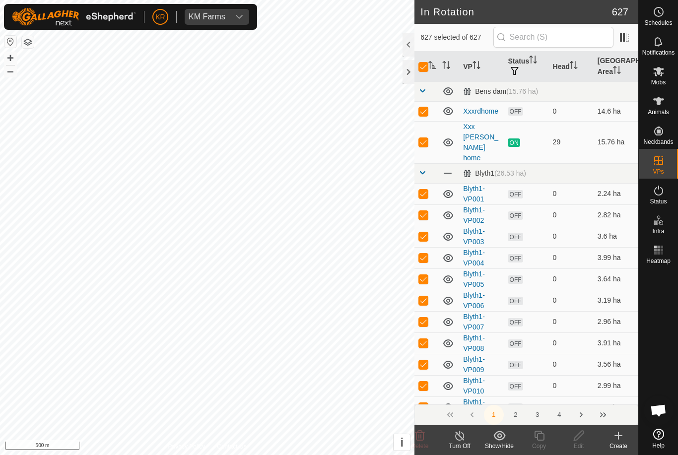
checkbox input "true"
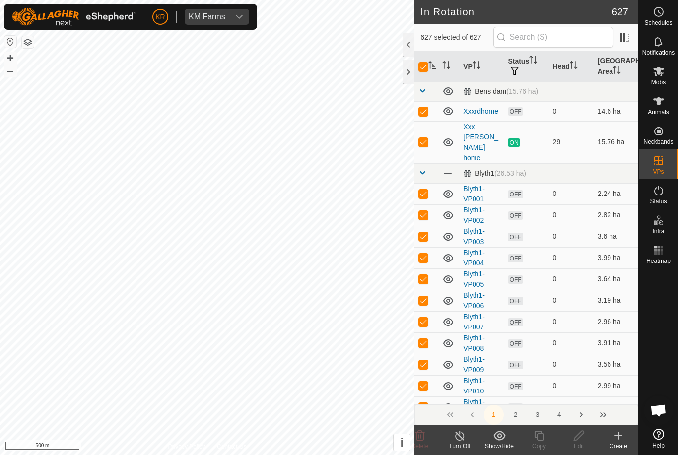
checkbox input "true"
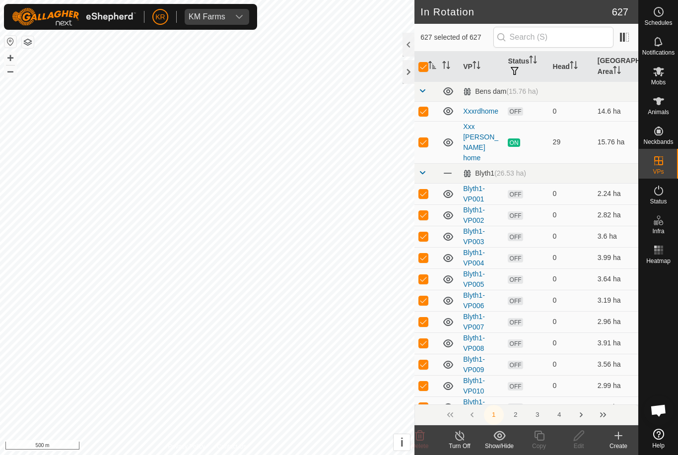
checkbox input "true"
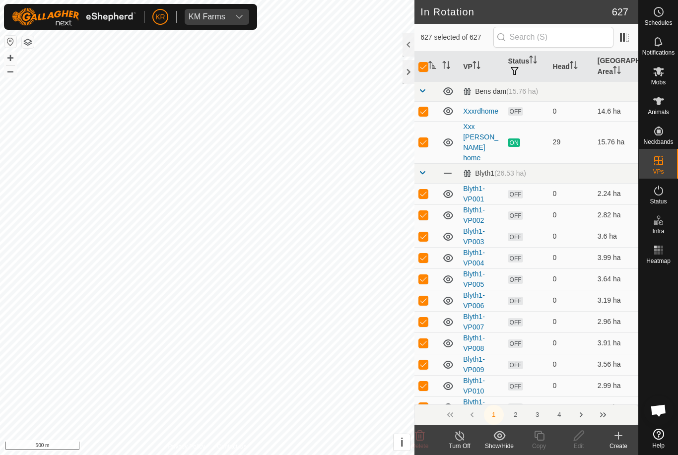
checkbox input "true"
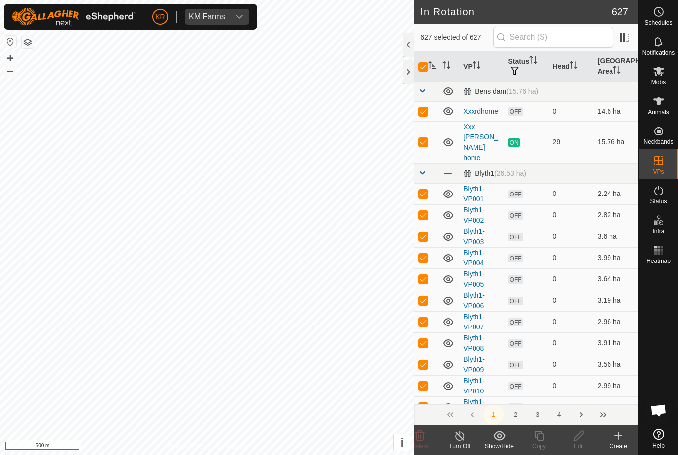
checkbox input "true"
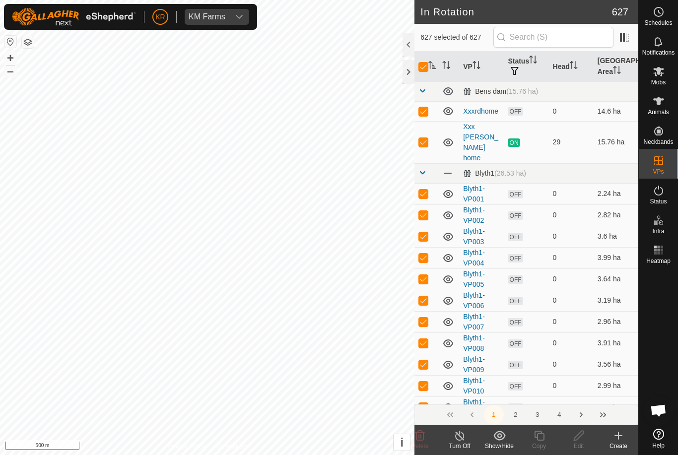
checkbox input "true"
click at [426, 66] on input "checkbox" at bounding box center [424, 67] width 10 height 10
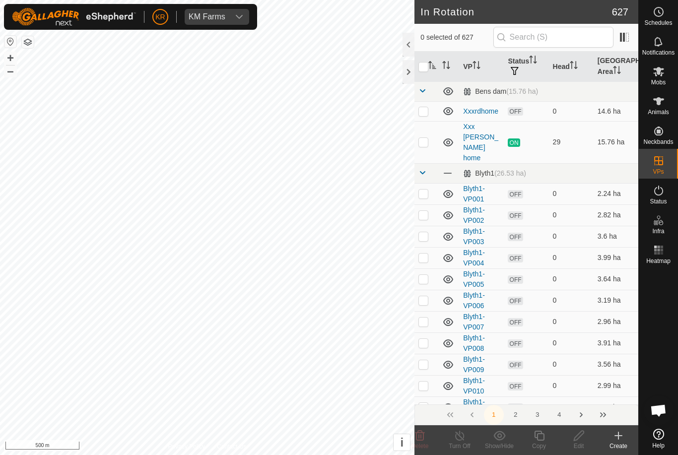
click at [425, 107] on p-checkbox at bounding box center [424, 111] width 10 height 8
click at [582, 439] on icon at bounding box center [579, 436] width 12 height 12
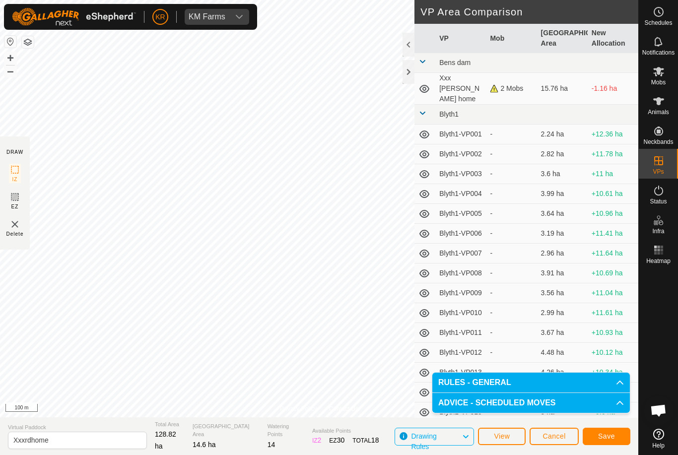
click at [608, 431] on button "Save" at bounding box center [607, 436] width 48 height 17
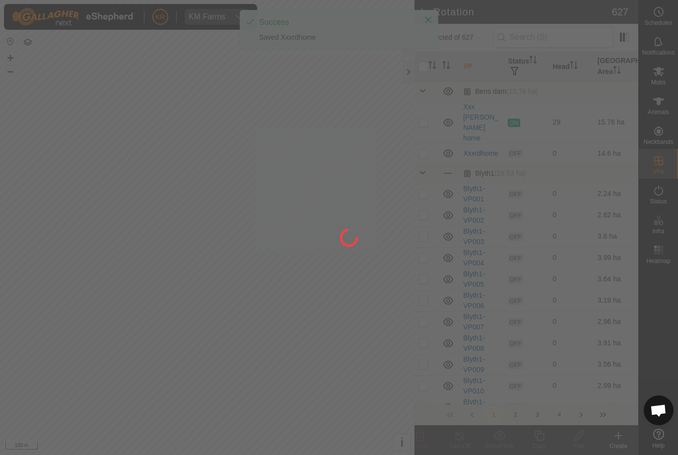
click at [38, 339] on div at bounding box center [339, 227] width 678 height 455
click at [0, 325] on html "KR KM Farms Schedules Notifications Mobs Animals Neckbands VPs Status Infra Hea…" at bounding box center [339, 227] width 678 height 455
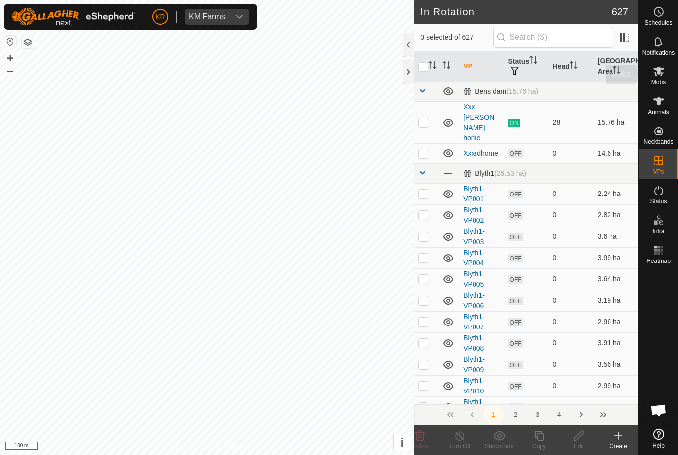
click at [667, 82] on div "Mobs" at bounding box center [658, 75] width 39 height 30
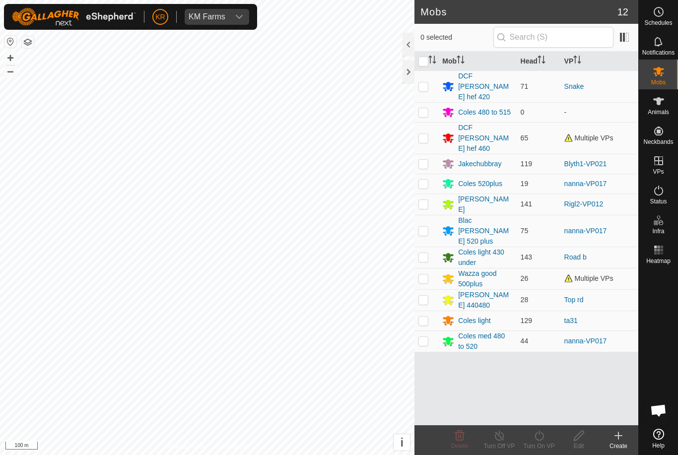
click at [431, 122] on td at bounding box center [427, 138] width 24 height 32
click at [547, 440] on turn-on-svg-icon at bounding box center [540, 436] width 40 height 12
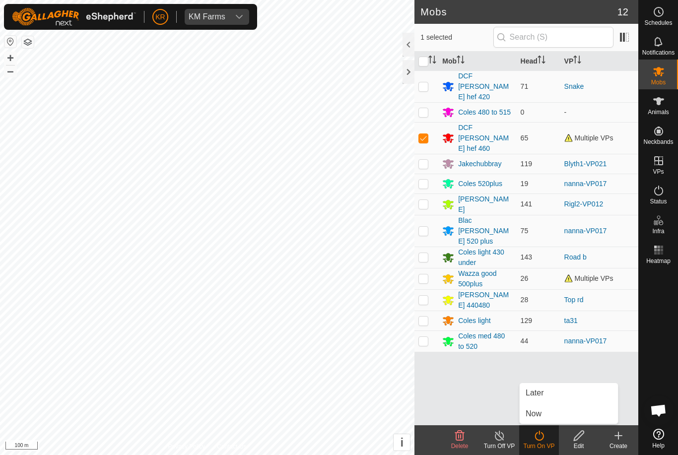
click at [557, 420] on link "Now" at bounding box center [569, 414] width 98 height 20
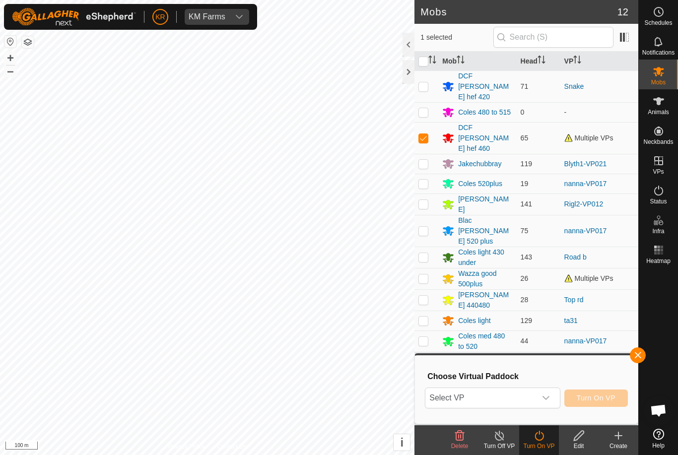
click at [551, 403] on div "dropdown trigger" at bounding box center [546, 398] width 20 height 20
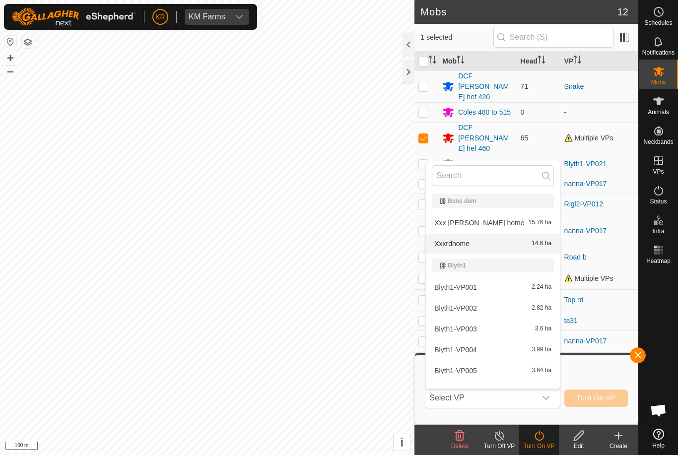
click at [484, 244] on div "Xxxrdhome 14.6 ha" at bounding box center [493, 244] width 122 height 12
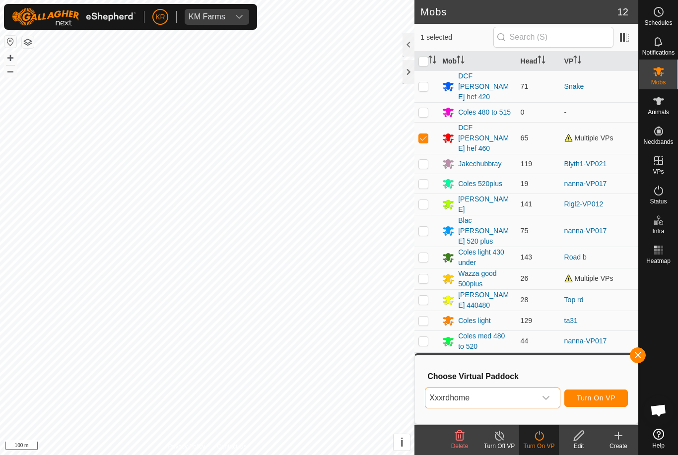
click at [601, 398] on span "Turn On VP" at bounding box center [596, 398] width 39 height 8
